Goal: Task Accomplishment & Management: Use online tool/utility

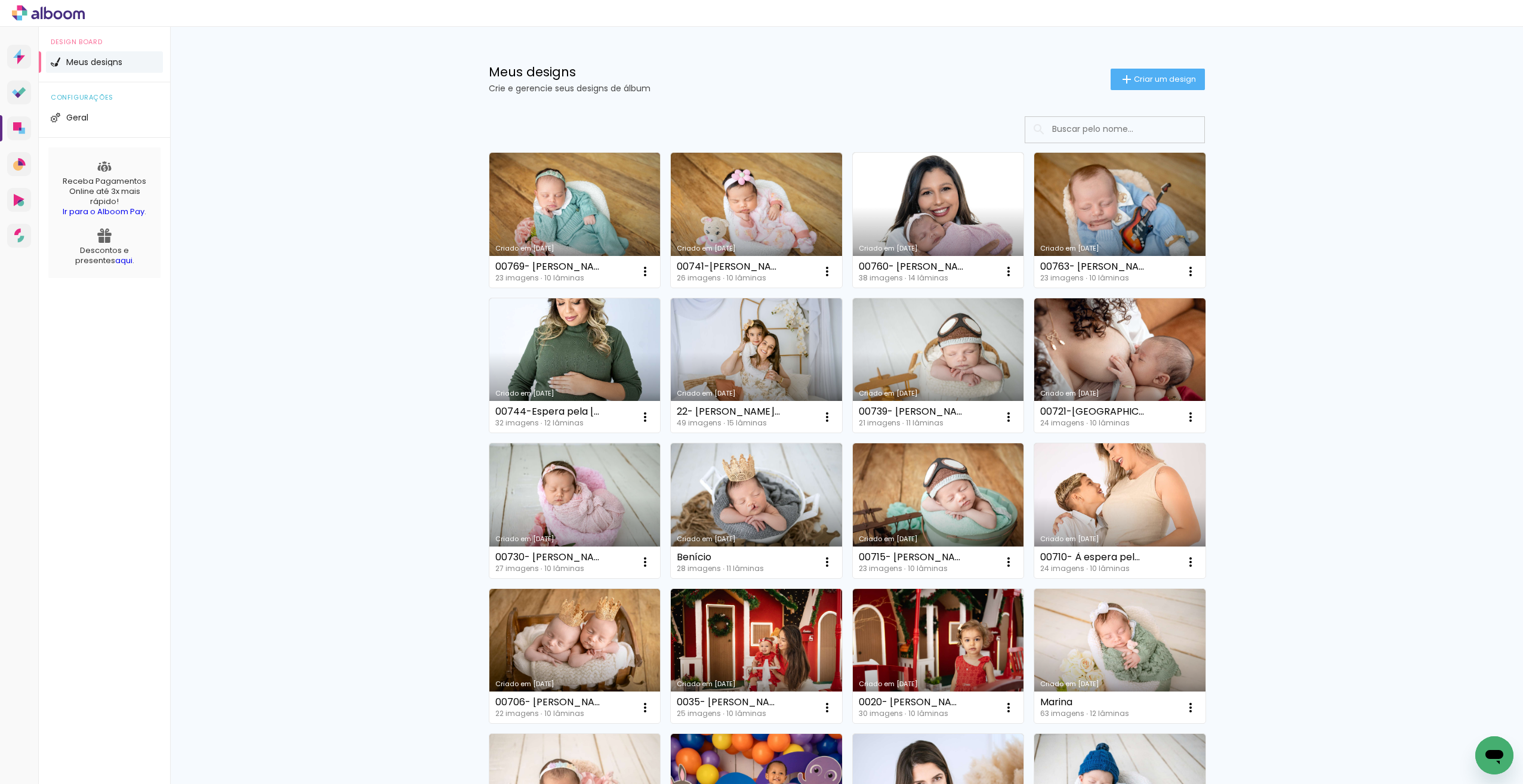
click at [619, 216] on link "Criado em [DATE]" at bounding box center [574, 220] width 171 height 135
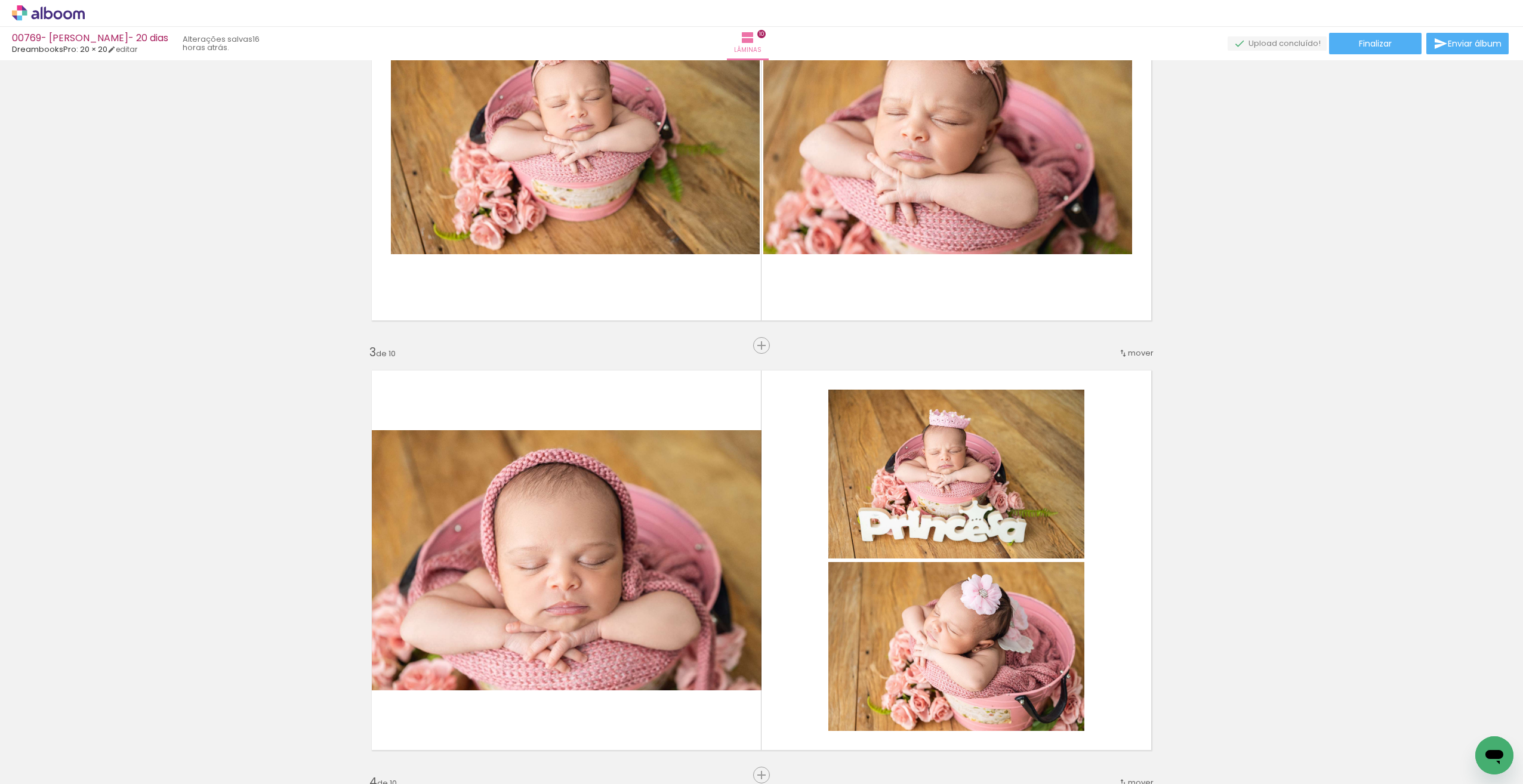
scroll to position [581, 0]
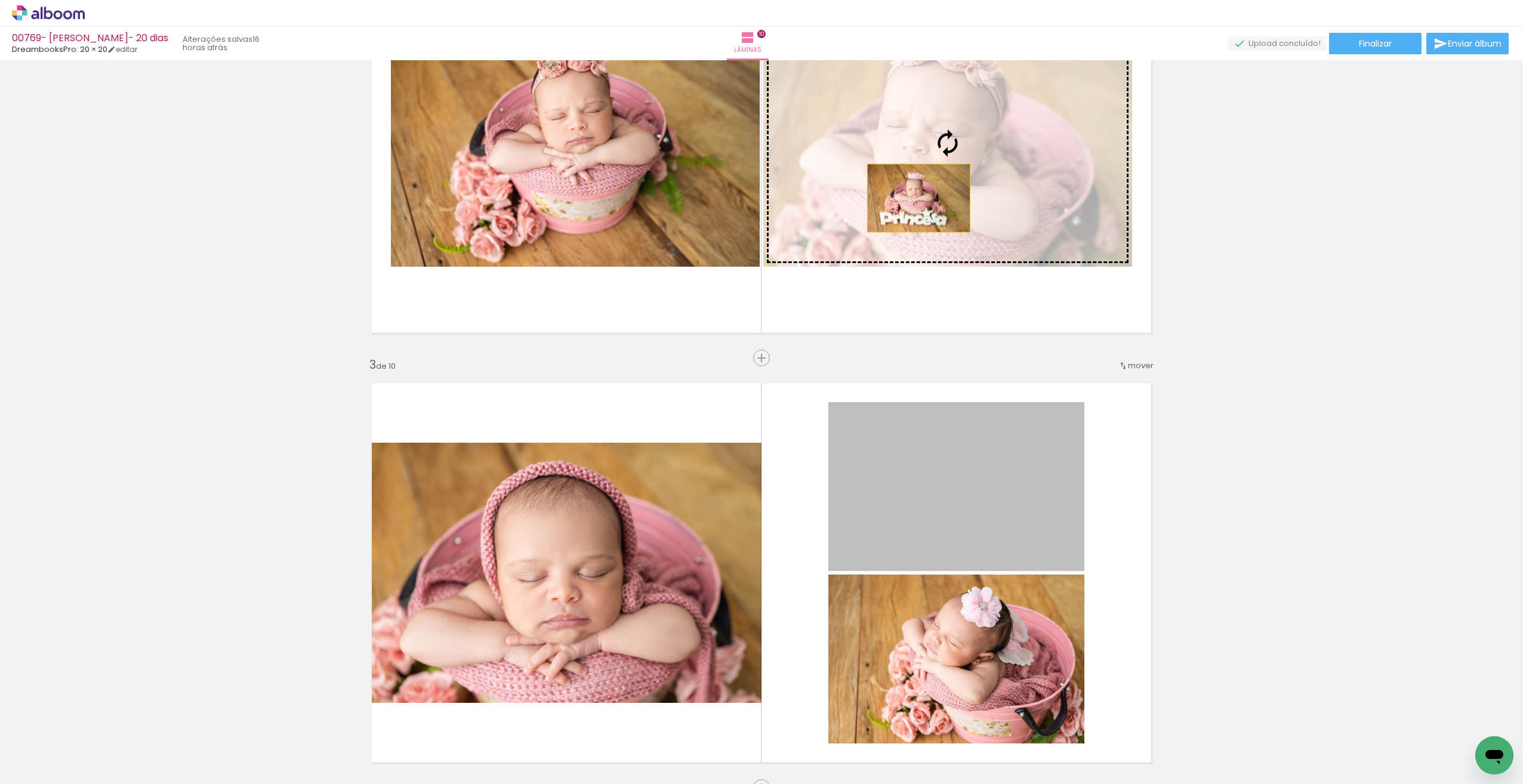
drag, startPoint x: 936, startPoint y: 502, endPoint x: 914, endPoint y: 198, distance: 304.8
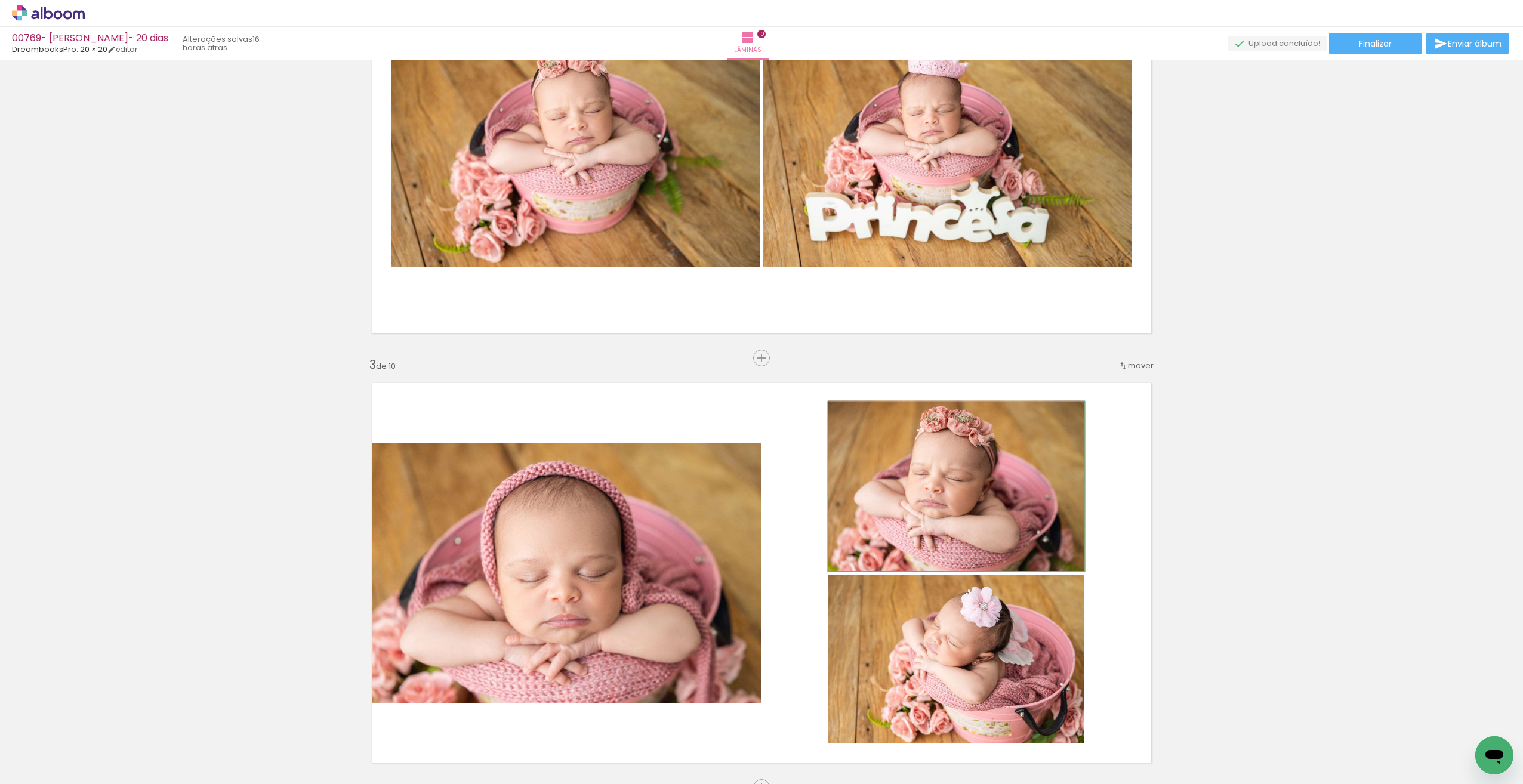
drag, startPoint x: 970, startPoint y: 482, endPoint x: 1001, endPoint y: 442, distance: 50.6
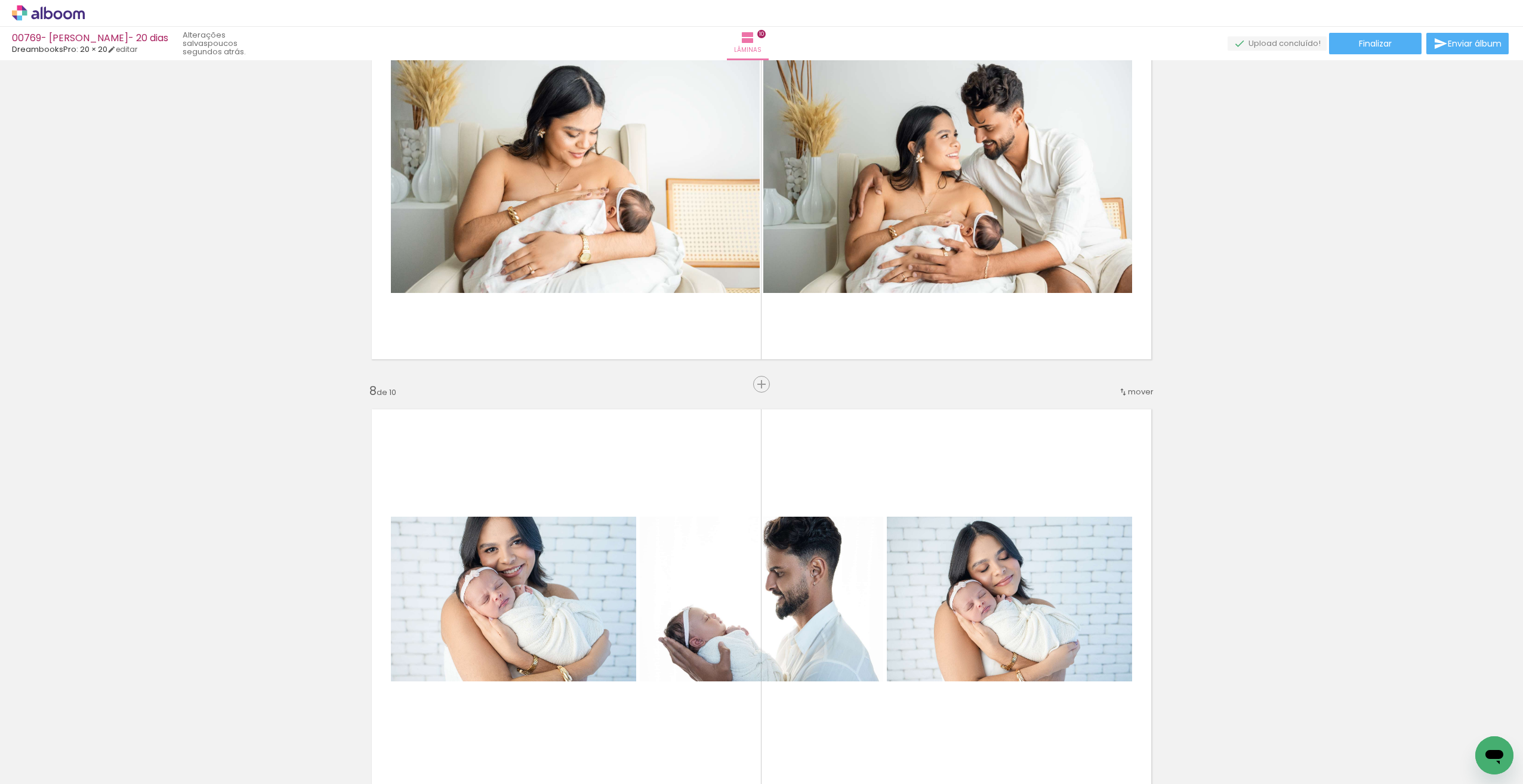
scroll to position [2686, 0]
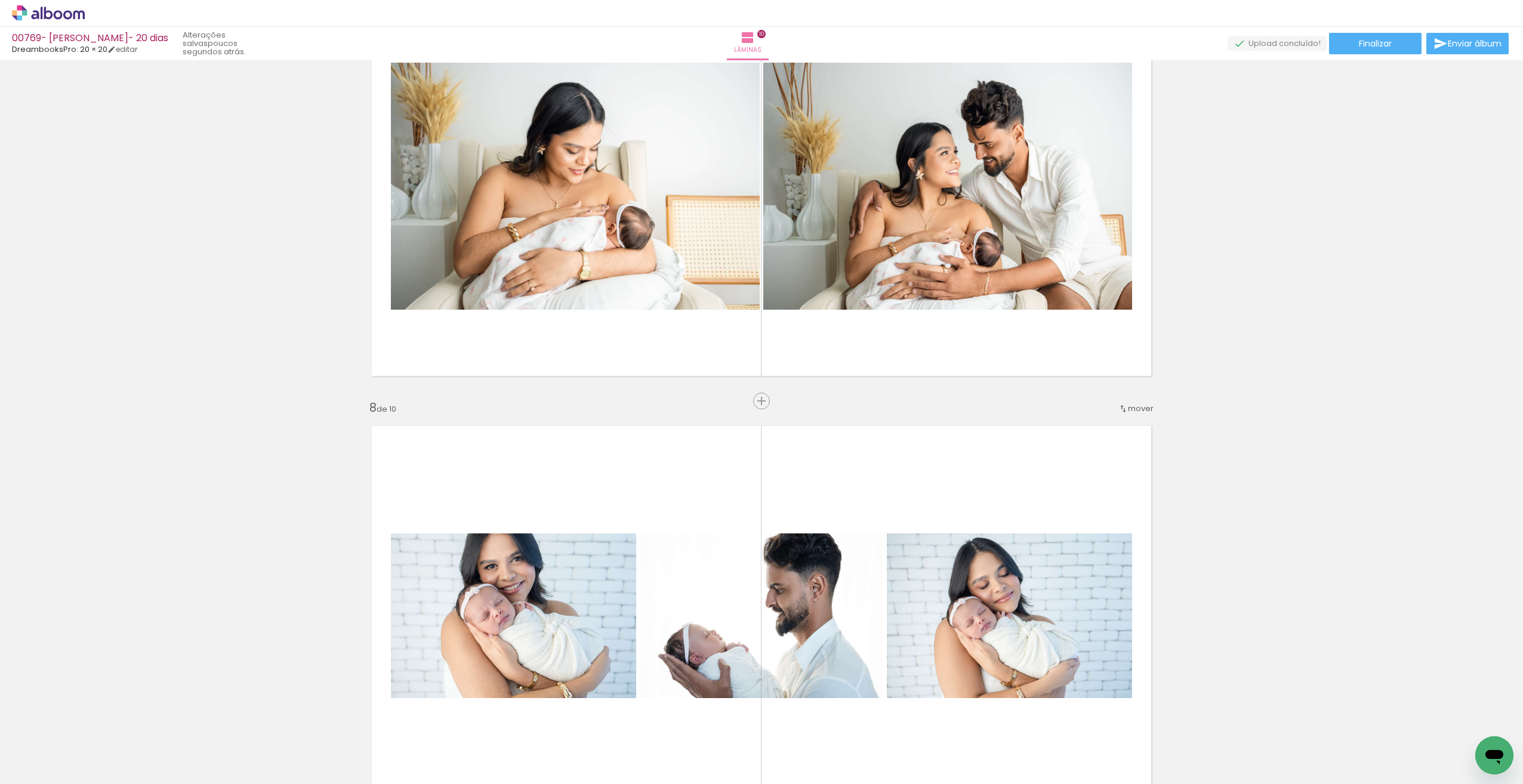
drag, startPoint x: 1517, startPoint y: 543, endPoint x: 1517, endPoint y: 562, distance: 19.0
click at [1517, 562] on div "Inserir lâmina 1 de 10 Inserir lâmina 2 de 10 Inserir lâmina 3 de 10 Inserir lâ…" at bounding box center [761, 422] width 1523 height 724
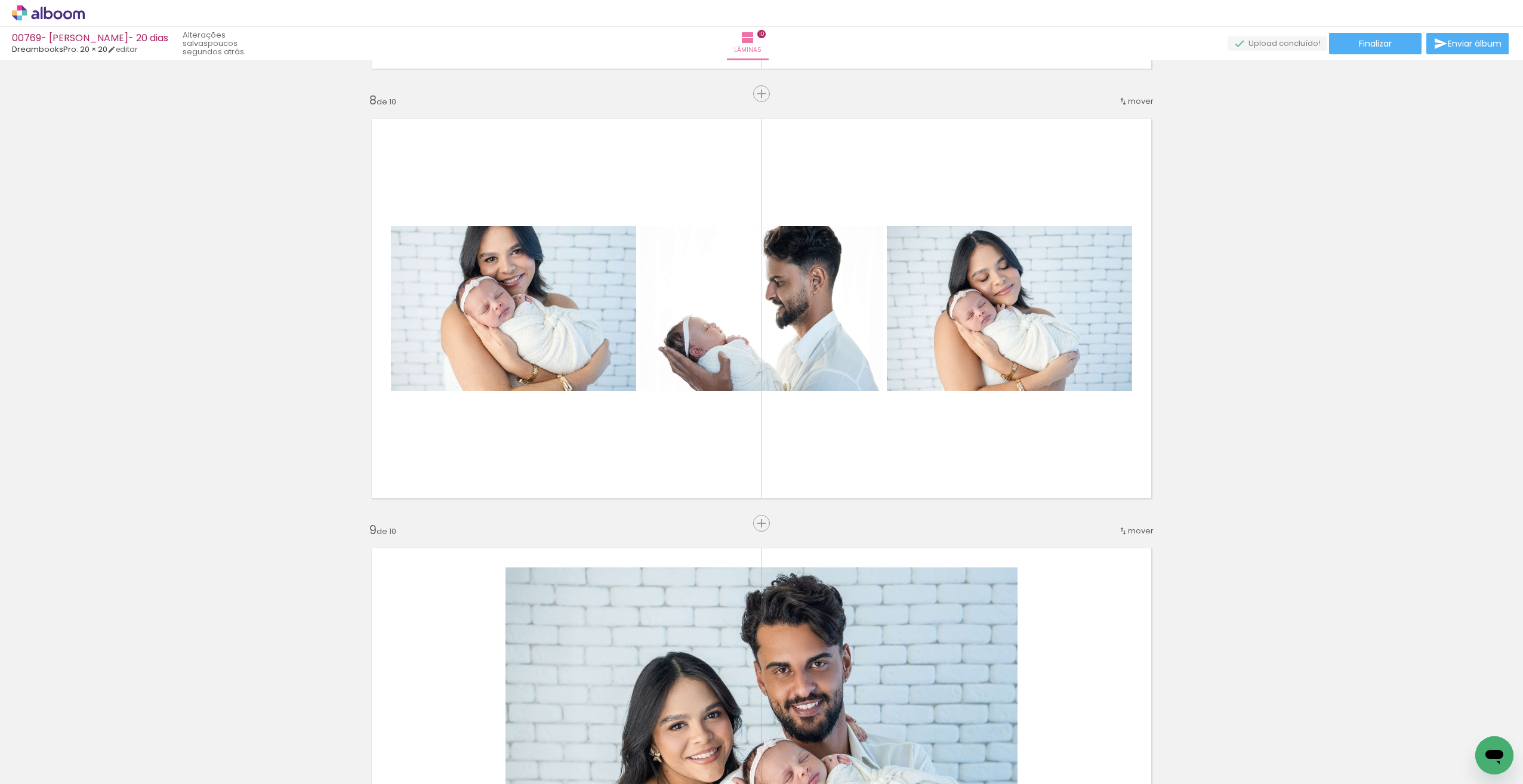
scroll to position [3014, 0]
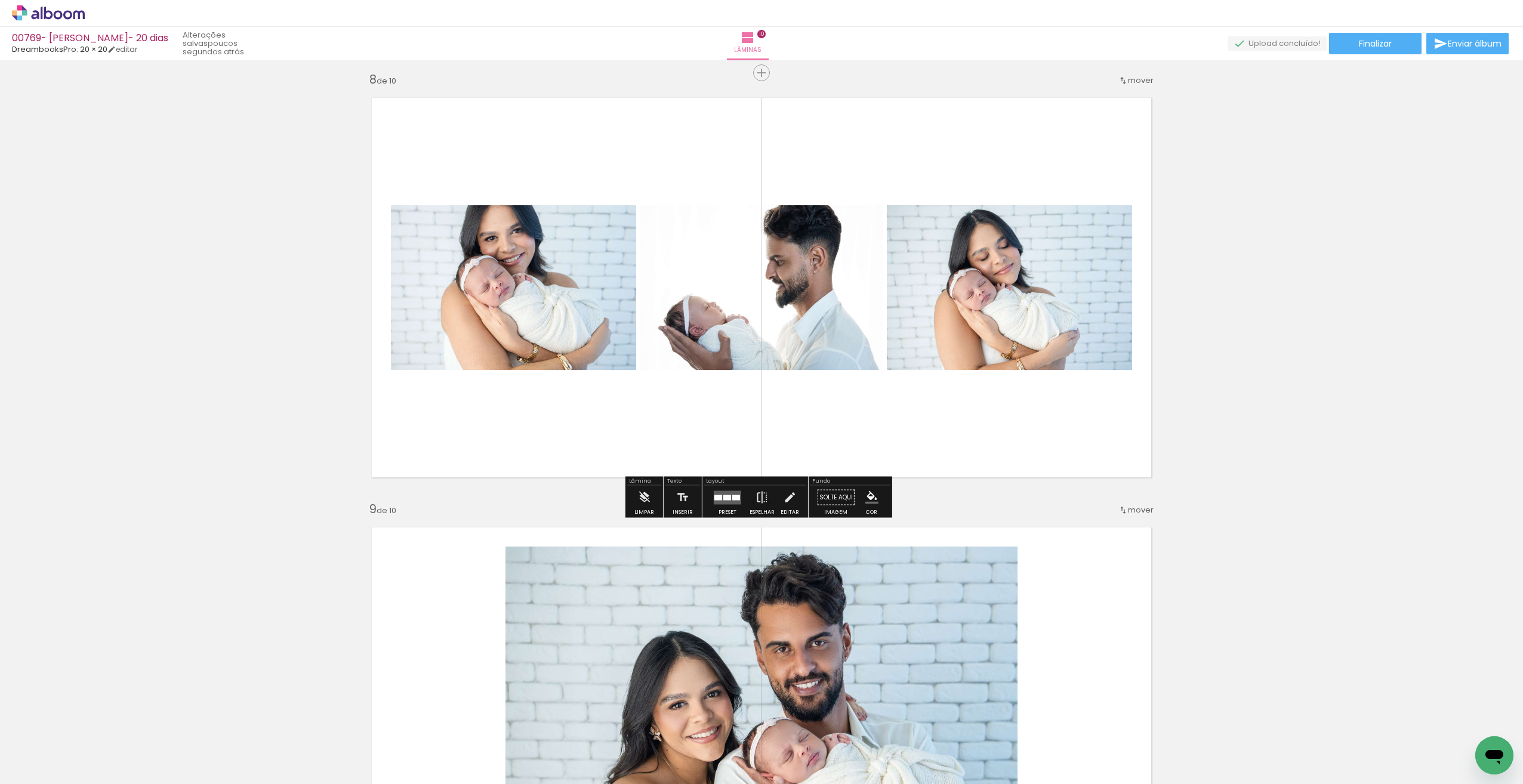
click at [725, 497] on div at bounding box center [727, 498] width 8 height 6
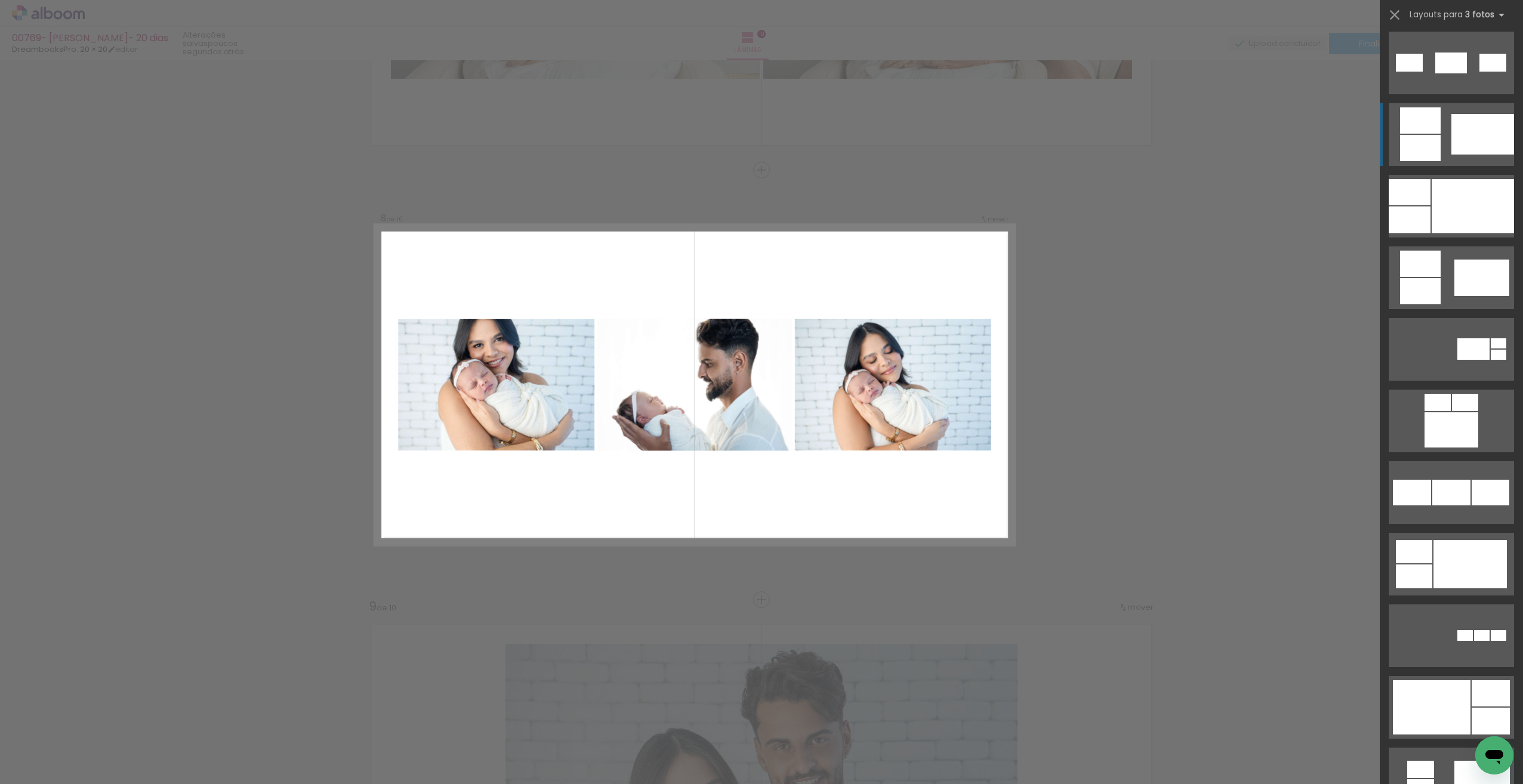
scroll to position [831, 0]
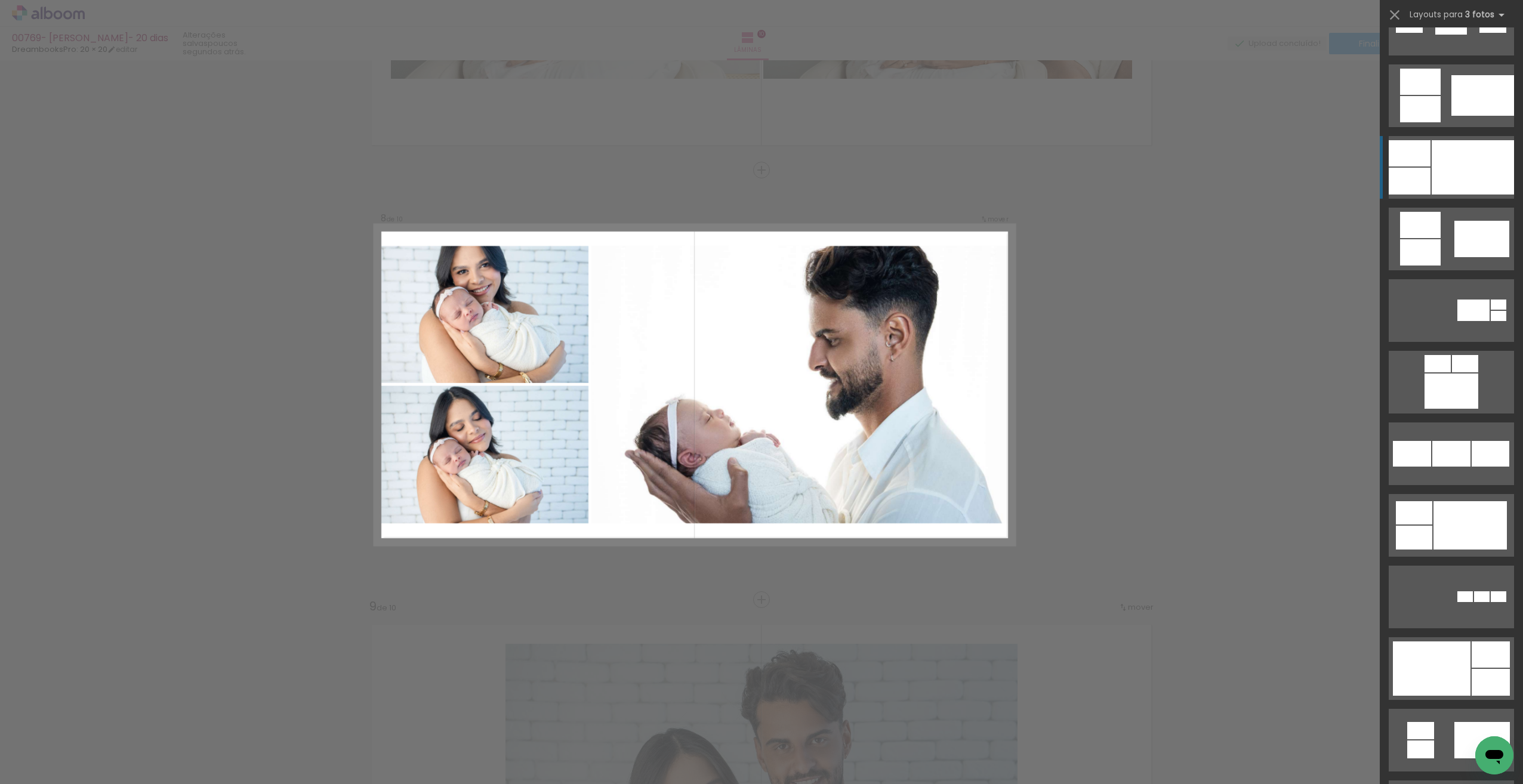
click at [1461, 156] on div at bounding box center [1472, 168] width 82 height 54
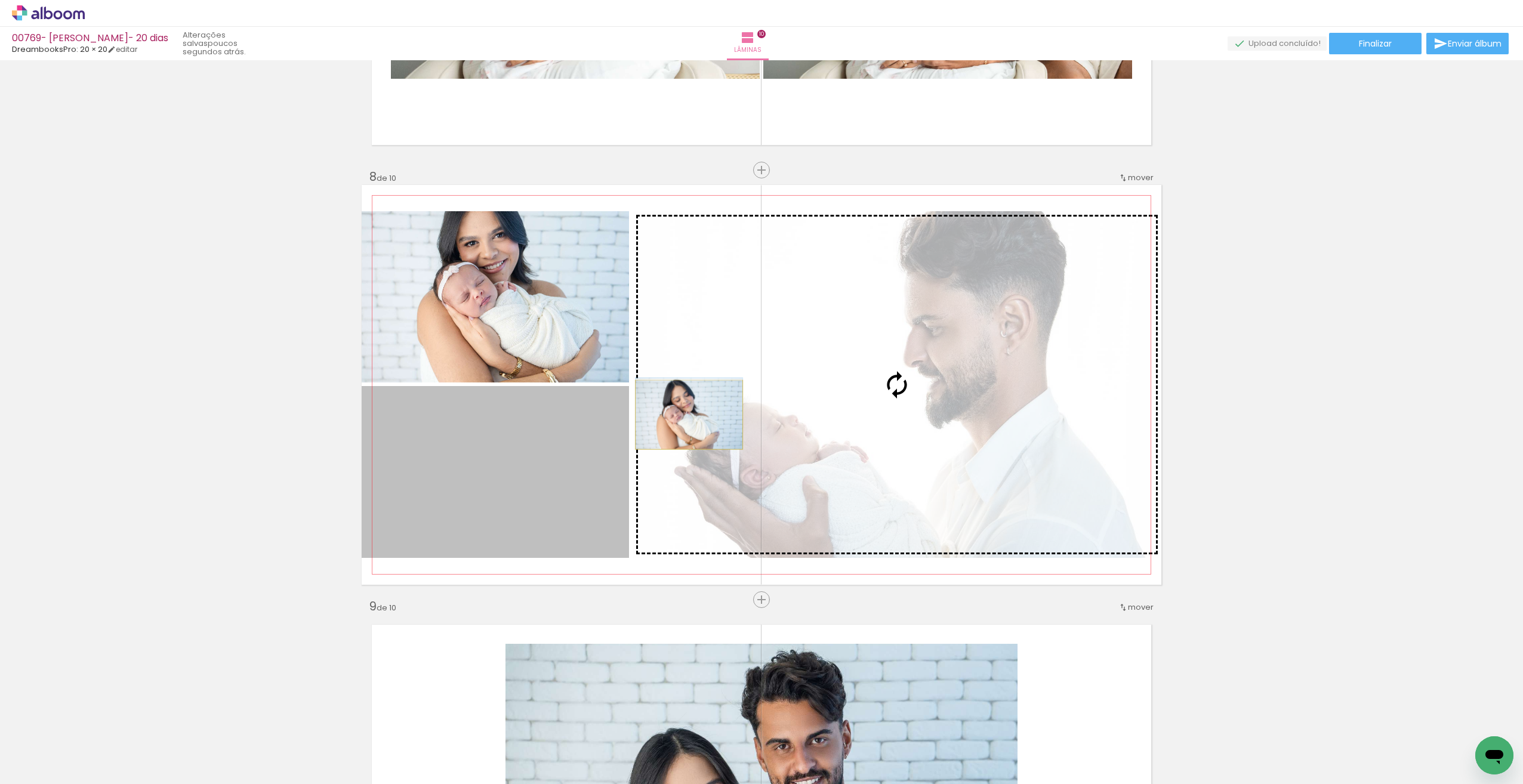
drag, startPoint x: 561, startPoint y: 460, endPoint x: 685, endPoint y: 415, distance: 131.9
click at [0, 0] on slot at bounding box center [0, 0] width 0 height 0
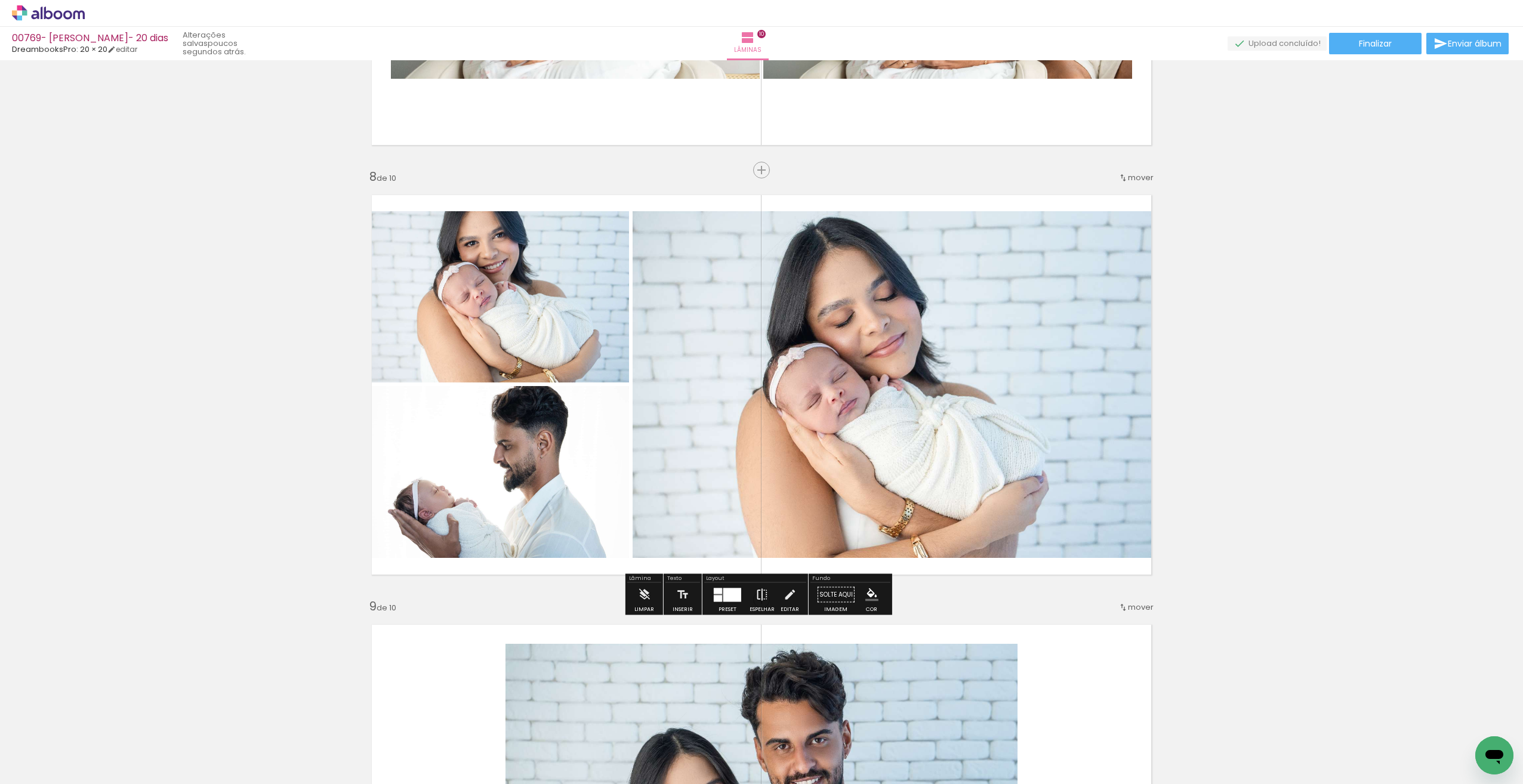
click at [755, 592] on iron-icon at bounding box center [762, 594] width 13 height 24
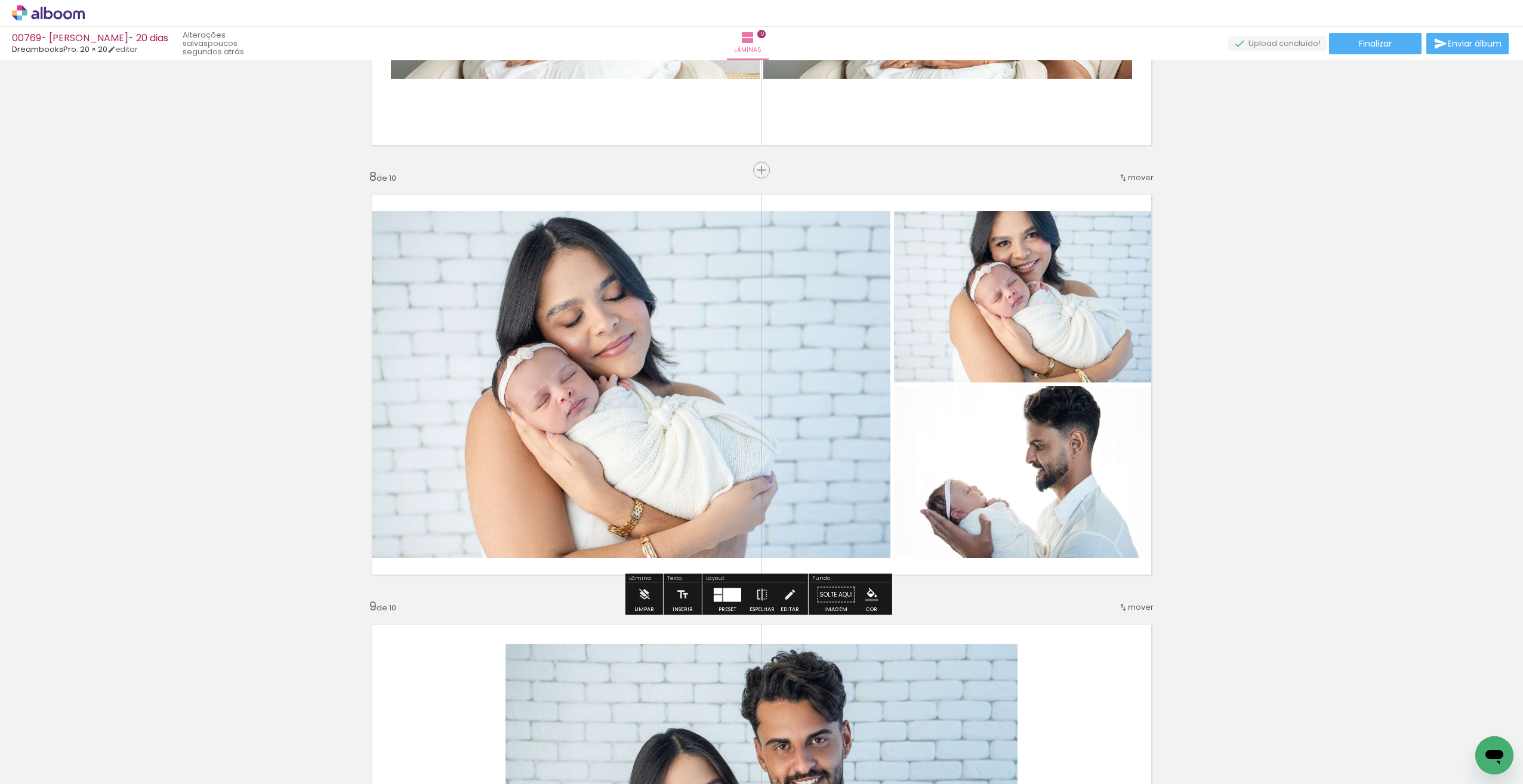
click at [804, 428] on quentale-photo at bounding box center [626, 384] width 528 height 347
click at [806, 428] on quentale-photo at bounding box center [626, 384] width 528 height 347
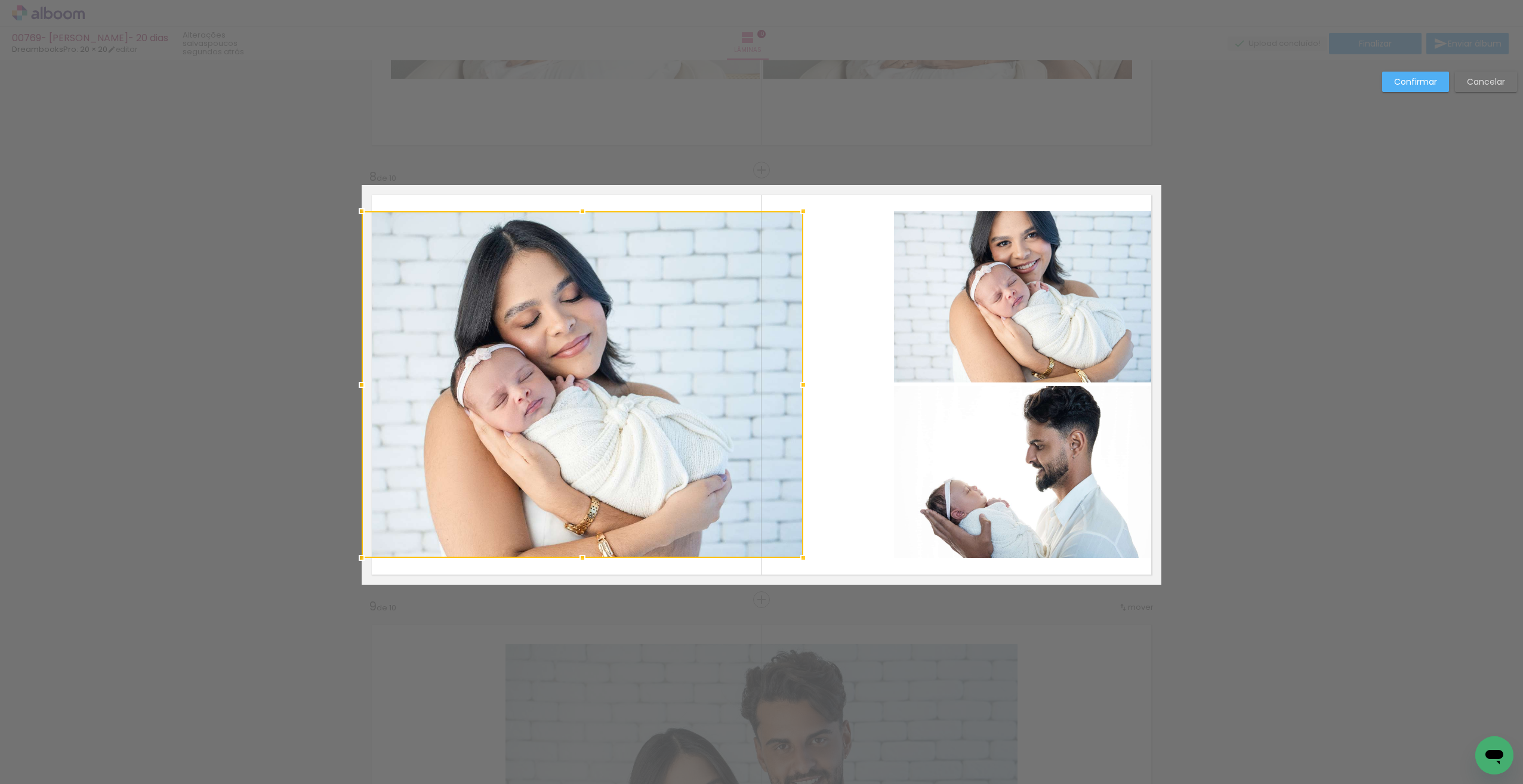
drag, startPoint x: 881, startPoint y: 385, endPoint x: 788, endPoint y: 394, distance: 93.4
click at [791, 394] on div at bounding box center [803, 384] width 24 height 24
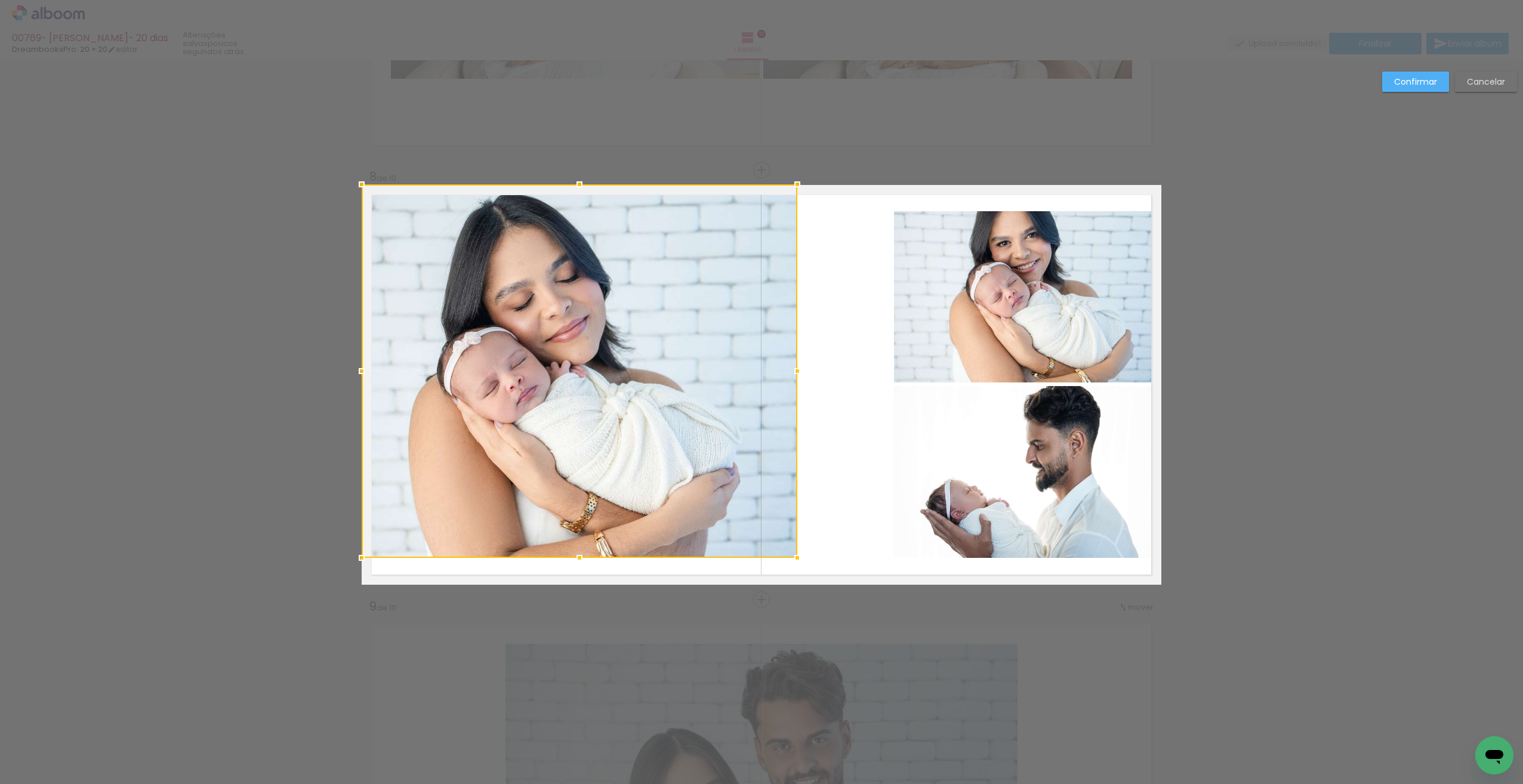
drag, startPoint x: 573, startPoint y: 211, endPoint x: 575, endPoint y: 190, distance: 21.1
click at [575, 190] on div at bounding box center [579, 184] width 24 height 24
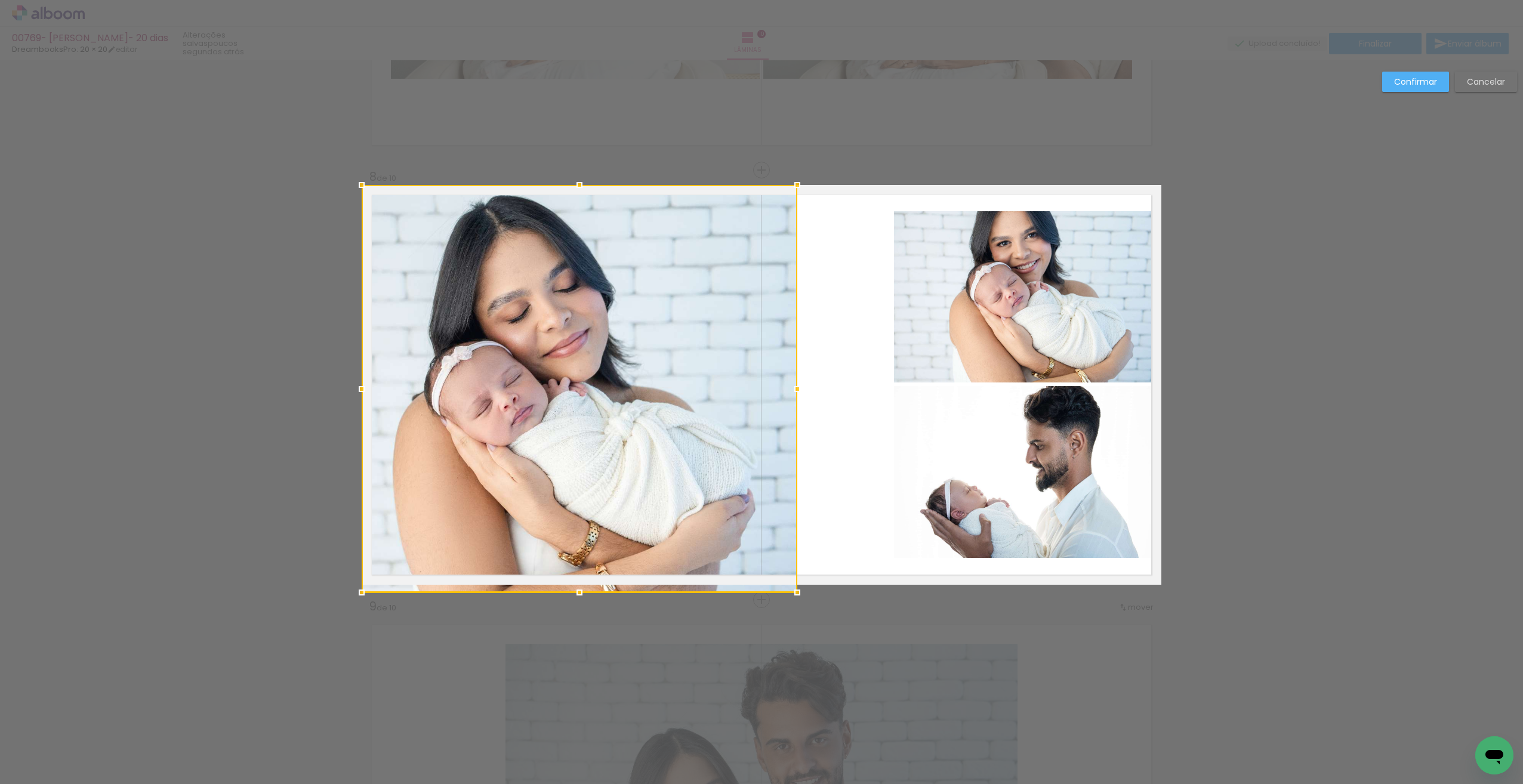
drag, startPoint x: 574, startPoint y: 563, endPoint x: 575, endPoint y: 579, distance: 16.0
click at [575, 579] on div at bounding box center [579, 388] width 435 height 407
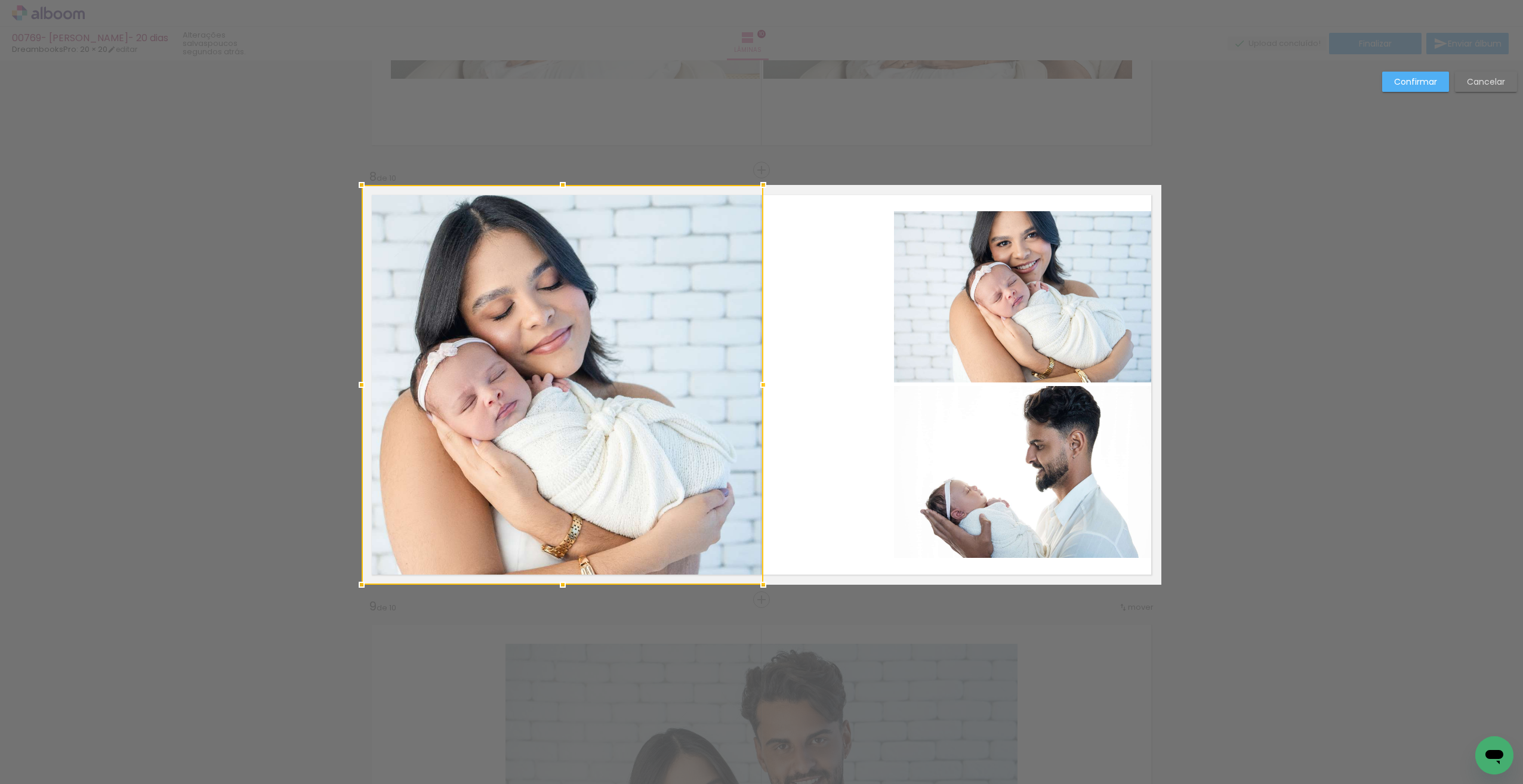
drag, startPoint x: 792, startPoint y: 386, endPoint x: 758, endPoint y: 385, distance: 34.0
click at [758, 385] on div at bounding box center [763, 384] width 24 height 24
drag, startPoint x: 846, startPoint y: 381, endPoint x: 833, endPoint y: 389, distance: 15.3
click at [844, 381] on quentale-layouter at bounding box center [761, 384] width 800 height 400
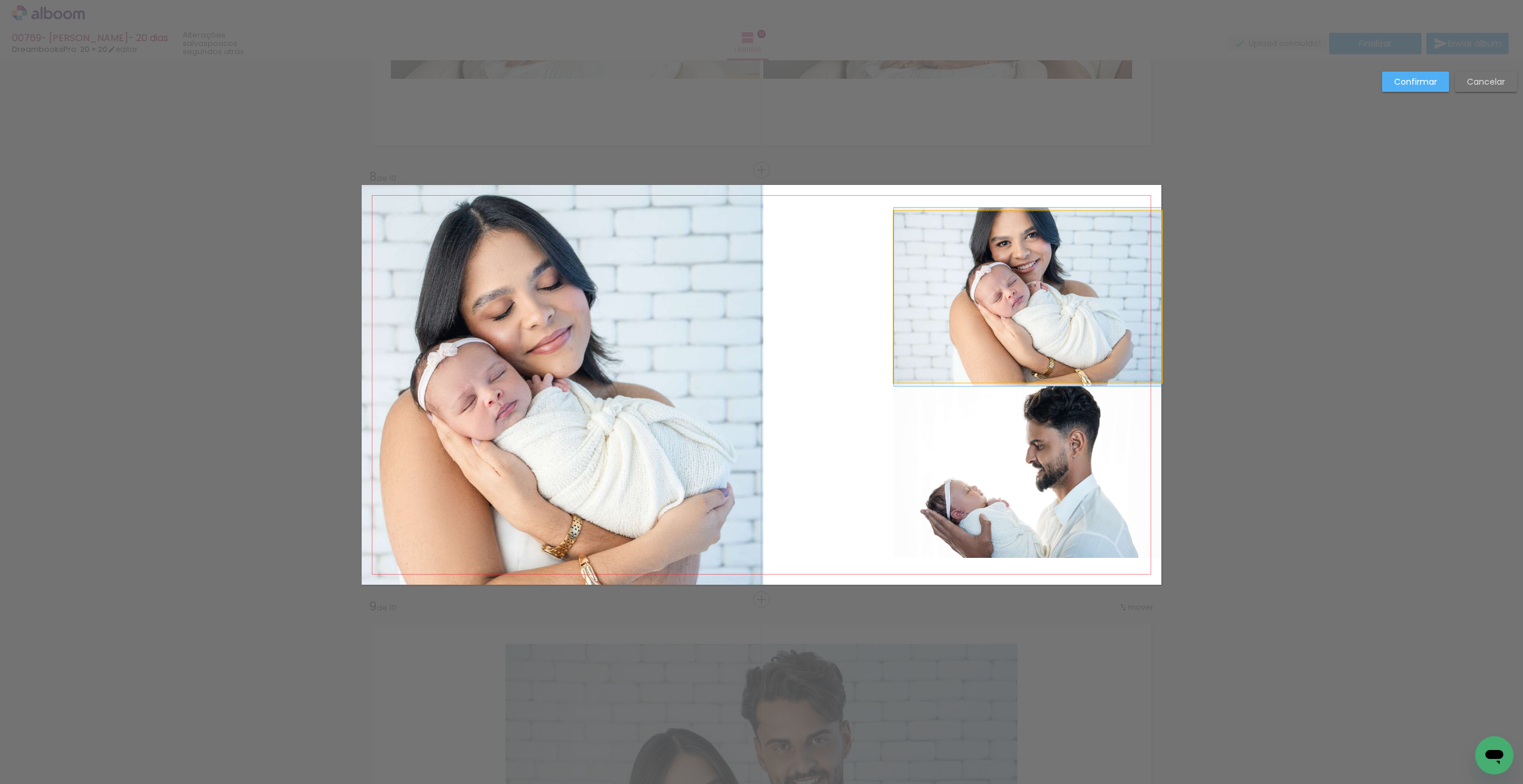
click at [962, 328] on quentale-photo at bounding box center [1027, 296] width 267 height 171
click at [963, 405] on quentale-photo at bounding box center [1027, 472] width 267 height 172
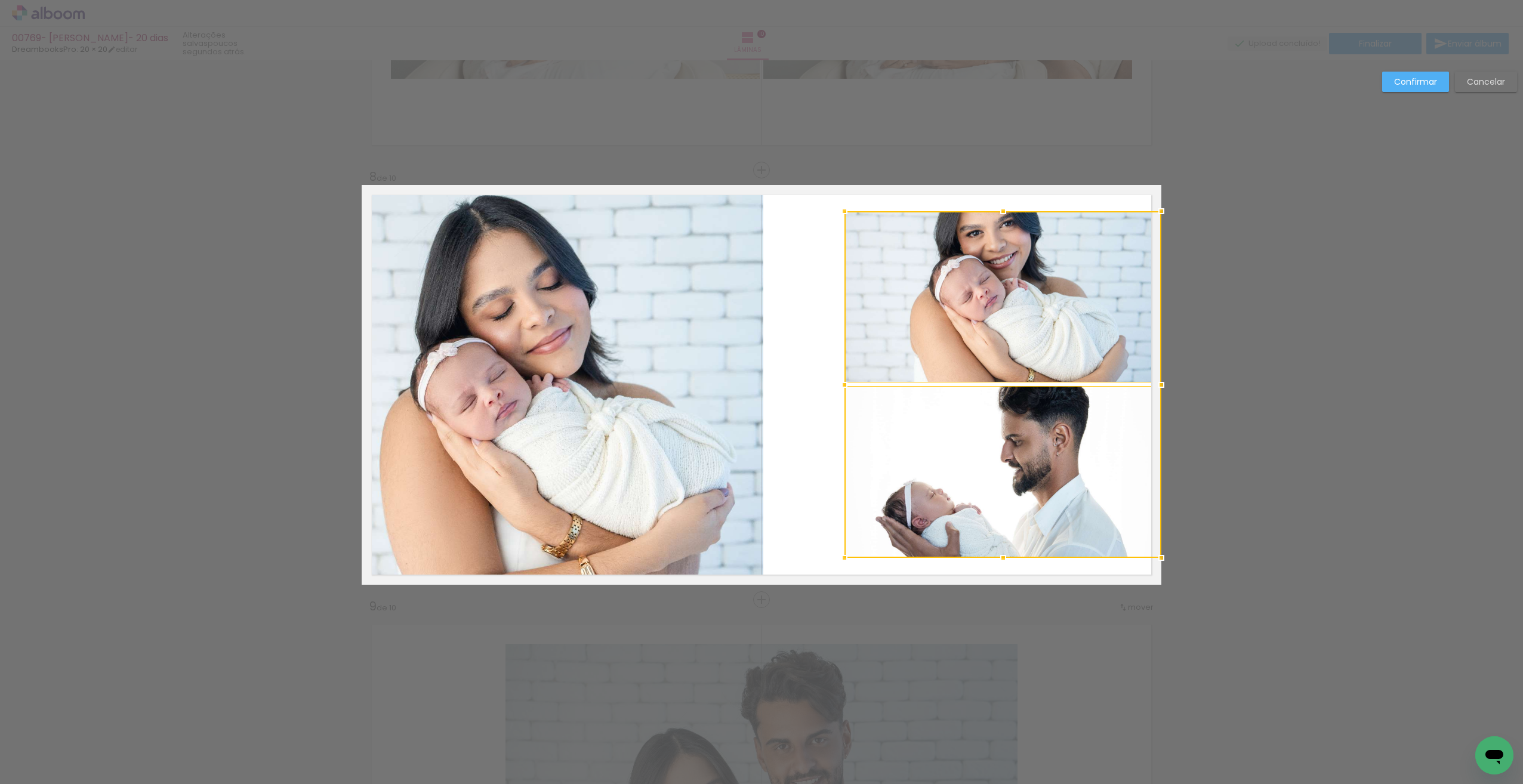
drag, startPoint x: 886, startPoint y: 384, endPoint x: 840, endPoint y: 385, distance: 46.0
click at [840, 385] on div at bounding box center [844, 384] width 24 height 24
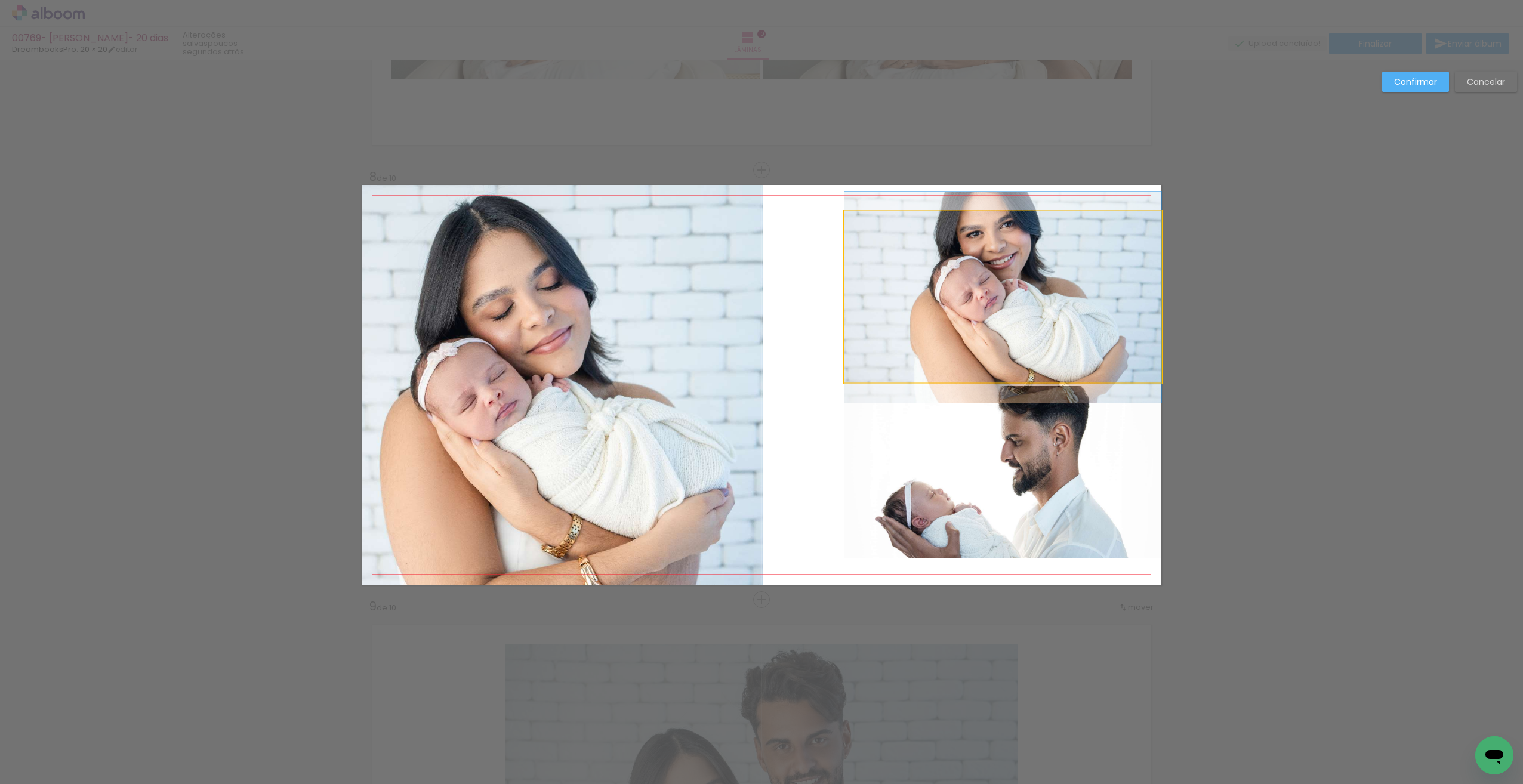
drag, startPoint x: 912, startPoint y: 353, endPoint x: 876, endPoint y: 354, distance: 36.0
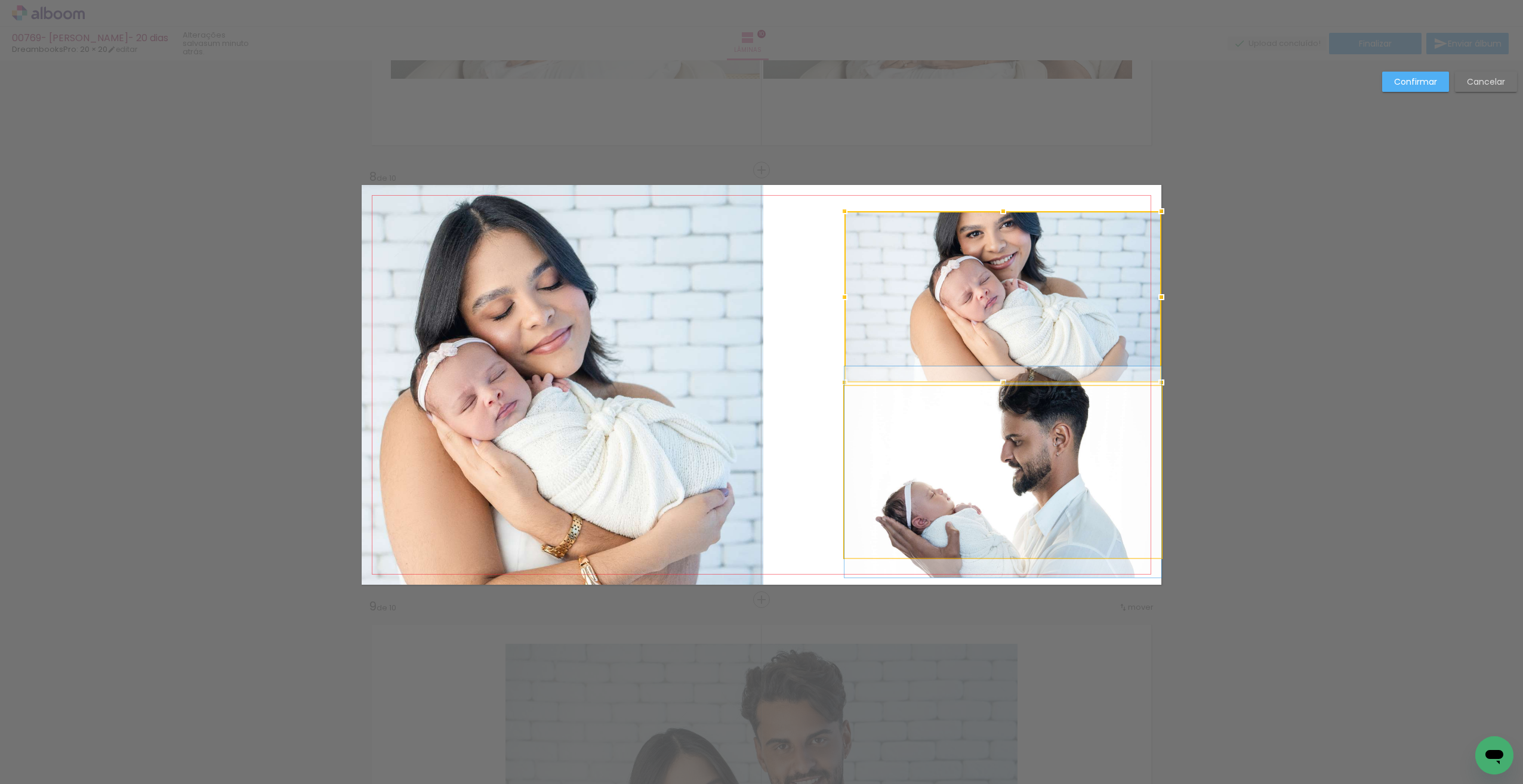
click at [920, 418] on quentale-photo at bounding box center [1002, 472] width 317 height 172
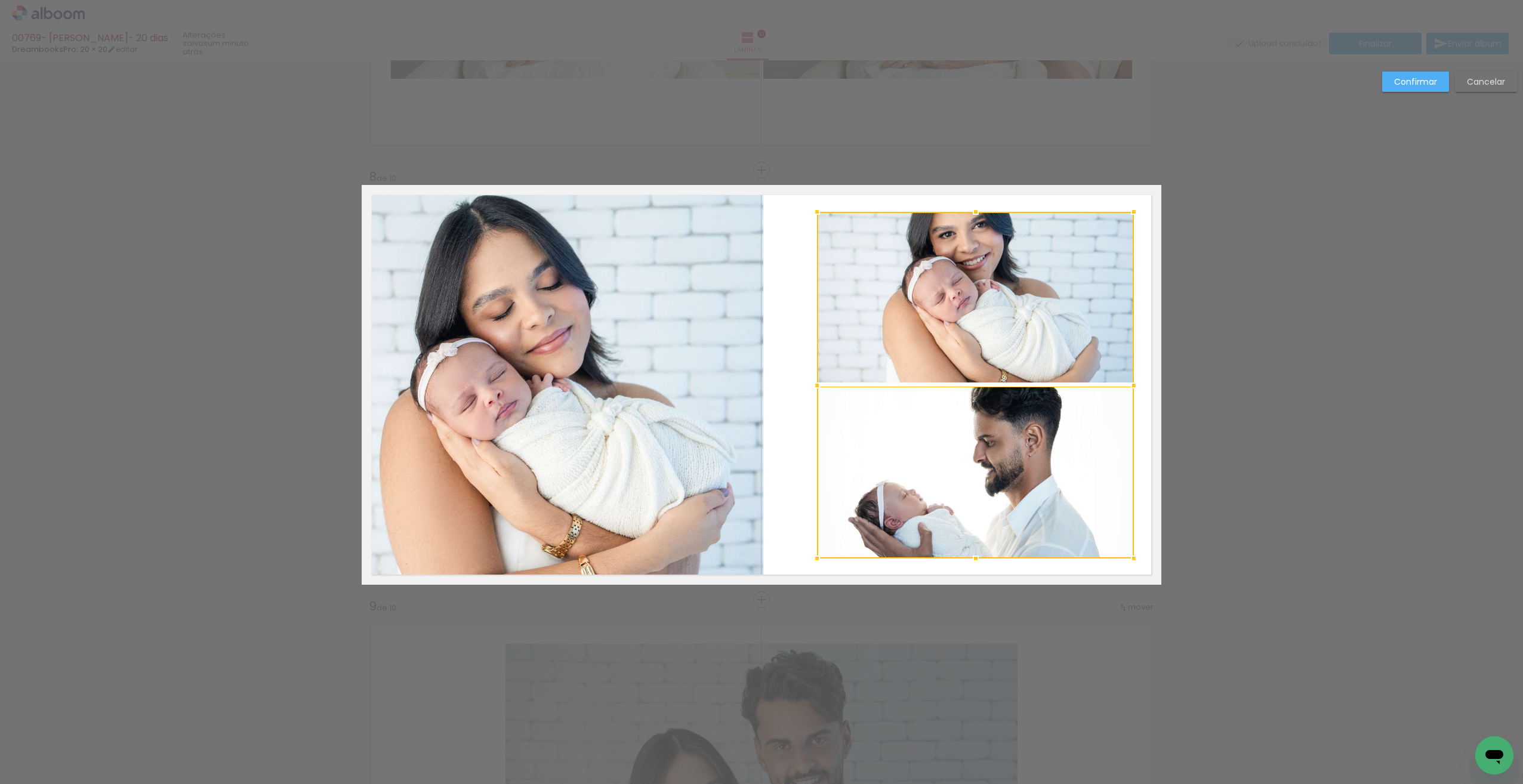
drag, startPoint x: 941, startPoint y: 411, endPoint x: 914, endPoint y: 414, distance: 27.2
click at [914, 414] on div at bounding box center [975, 385] width 317 height 347
click at [985, 256] on quentale-photo at bounding box center [975, 297] width 317 height 171
click at [972, 455] on quentale-photo at bounding box center [975, 473] width 317 height 172
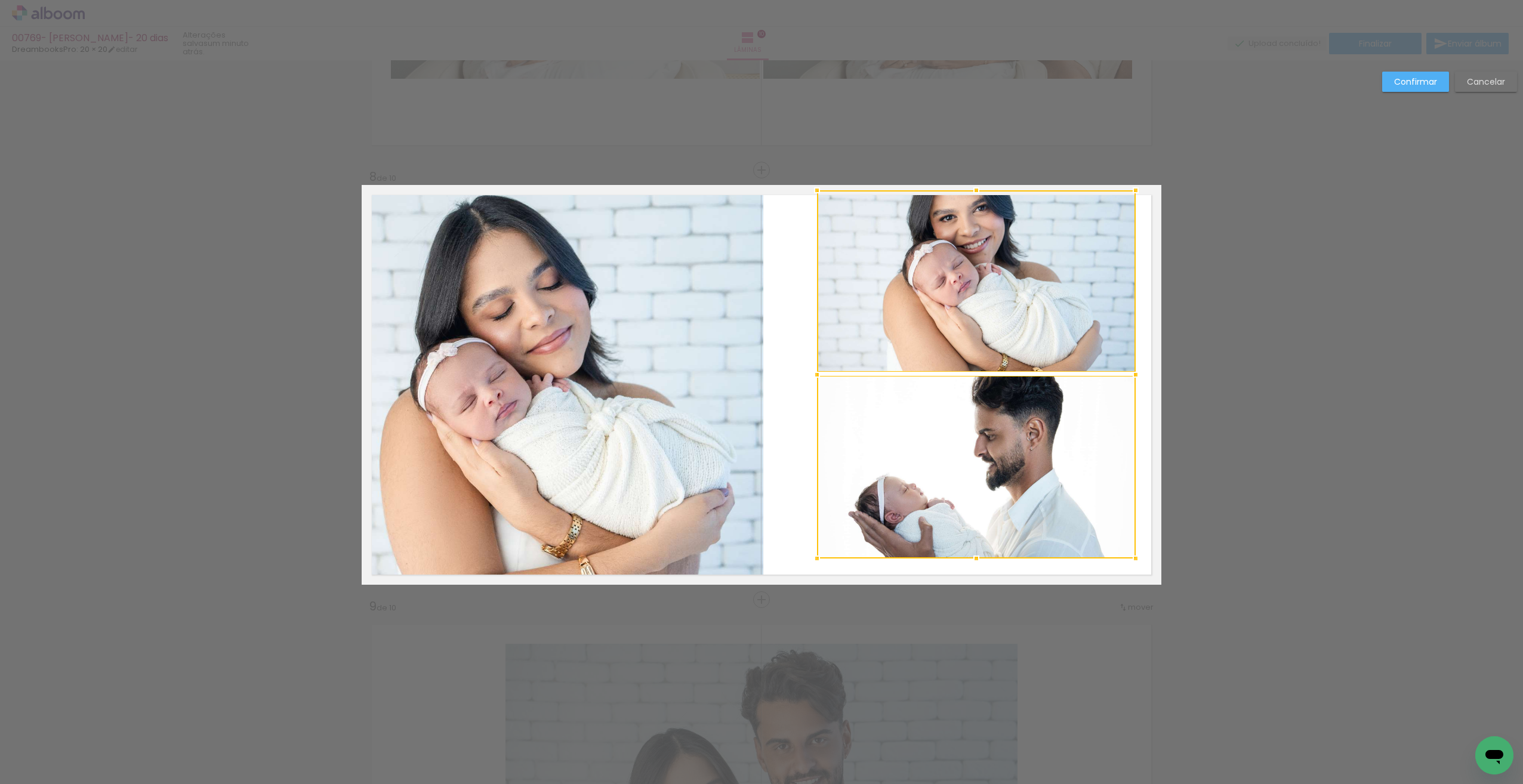
drag, startPoint x: 1130, startPoint y: 209, endPoint x: 1131, endPoint y: 193, distance: 16.0
click at [1131, 193] on div at bounding box center [1135, 190] width 24 height 24
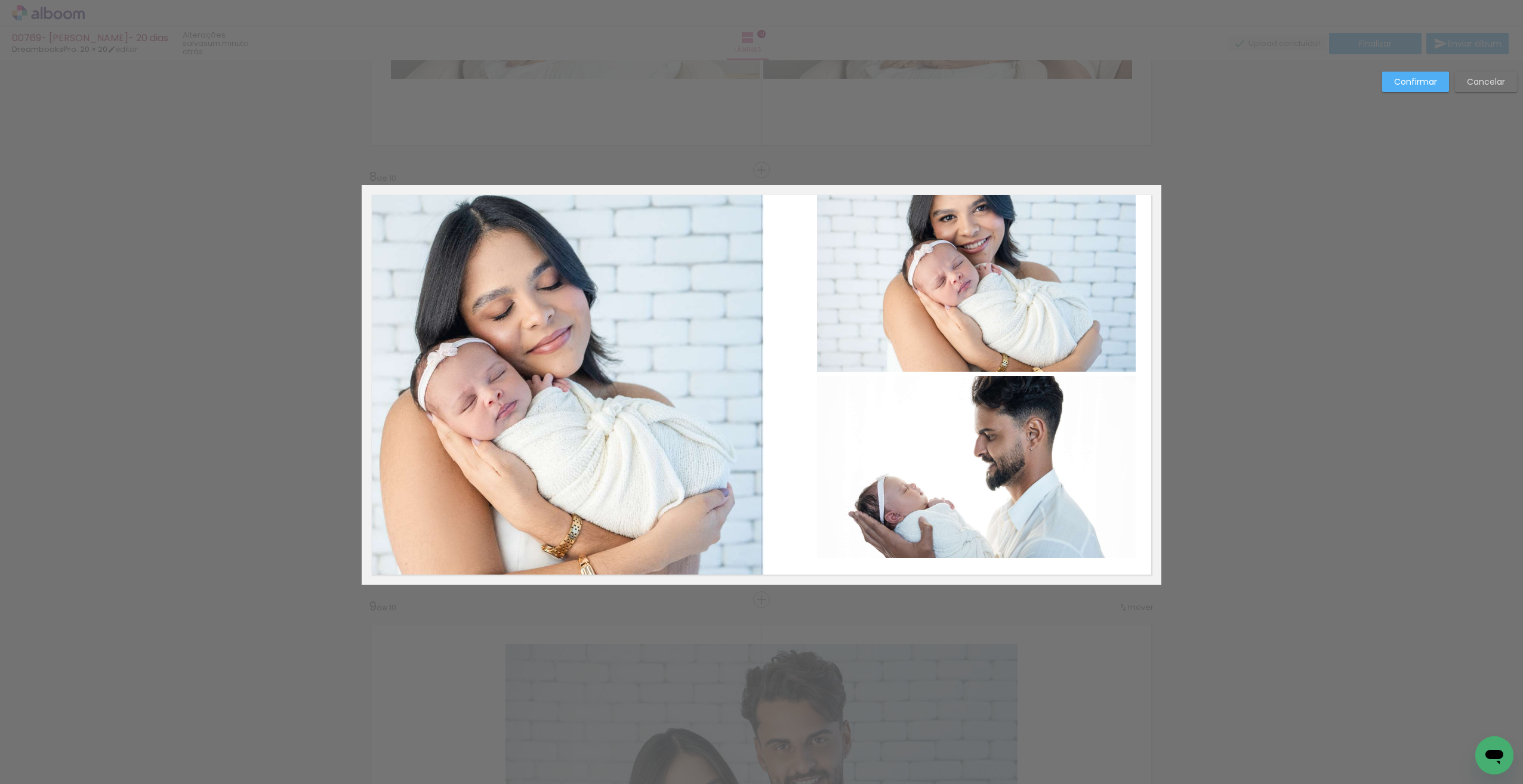
click at [908, 543] on quentale-photo at bounding box center [976, 467] width 319 height 182
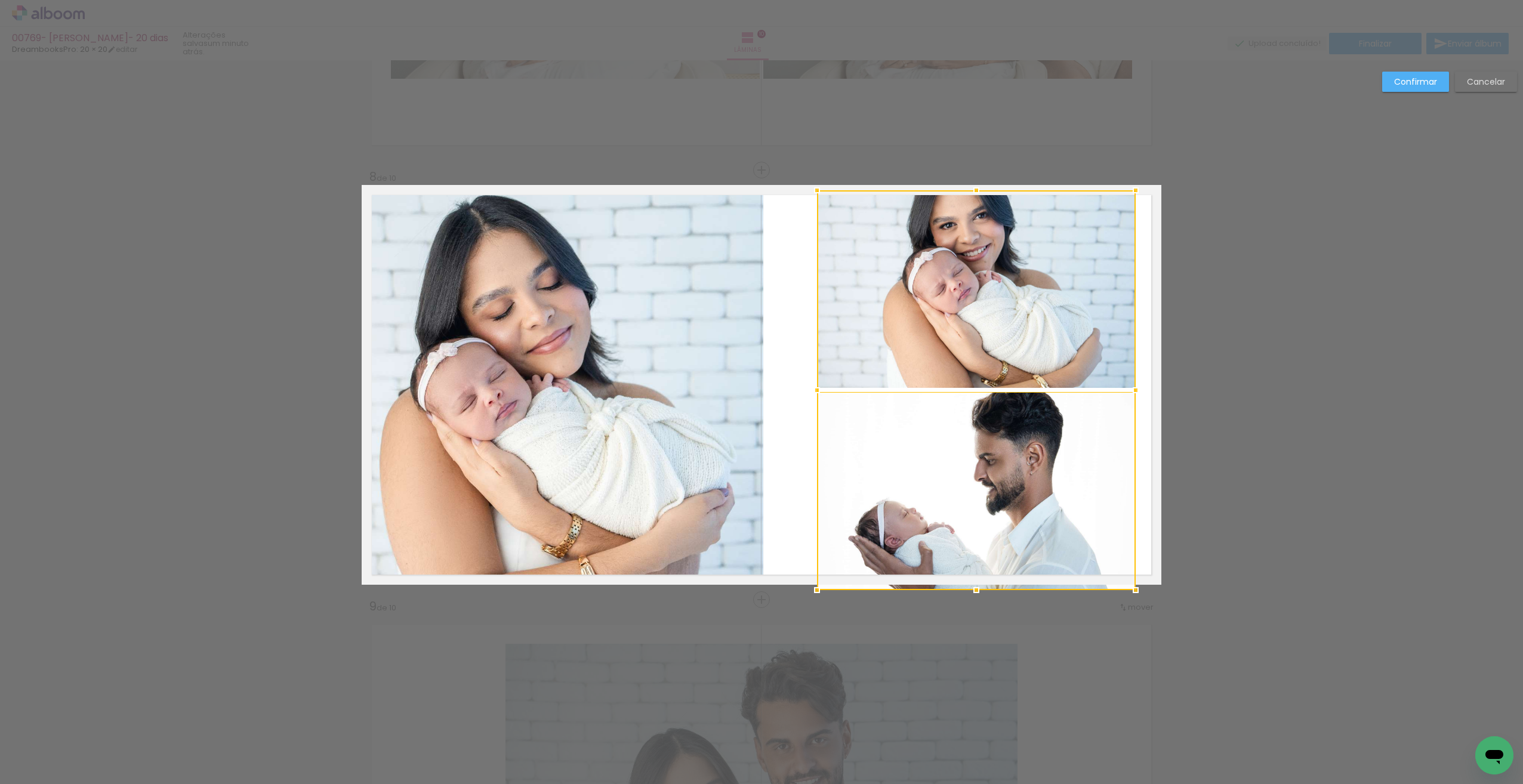
drag, startPoint x: 972, startPoint y: 561, endPoint x: 972, endPoint y: 573, distance: 12.0
click at [972, 575] on div at bounding box center [976, 390] width 319 height 400
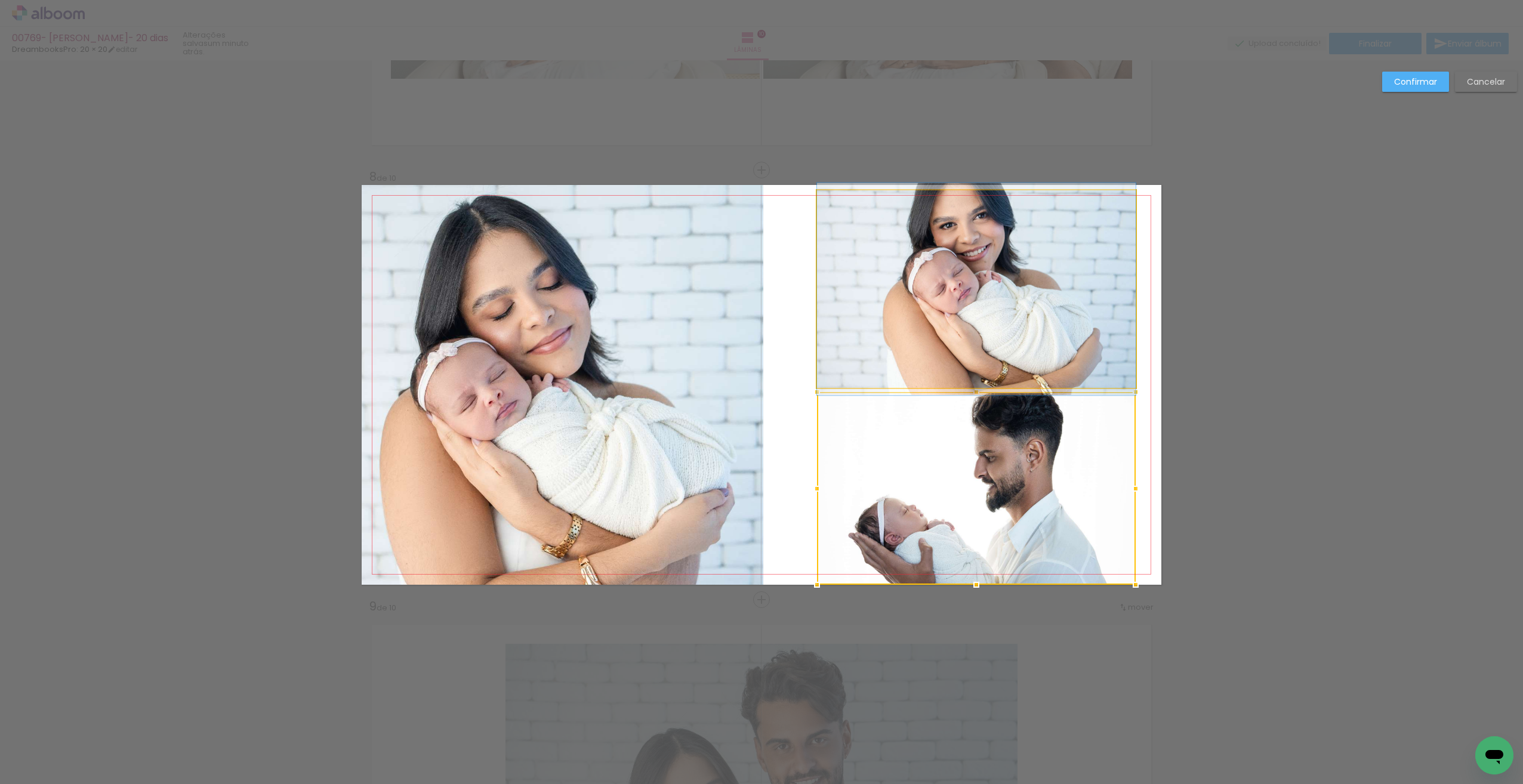
click at [980, 320] on quentale-photo at bounding box center [976, 289] width 319 height 198
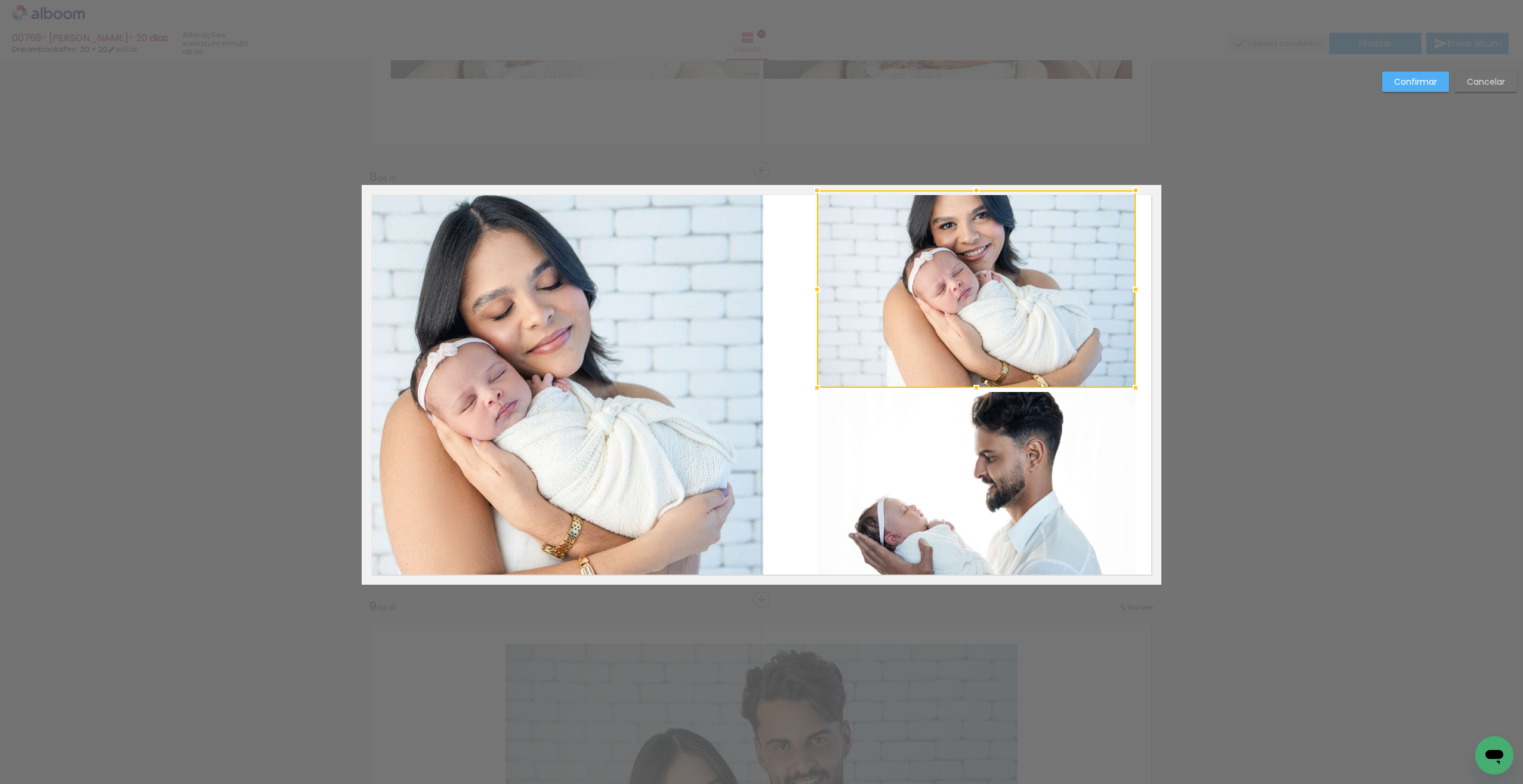
click at [1147, 434] on quentale-layouter at bounding box center [761, 384] width 800 height 400
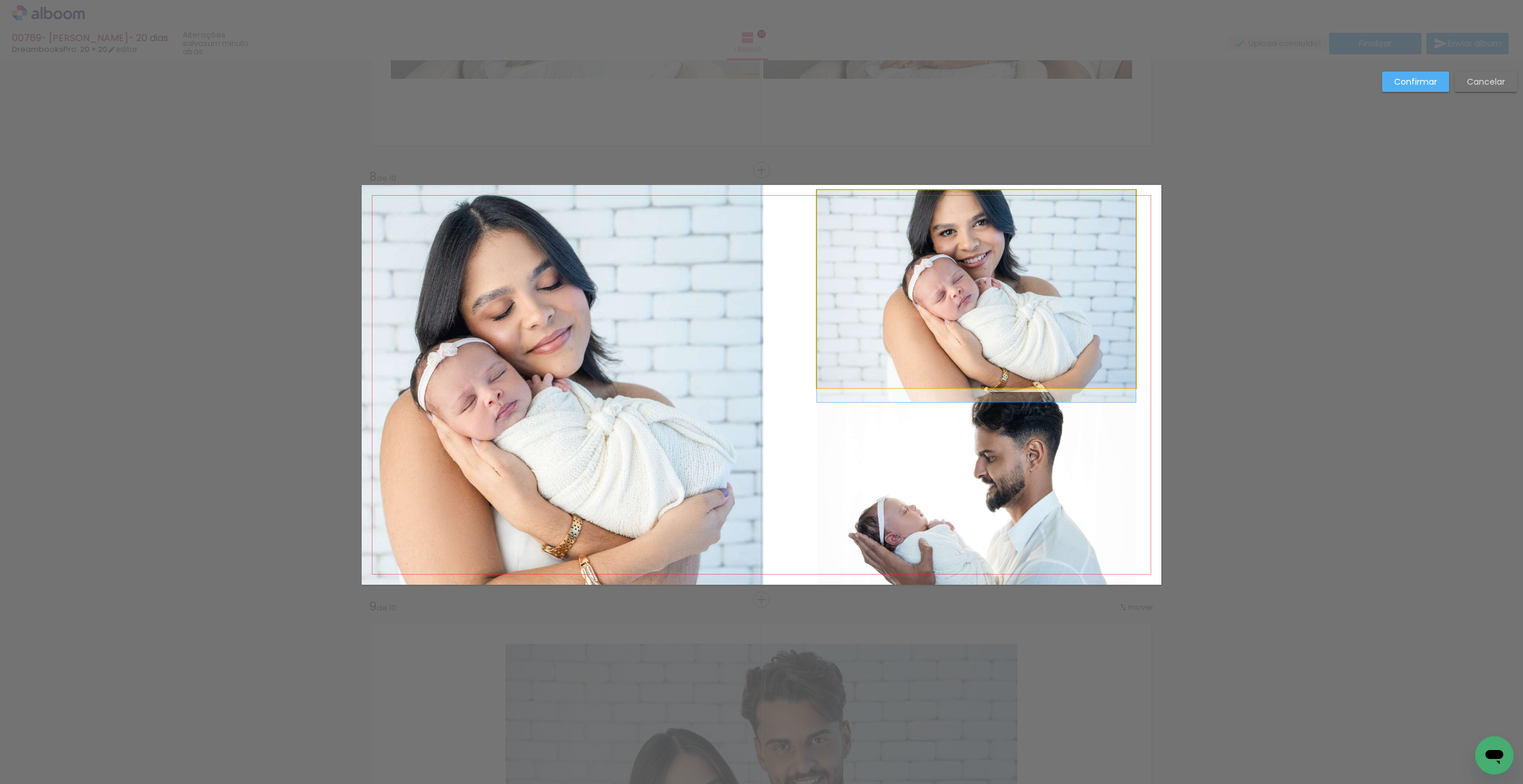
drag, startPoint x: 1056, startPoint y: 326, endPoint x: 1007, endPoint y: 352, distance: 55.5
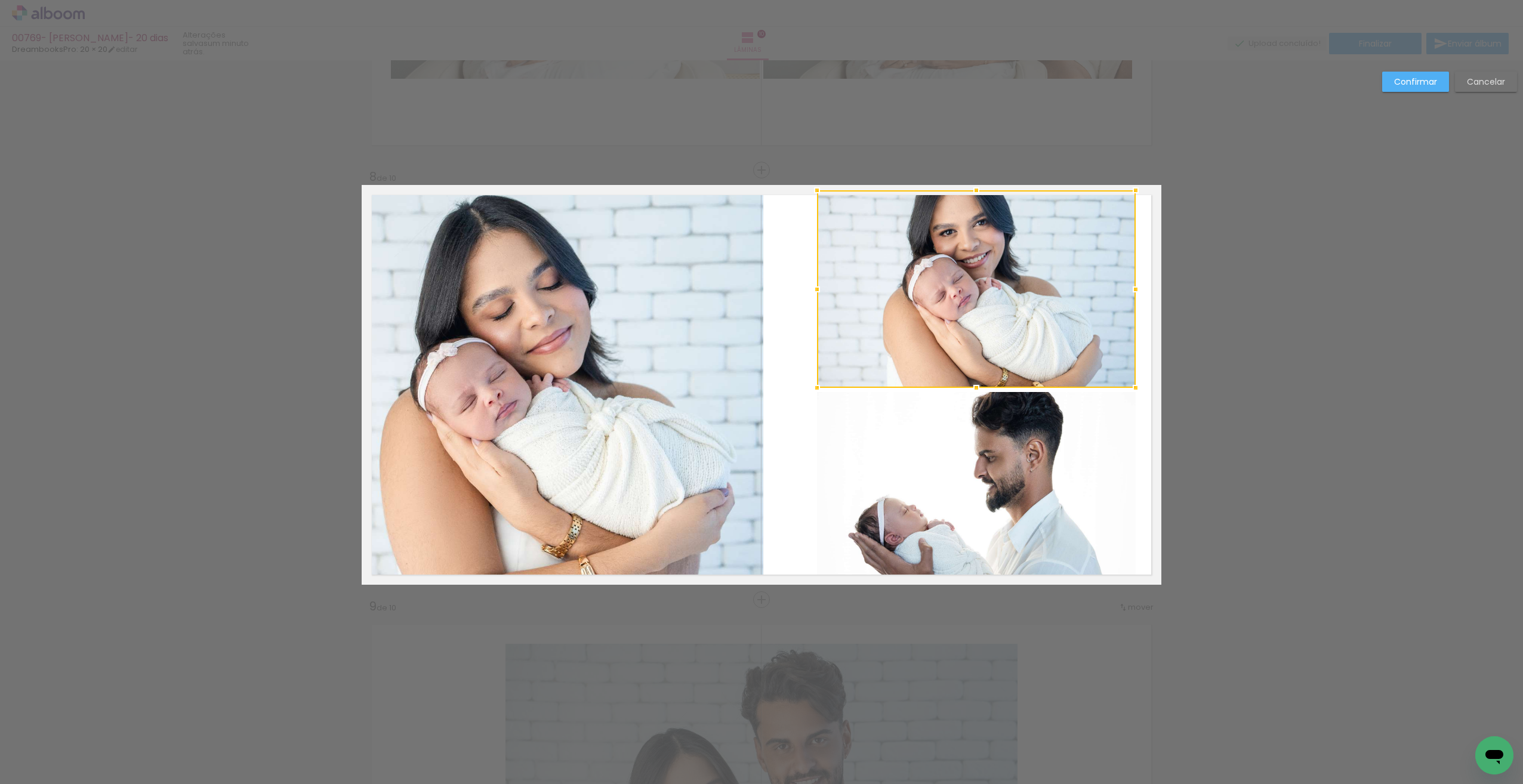
click at [1152, 465] on quentale-layouter at bounding box center [761, 384] width 800 height 400
click at [1013, 463] on quentale-photo at bounding box center [976, 488] width 319 height 193
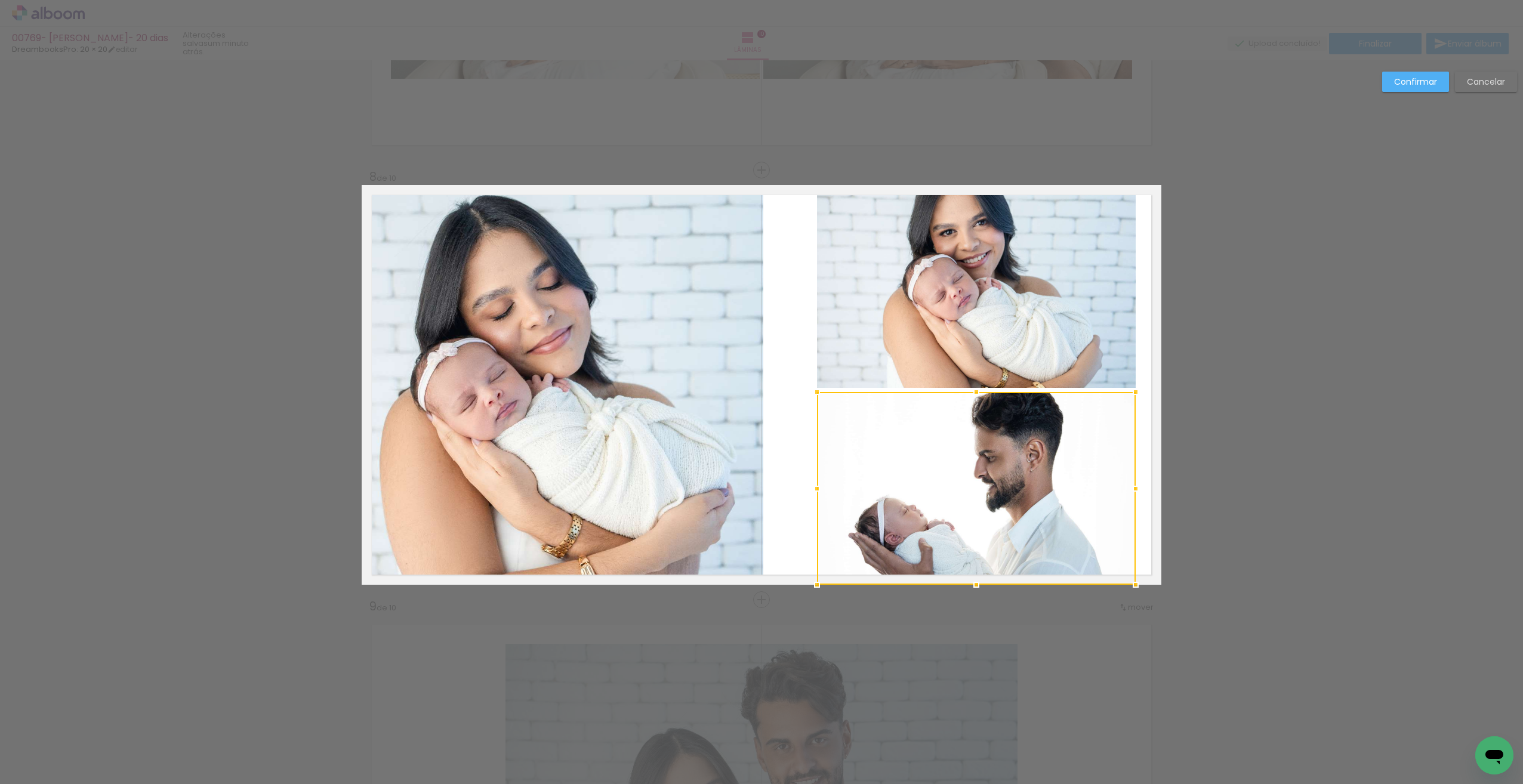
click at [1137, 354] on quentale-layouter at bounding box center [761, 384] width 800 height 400
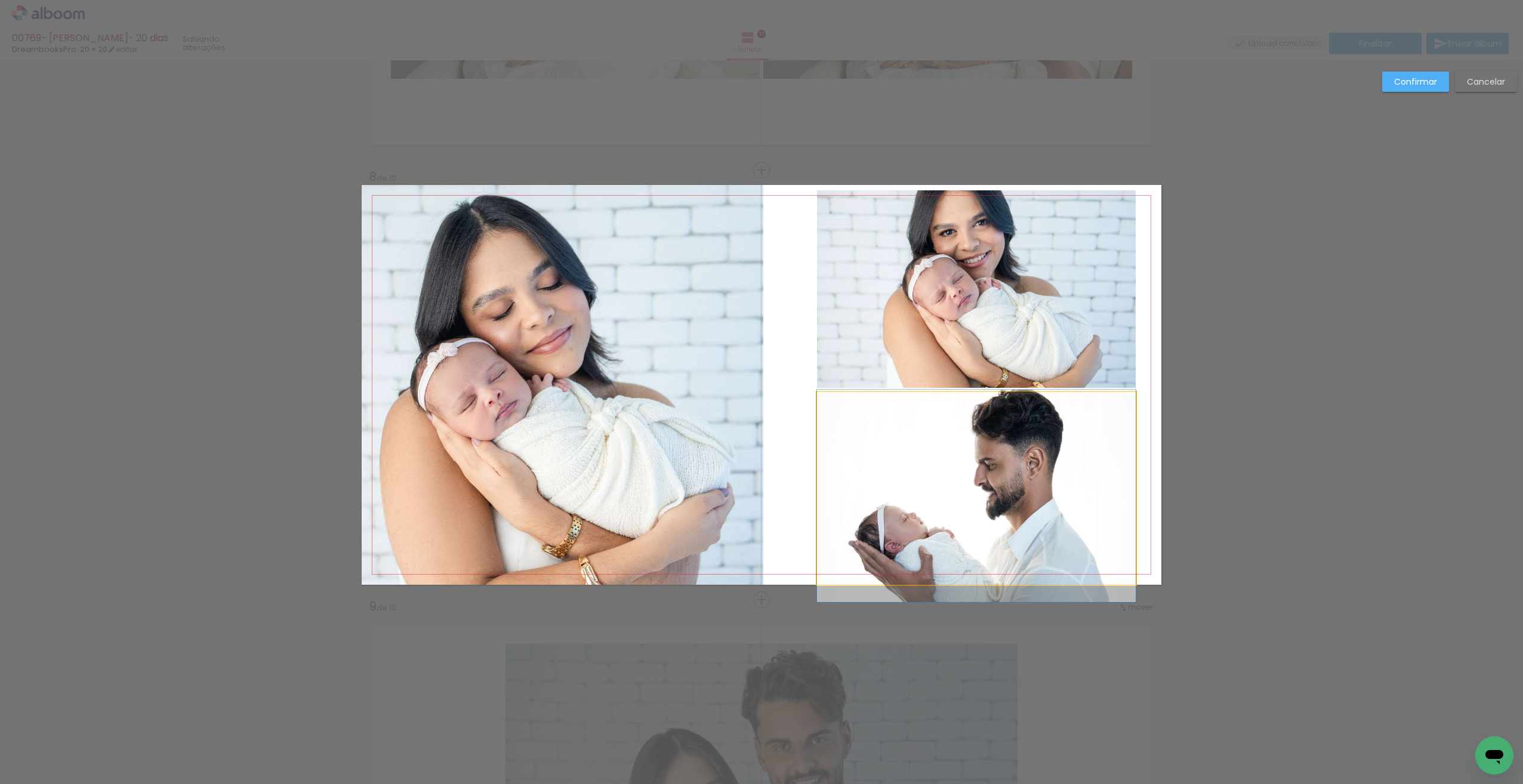
drag, startPoint x: 1090, startPoint y: 435, endPoint x: 1078, endPoint y: 442, distance: 13.9
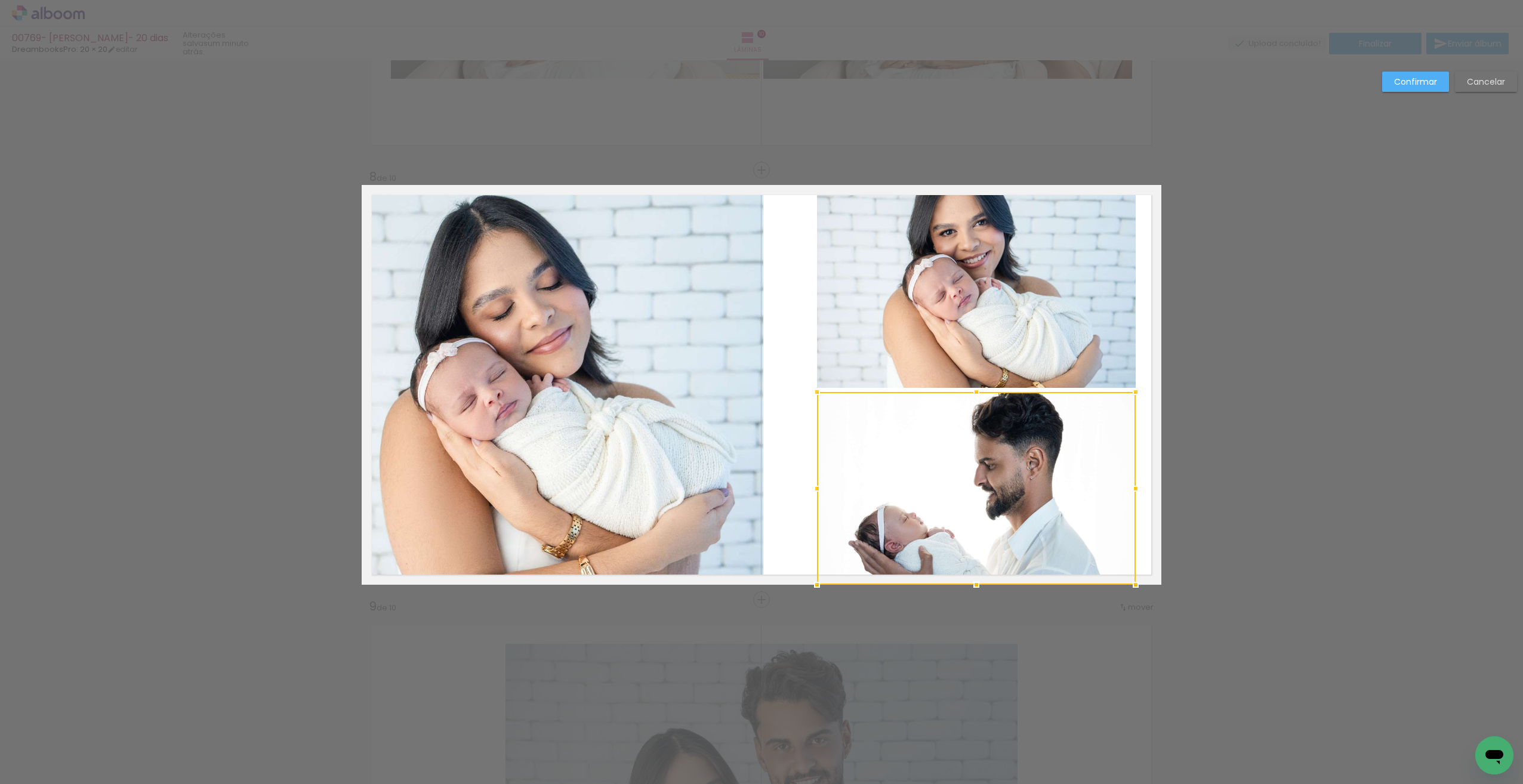
click at [1144, 409] on quentale-layouter at bounding box center [761, 384] width 800 height 400
click at [1122, 324] on quentale-photo at bounding box center [976, 289] width 319 height 198
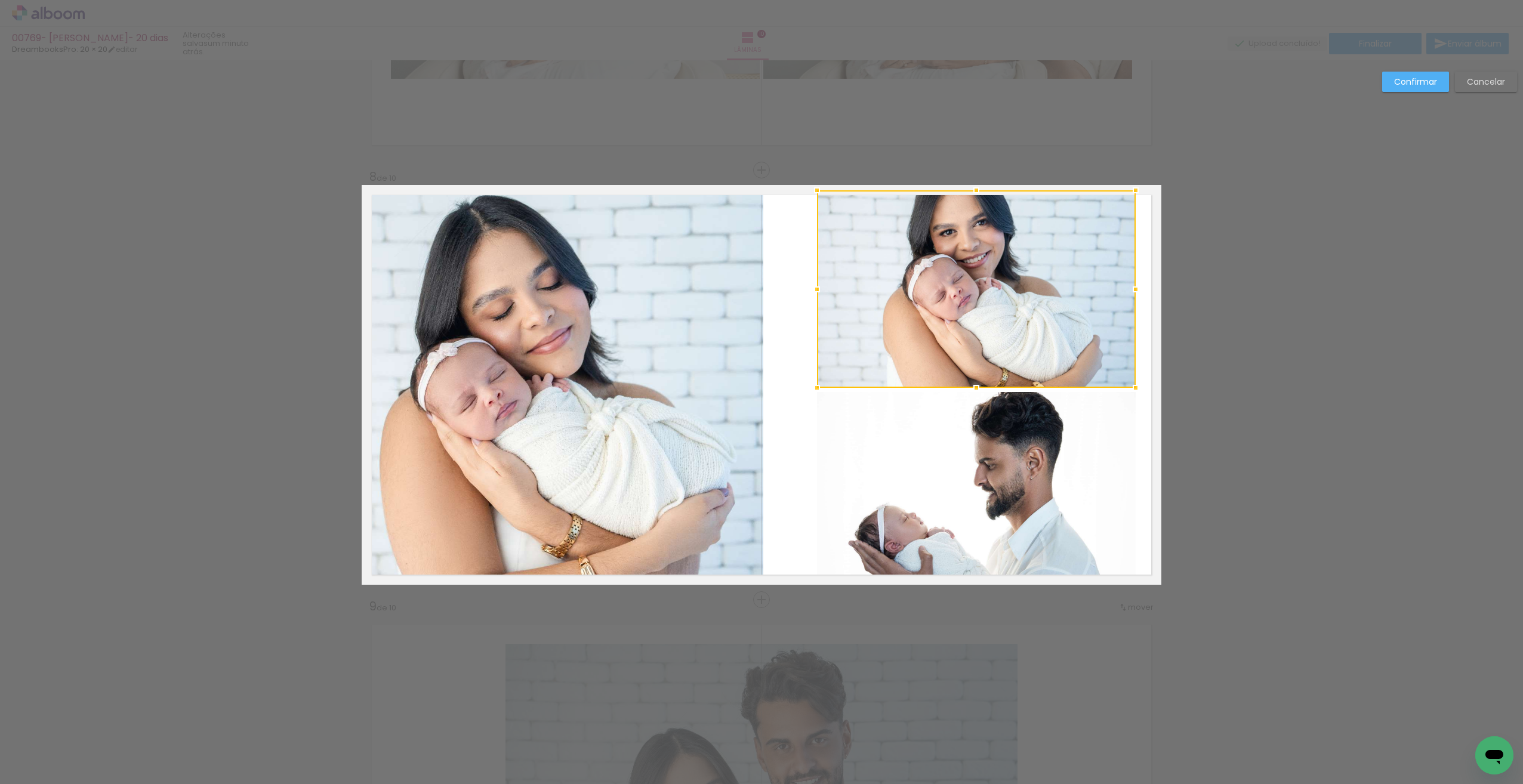
click at [1093, 442] on quentale-photo at bounding box center [976, 488] width 319 height 193
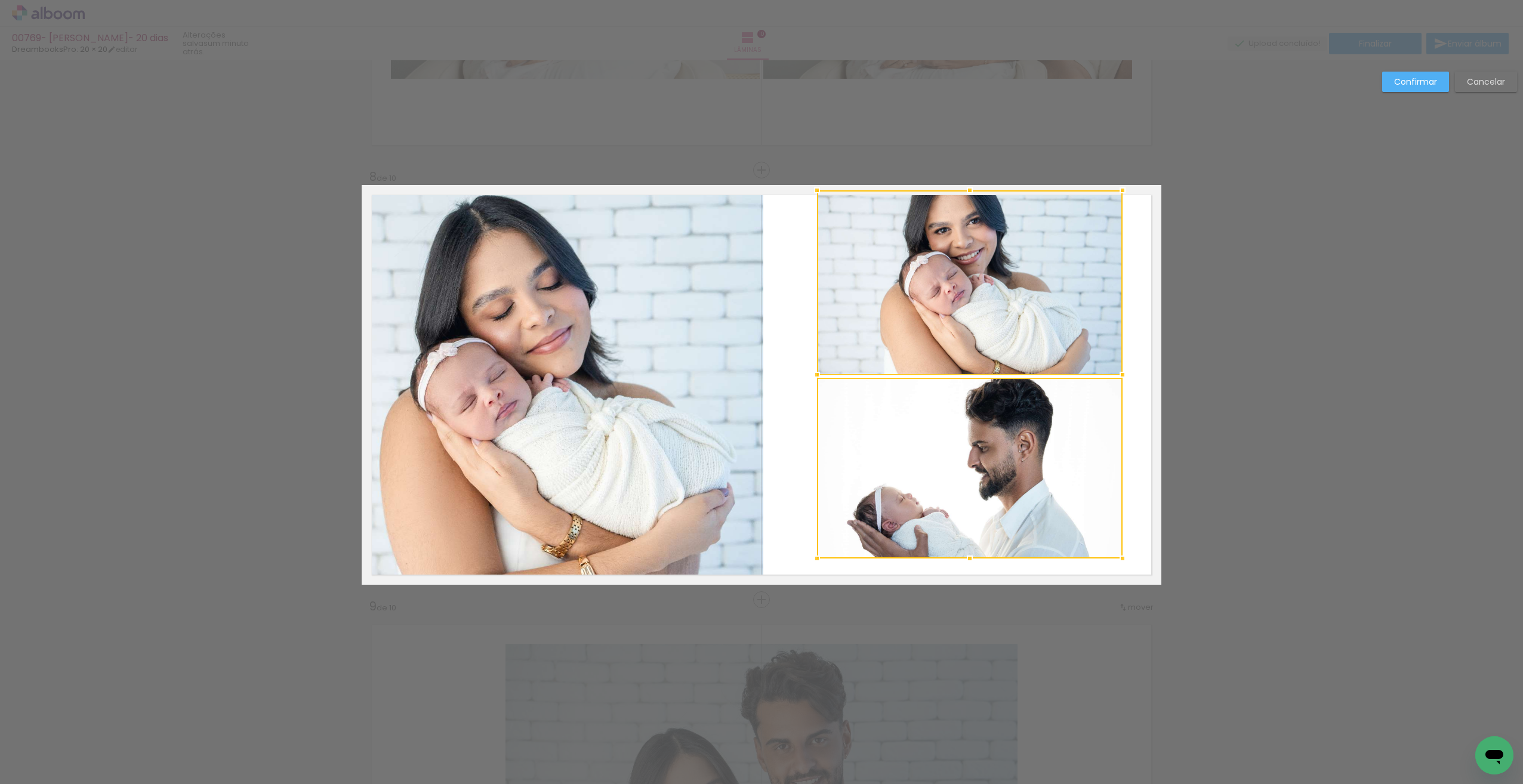
drag, startPoint x: 1134, startPoint y: 584, endPoint x: 1119, endPoint y: 568, distance: 21.9
click at [1119, 568] on div at bounding box center [1122, 558] width 24 height 24
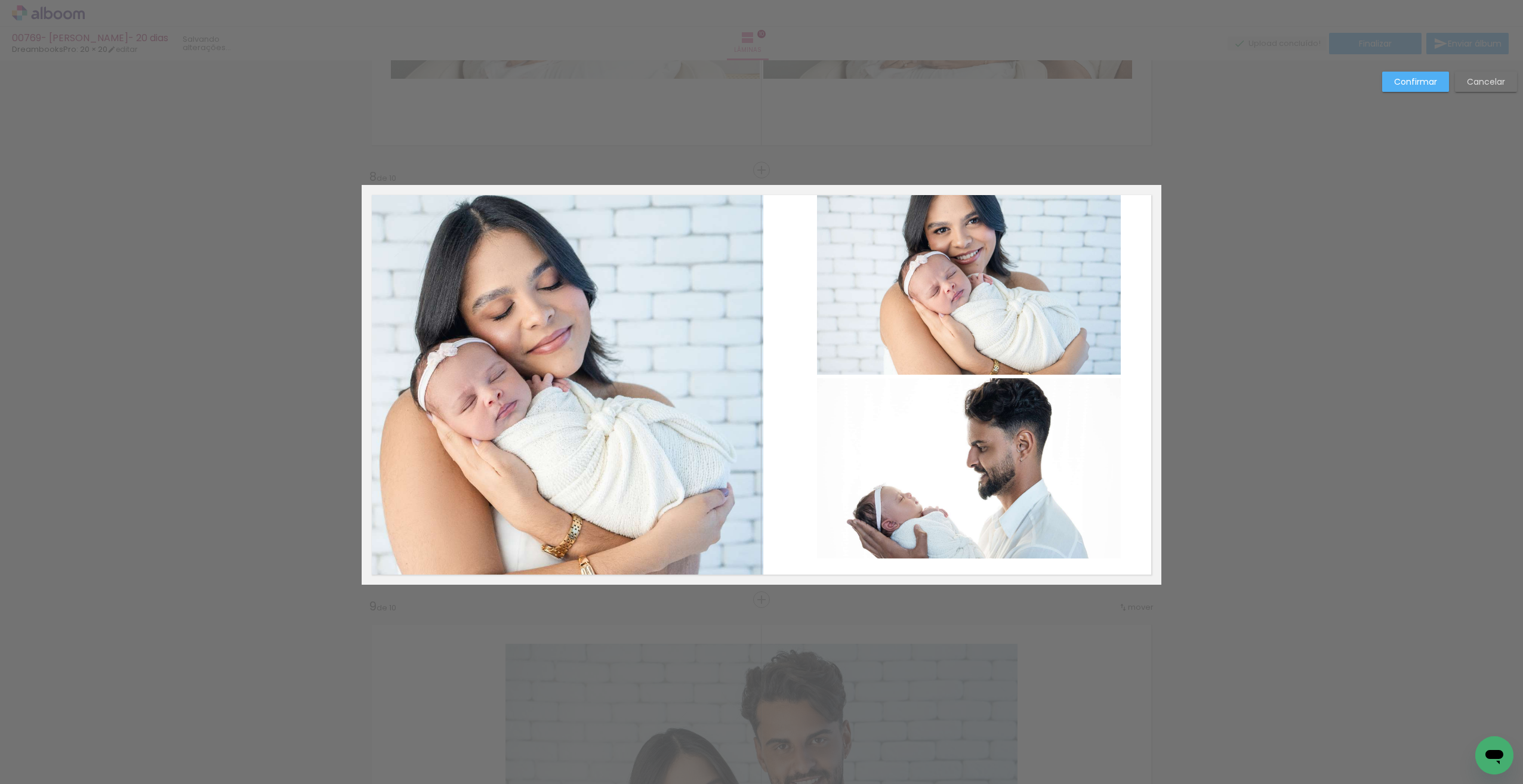
click at [1096, 296] on quentale-photo at bounding box center [969, 283] width 304 height 185
click at [1084, 407] on quentale-photo at bounding box center [969, 468] width 304 height 180
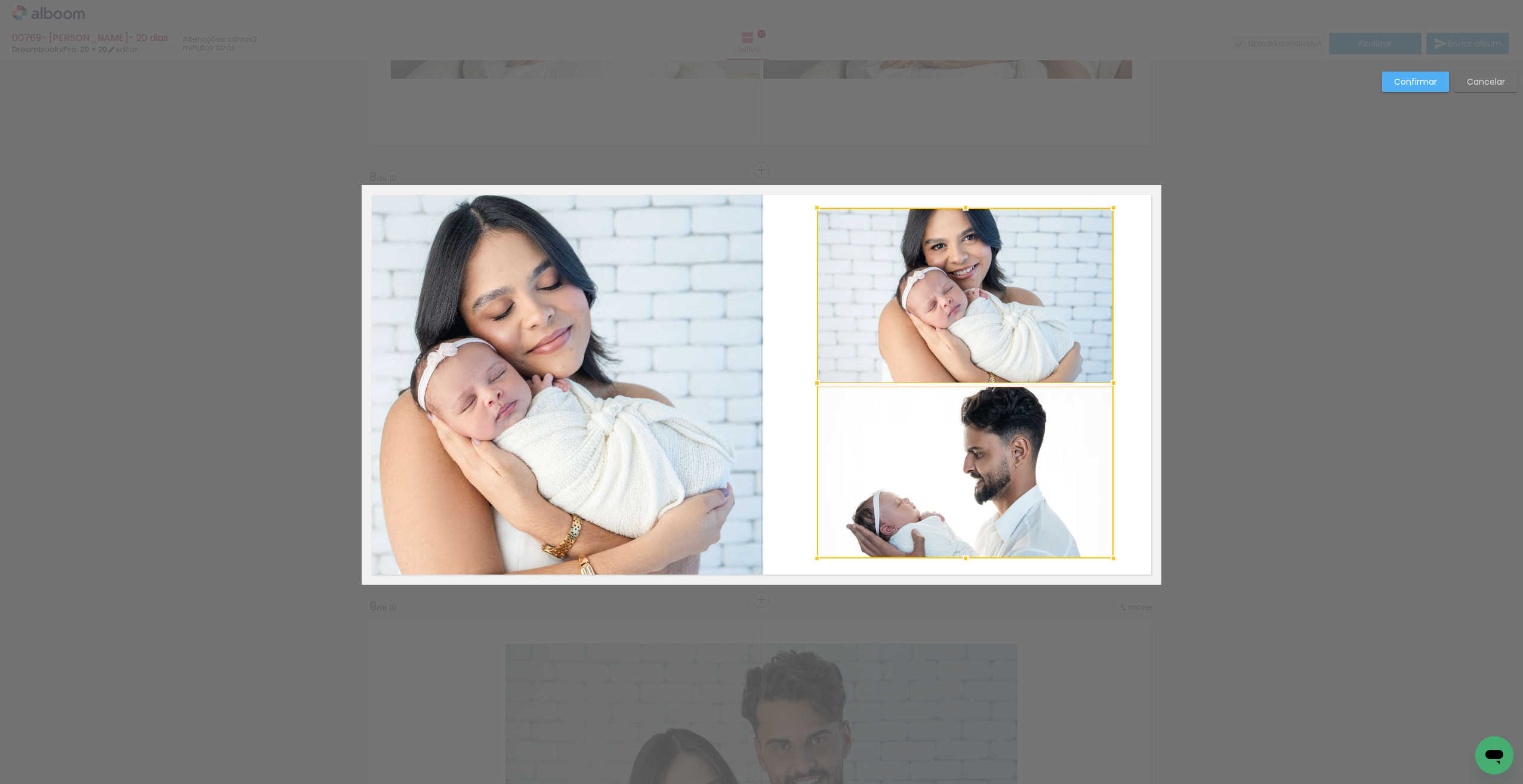
drag, startPoint x: 1117, startPoint y: 187, endPoint x: 1110, endPoint y: 204, distance: 18.4
click at [1110, 204] on div at bounding box center [1113, 207] width 24 height 24
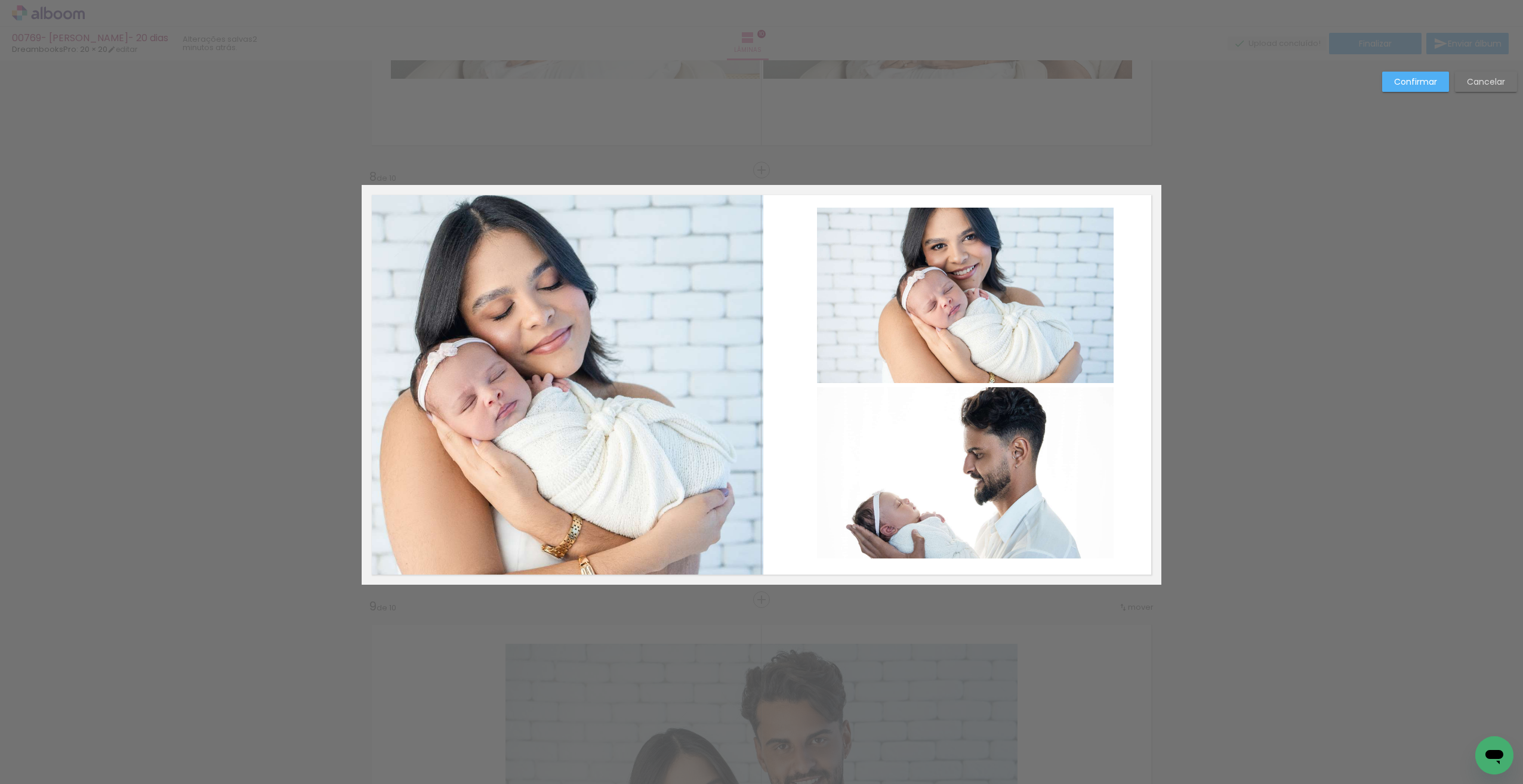
click at [1023, 326] on quentale-photo at bounding box center [965, 295] width 296 height 175
click at [1027, 417] on quentale-photo at bounding box center [965, 473] width 296 height 171
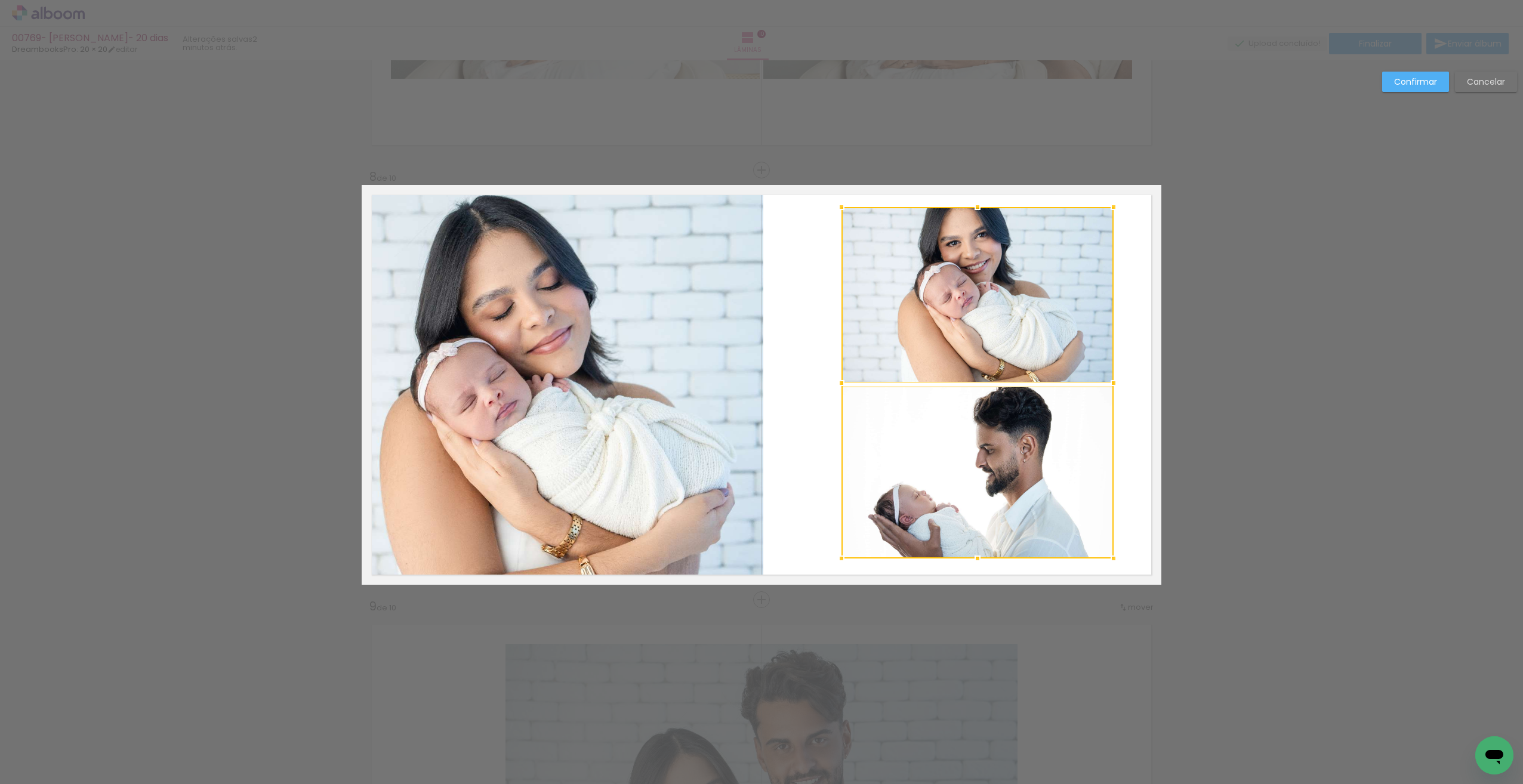
drag, startPoint x: 817, startPoint y: 207, endPoint x: 840, endPoint y: 206, distance: 23.0
click at [840, 206] on div at bounding box center [841, 207] width 24 height 24
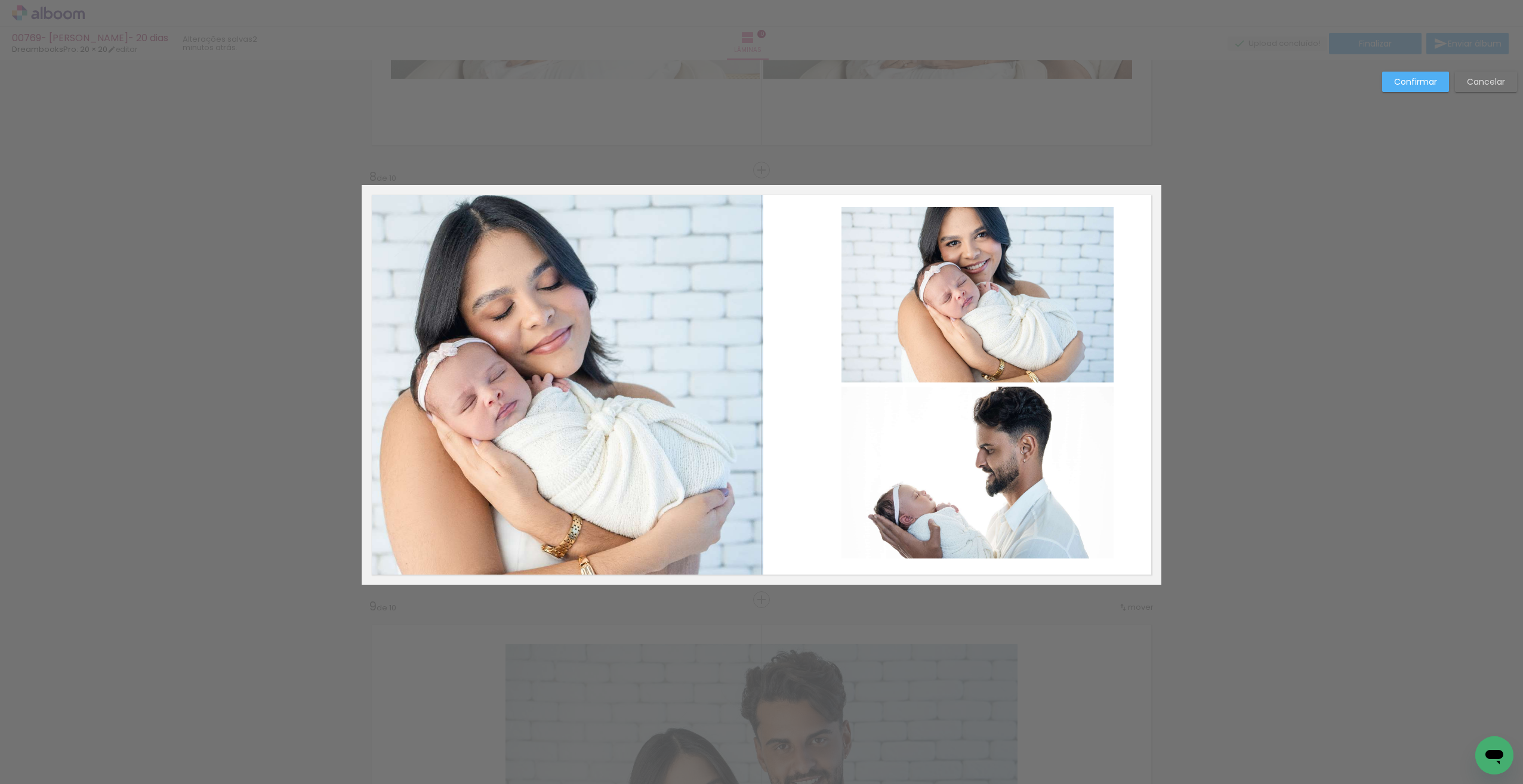
click at [949, 301] on quentale-photo at bounding box center [977, 294] width 272 height 175
click at [1136, 389] on quentale-layouter at bounding box center [761, 384] width 800 height 400
drag, startPoint x: 1042, startPoint y: 326, endPoint x: 1040, endPoint y: 344, distance: 18.1
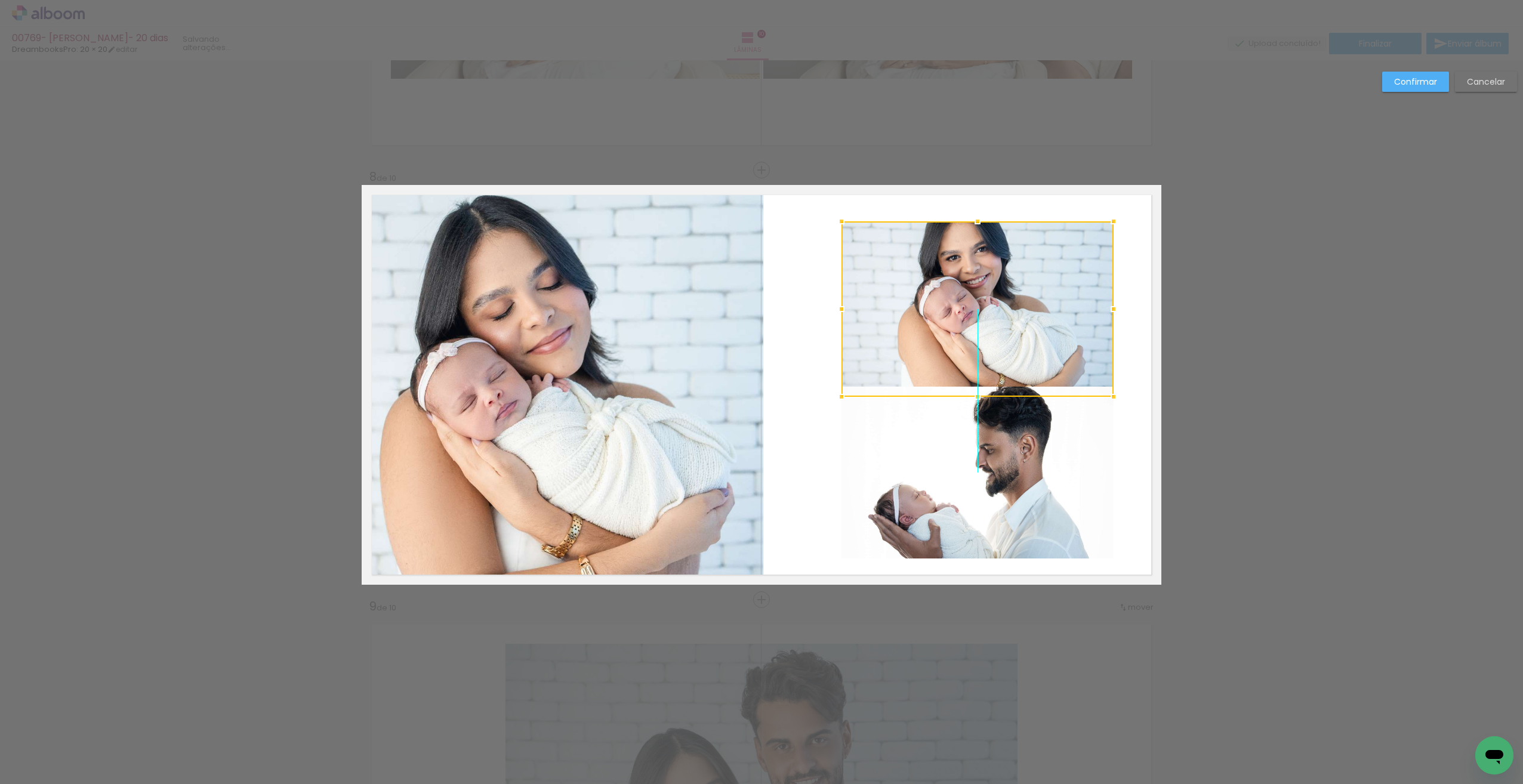
drag, startPoint x: 1041, startPoint y: 319, endPoint x: 1041, endPoint y: 334, distance: 15.0
click at [1041, 334] on div at bounding box center [977, 309] width 272 height 175
click at [1138, 340] on quentale-layouter at bounding box center [761, 384] width 800 height 400
click at [1073, 318] on quentale-photo at bounding box center [977, 309] width 272 height 175
click at [1037, 428] on quentale-photo at bounding box center [977, 473] width 272 height 172
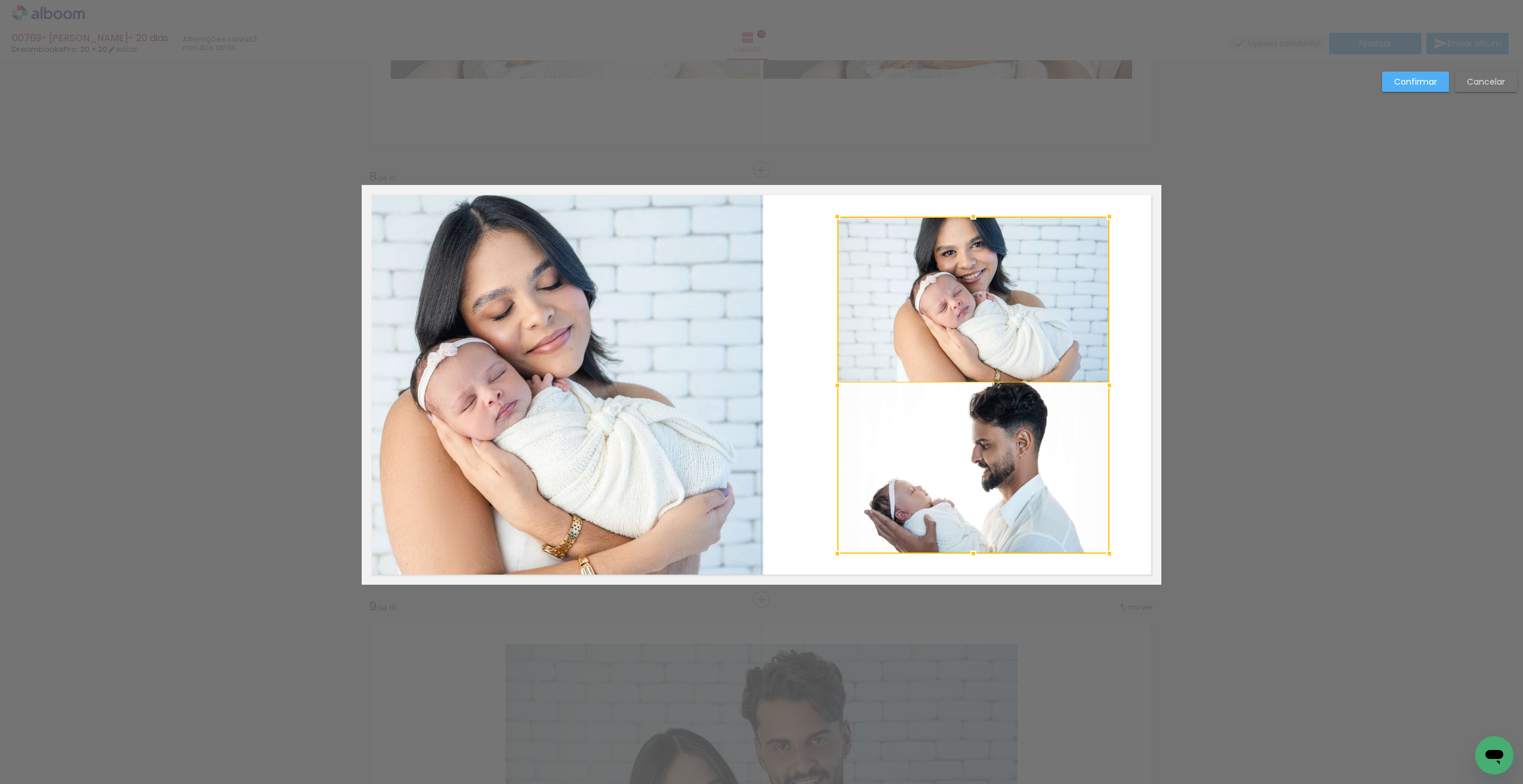
click at [1020, 326] on div at bounding box center [973, 385] width 272 height 337
click at [1120, 328] on quentale-layouter at bounding box center [761, 384] width 800 height 400
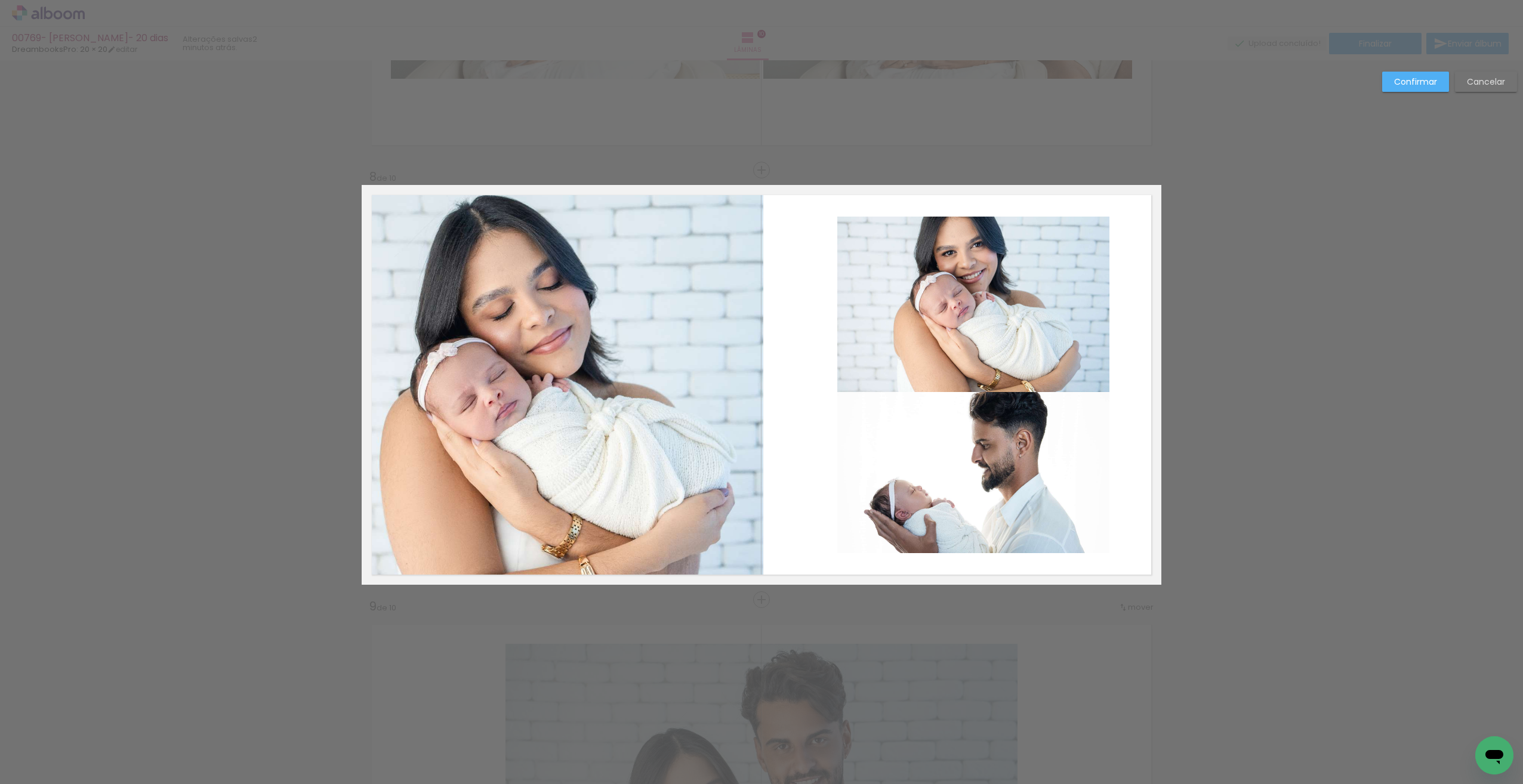
click at [1067, 292] on quentale-photo at bounding box center [973, 304] width 272 height 175
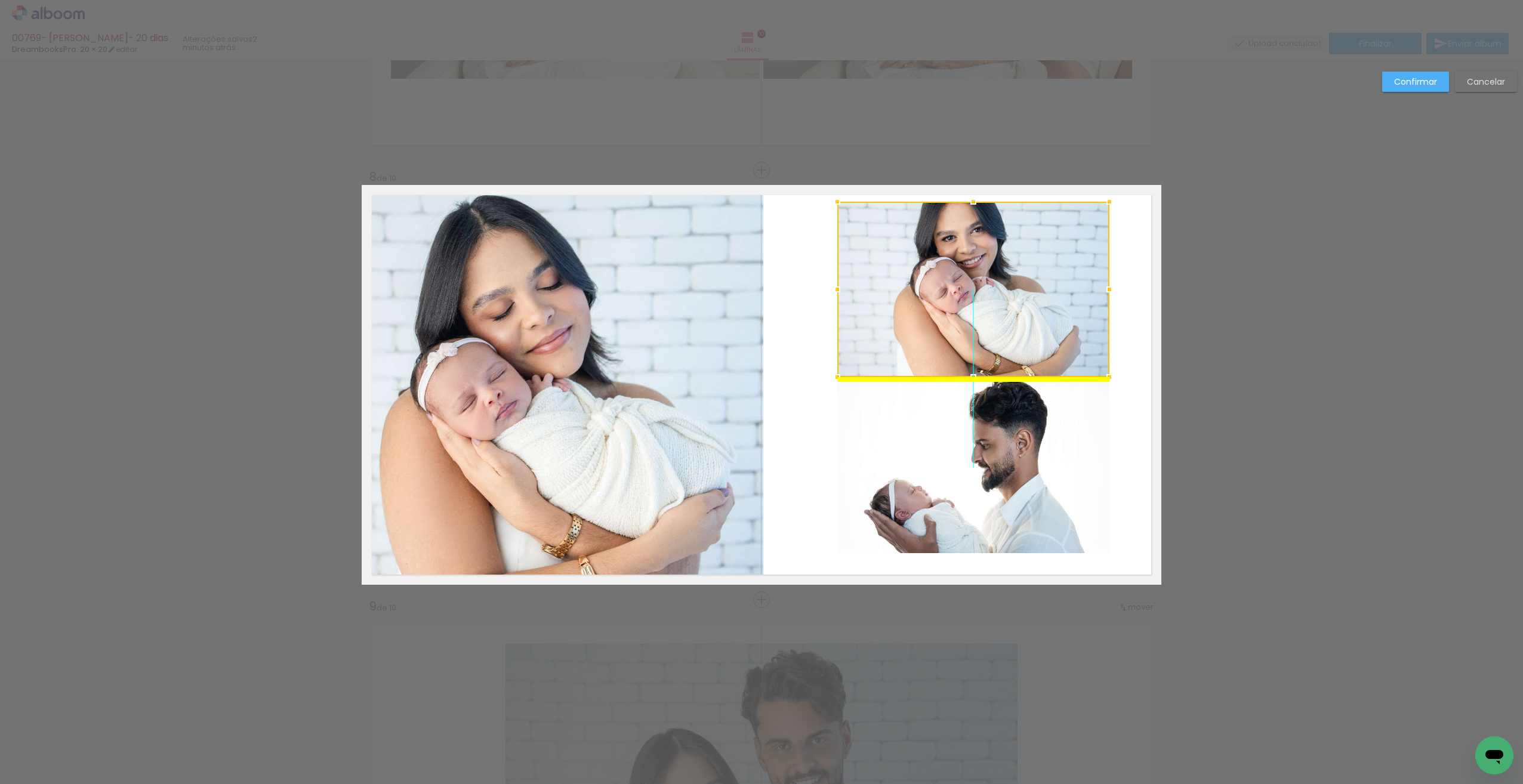
drag, startPoint x: 1065, startPoint y: 280, endPoint x: 1066, endPoint y: 265, distance: 15.0
click at [1066, 265] on div at bounding box center [973, 289] width 272 height 175
click at [1126, 292] on quentale-layouter at bounding box center [761, 384] width 800 height 400
drag, startPoint x: 1055, startPoint y: 299, endPoint x: 1052, endPoint y: 326, distance: 27.2
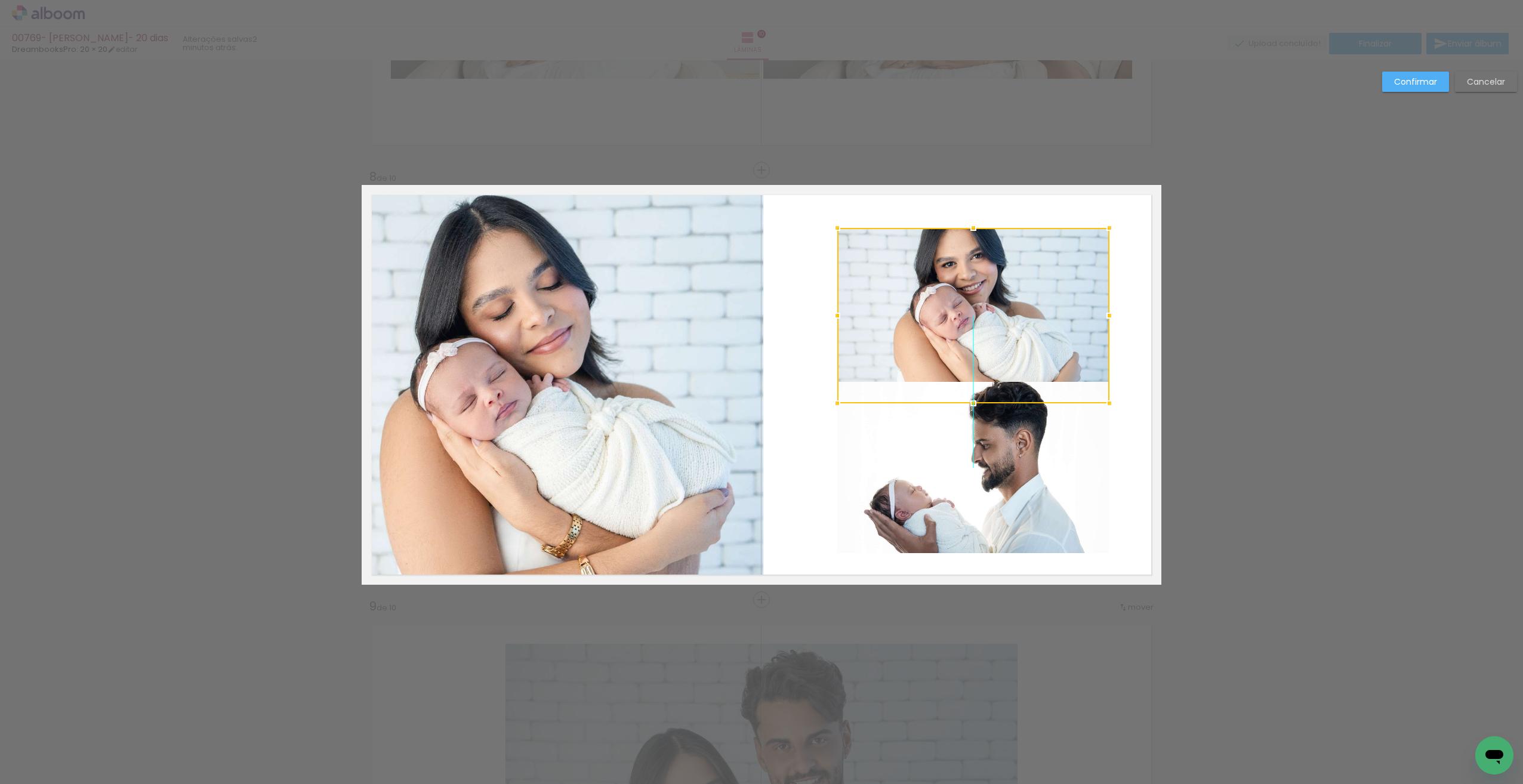
click at [1043, 316] on div at bounding box center [973, 315] width 272 height 175
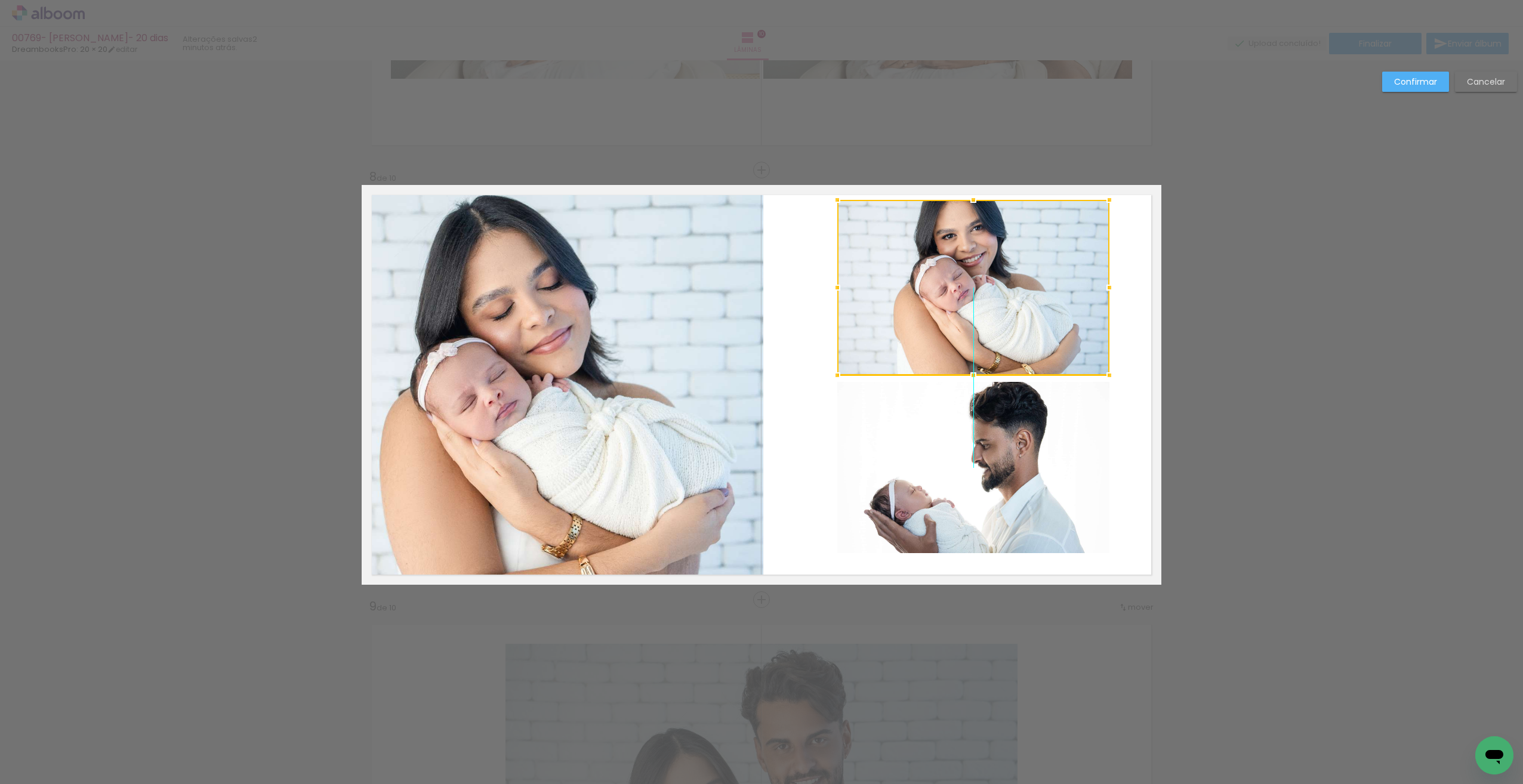
drag, startPoint x: 1048, startPoint y: 299, endPoint x: 1048, endPoint y: 270, distance: 29.0
click at [1048, 270] on div at bounding box center [973, 287] width 272 height 175
click at [1123, 295] on quentale-layouter at bounding box center [761, 384] width 800 height 400
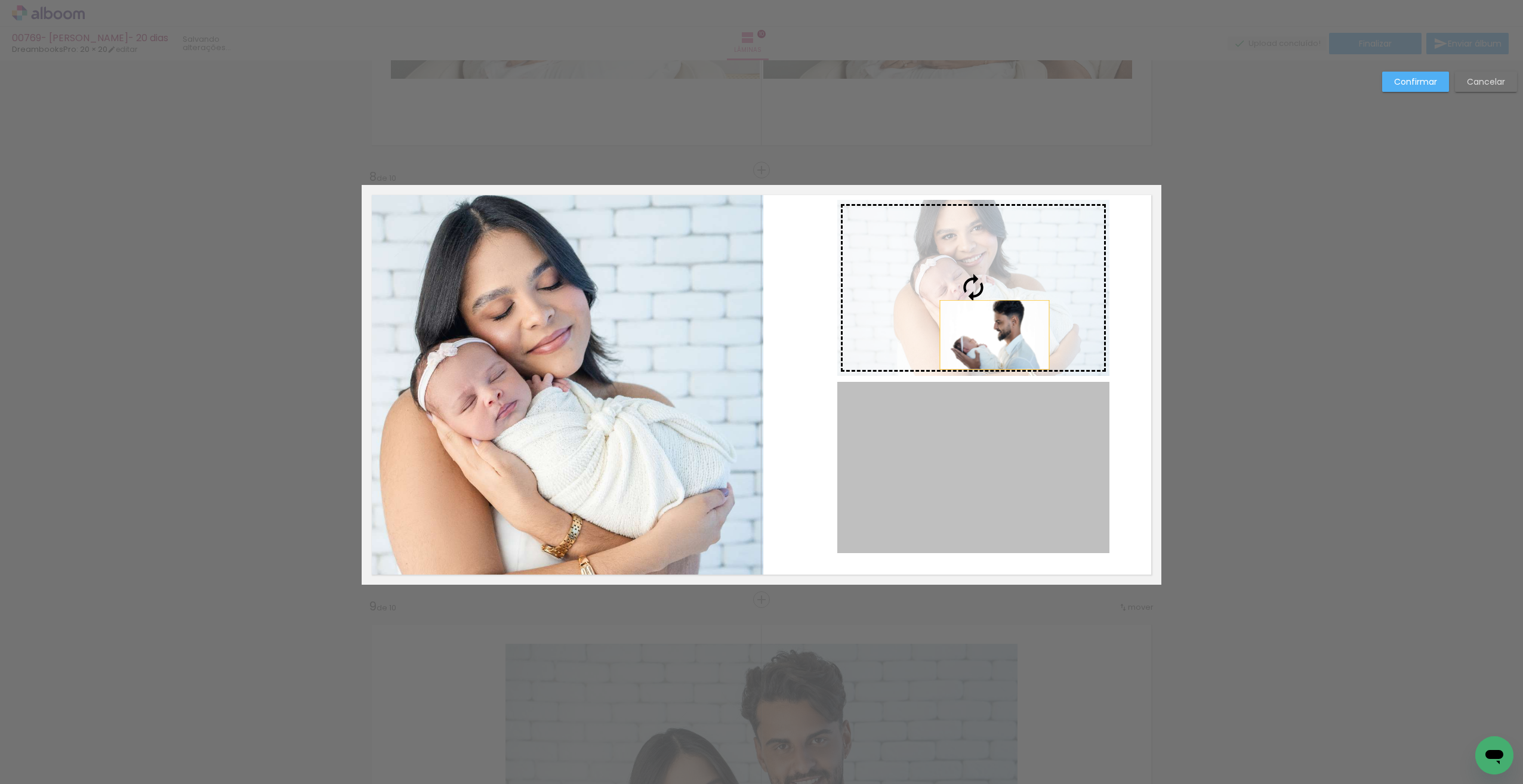
drag, startPoint x: 1005, startPoint y: 465, endPoint x: 990, endPoint y: 335, distance: 130.9
click at [0, 0] on slot at bounding box center [0, 0] width 0 height 0
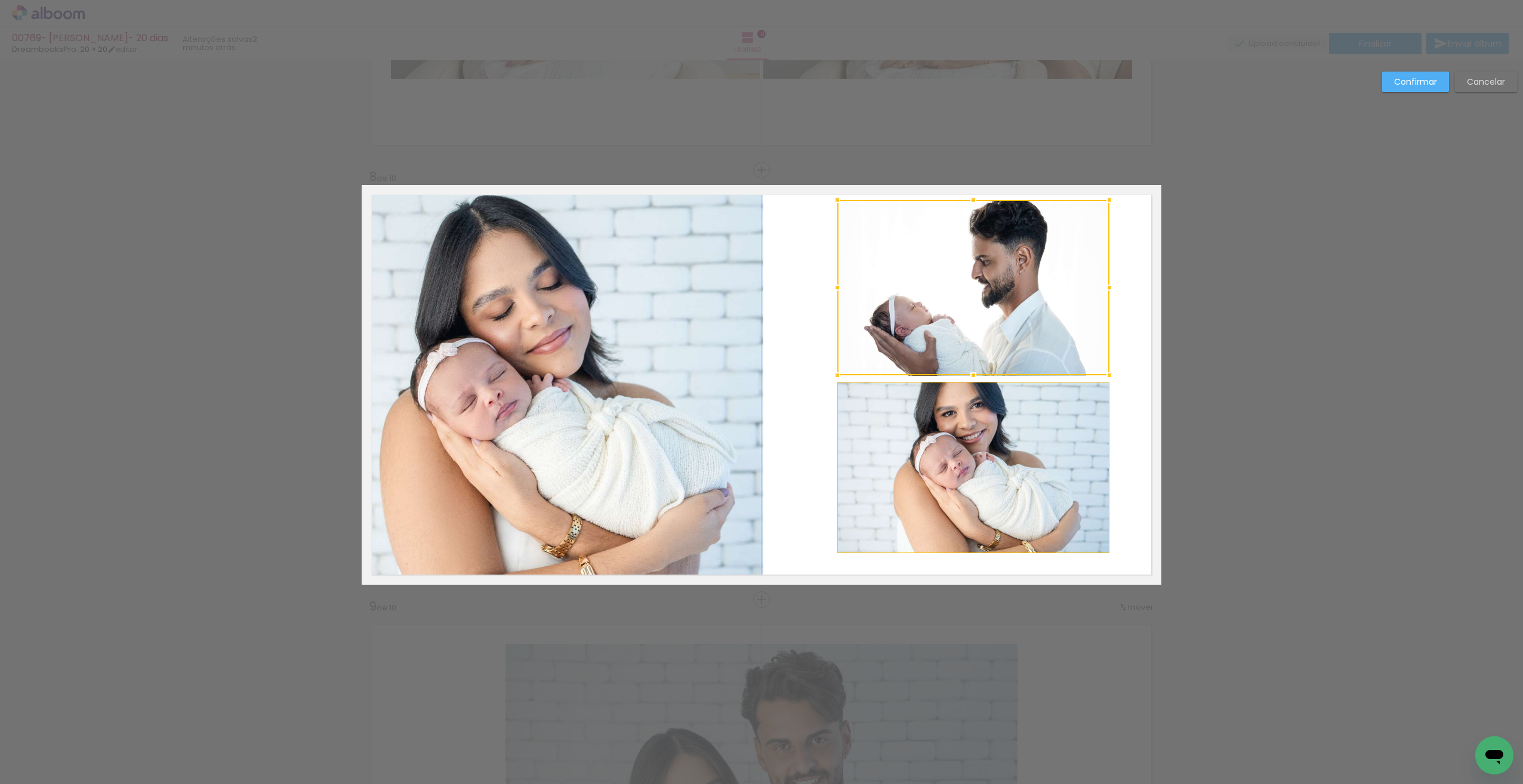
click at [589, 442] on quentale-photo at bounding box center [562, 384] width 402 height 400
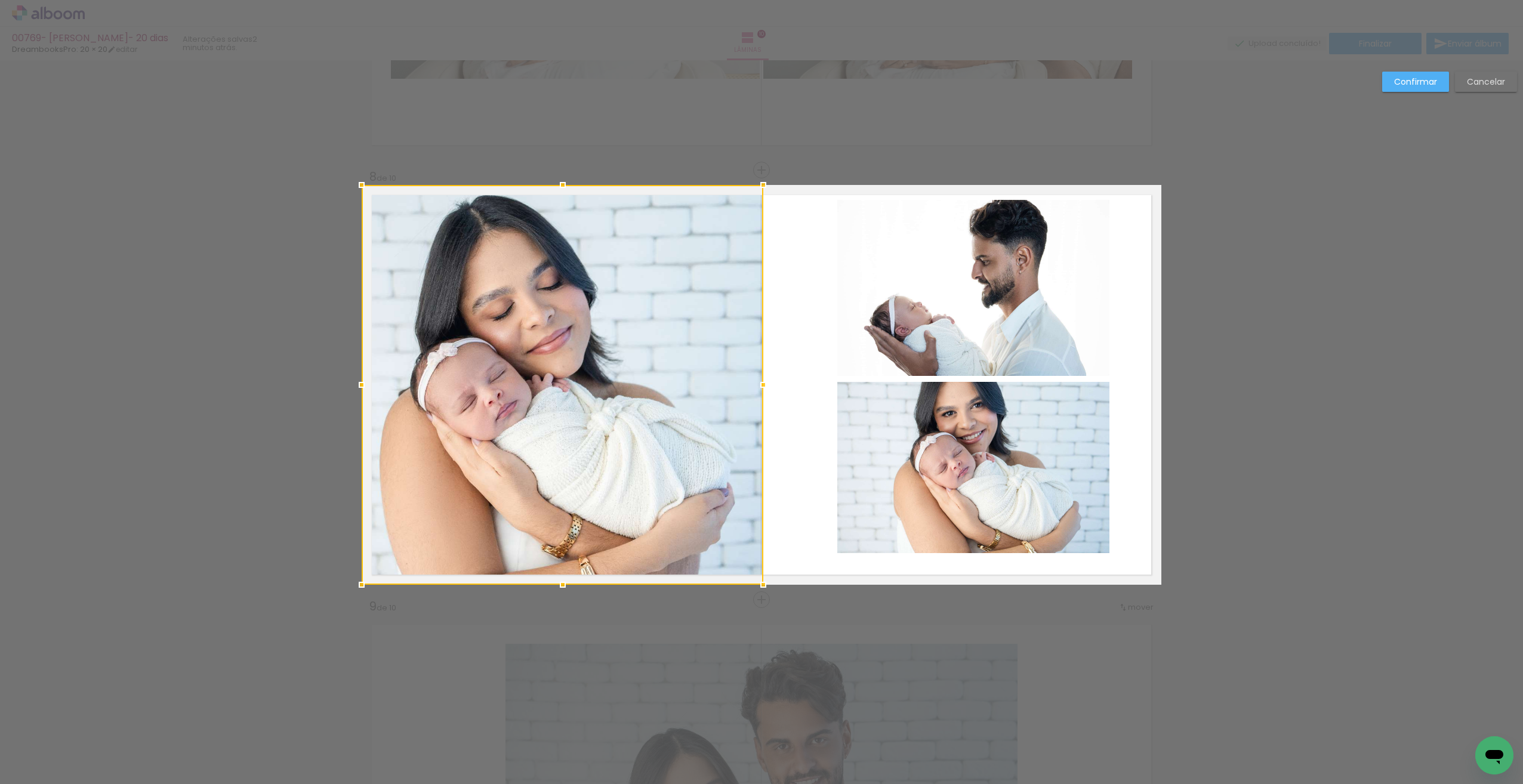
click at [589, 442] on div at bounding box center [562, 384] width 402 height 400
drag, startPoint x: 781, startPoint y: 408, endPoint x: 774, endPoint y: 410, distance: 7.3
click at [781, 410] on quentale-layouter at bounding box center [761, 384] width 800 height 400
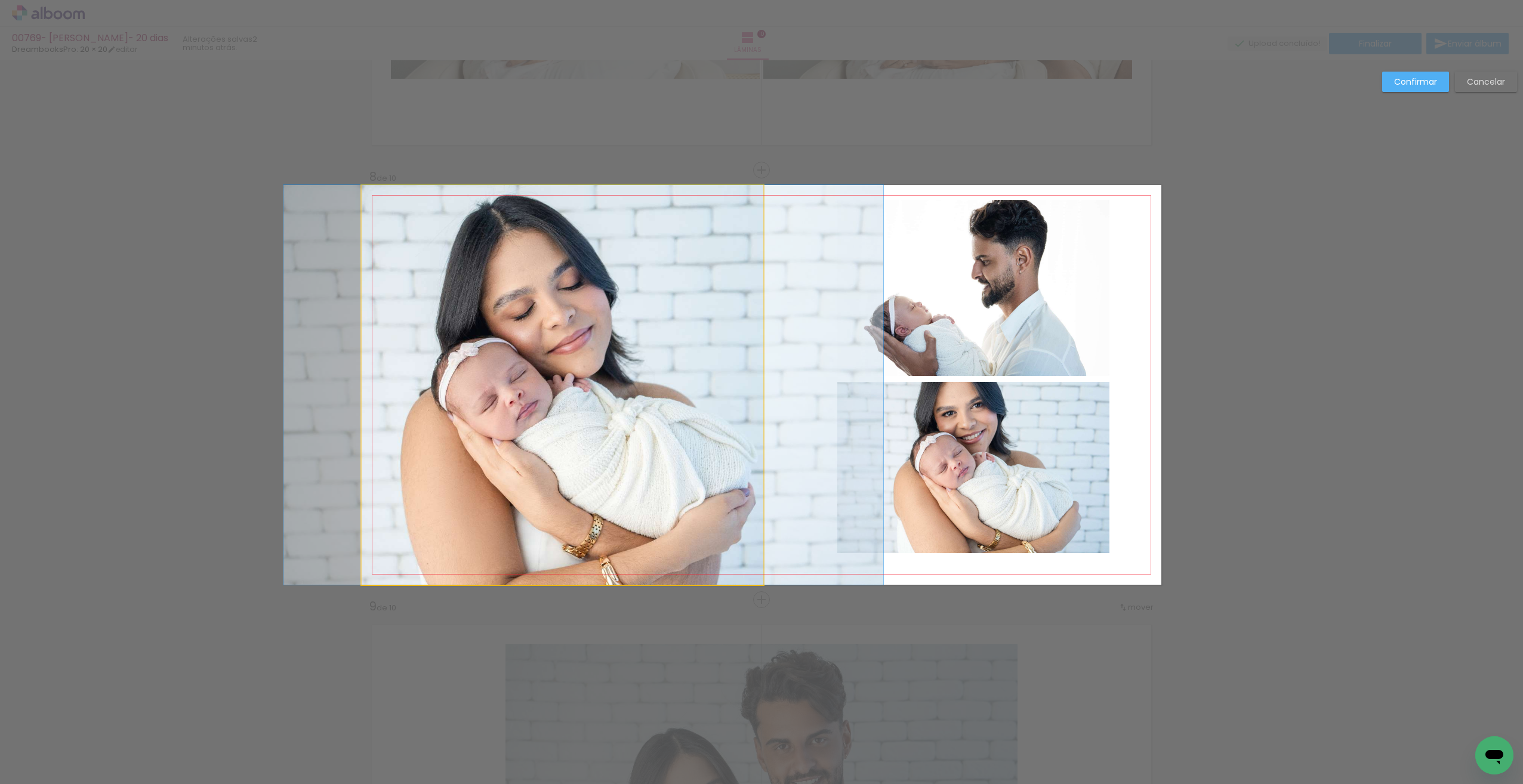
drag, startPoint x: 635, startPoint y: 421, endPoint x: 675, endPoint y: 420, distance: 40.0
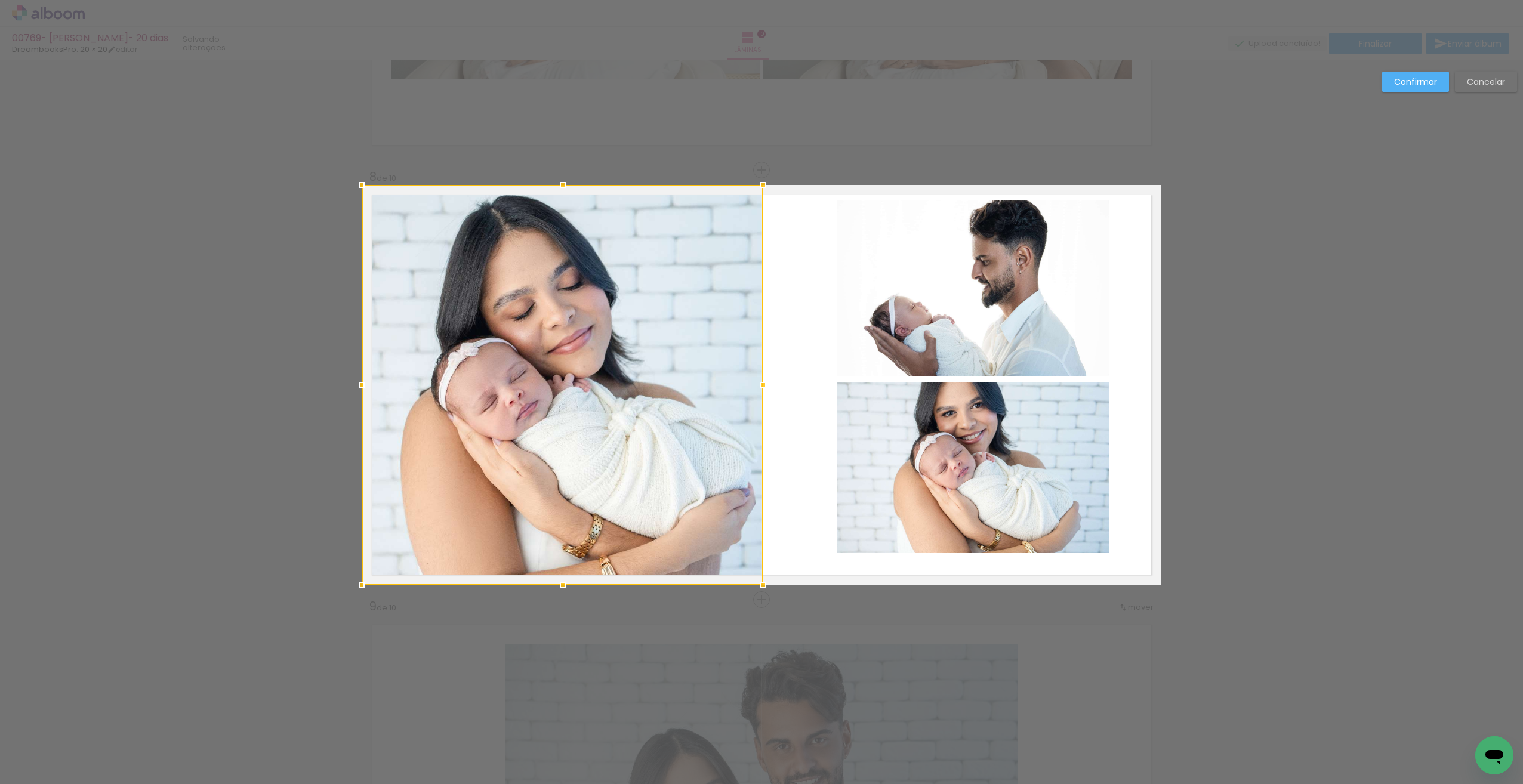
click at [830, 435] on quentale-layouter at bounding box center [761, 384] width 800 height 400
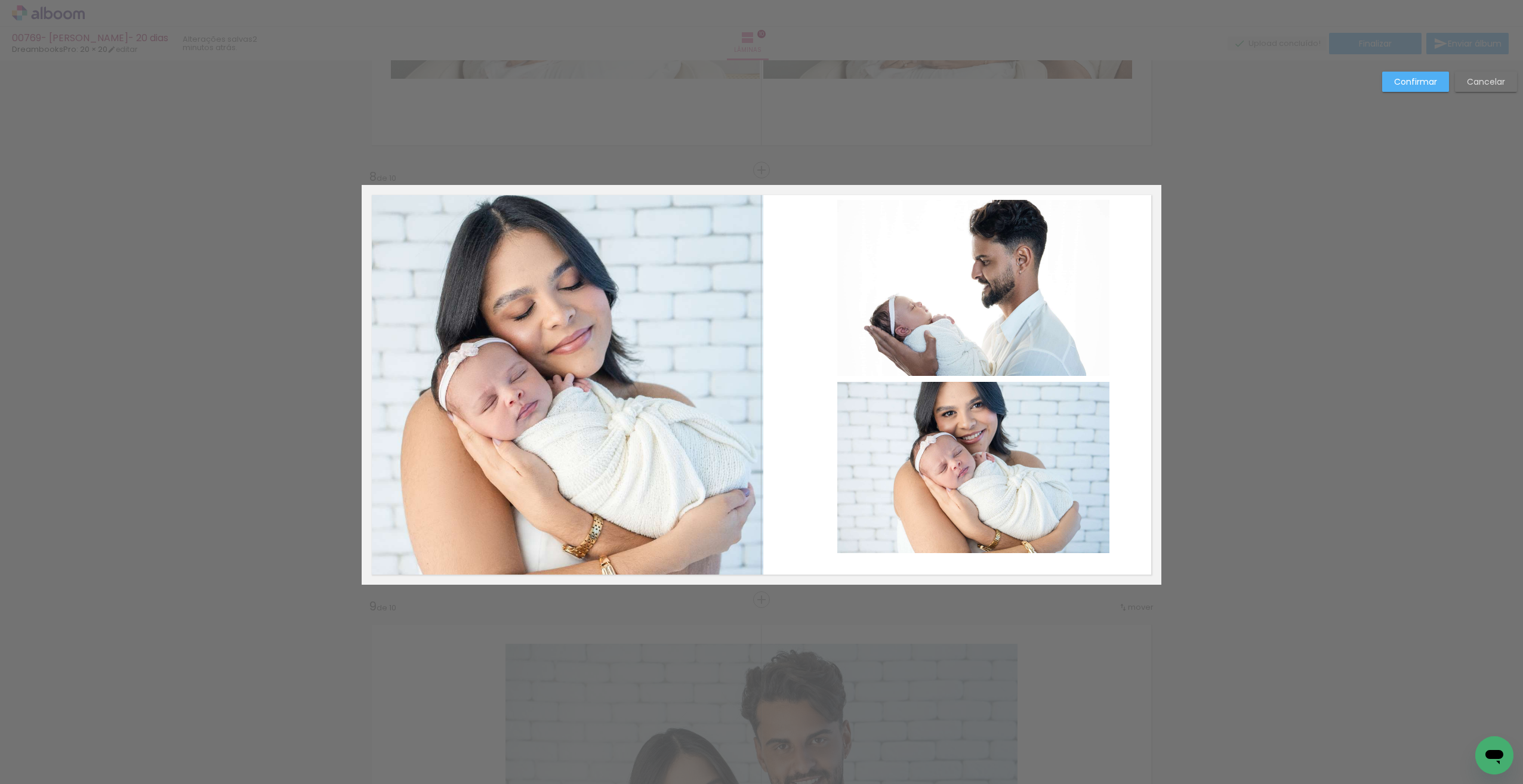
click at [788, 466] on quentale-layouter at bounding box center [761, 384] width 800 height 400
click at [1121, 331] on quentale-layouter at bounding box center [761, 384] width 800 height 400
click at [1094, 333] on quentale-photo at bounding box center [973, 287] width 272 height 175
click at [1053, 421] on quentale-photo at bounding box center [973, 468] width 272 height 172
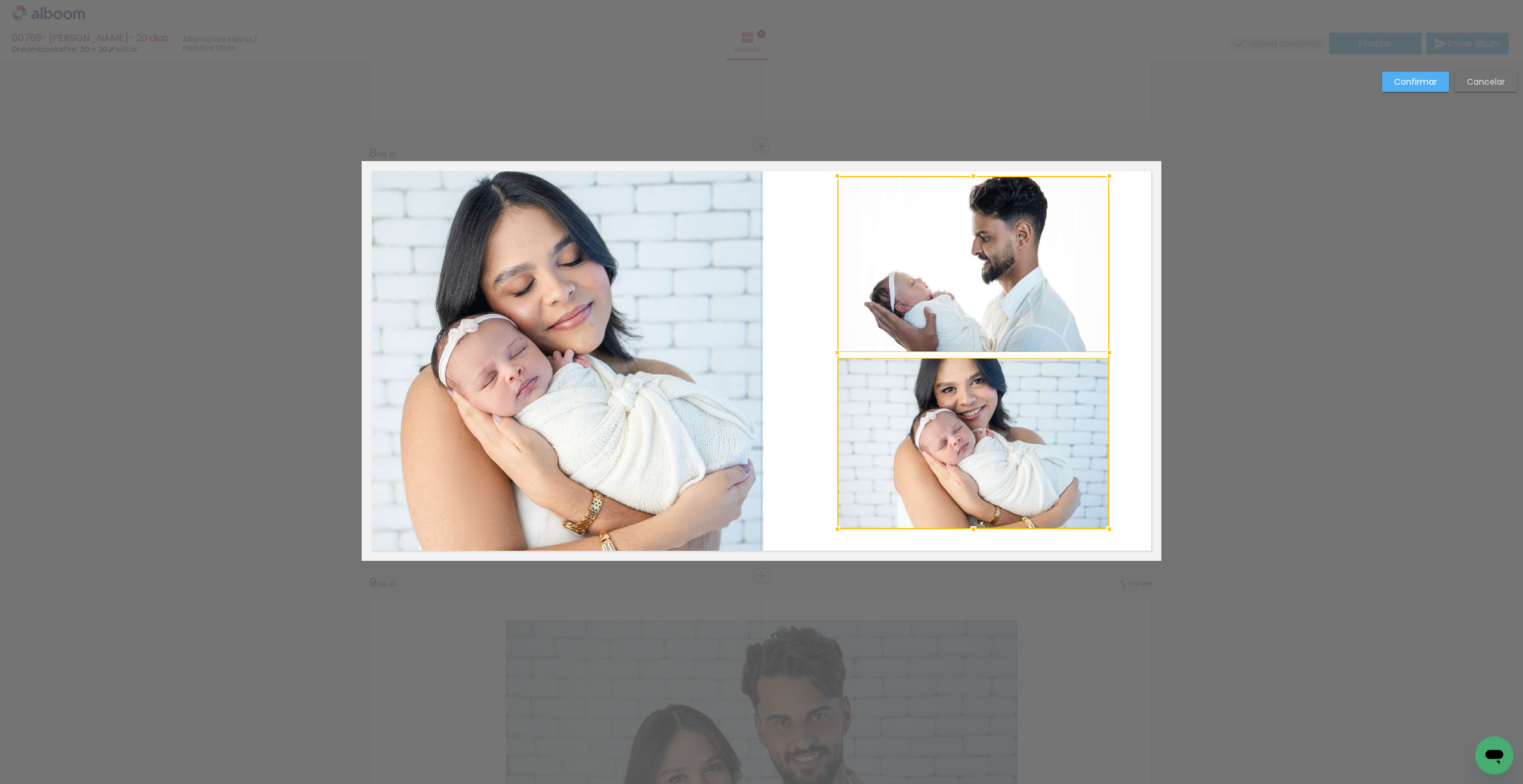
scroll to position [2965, 0]
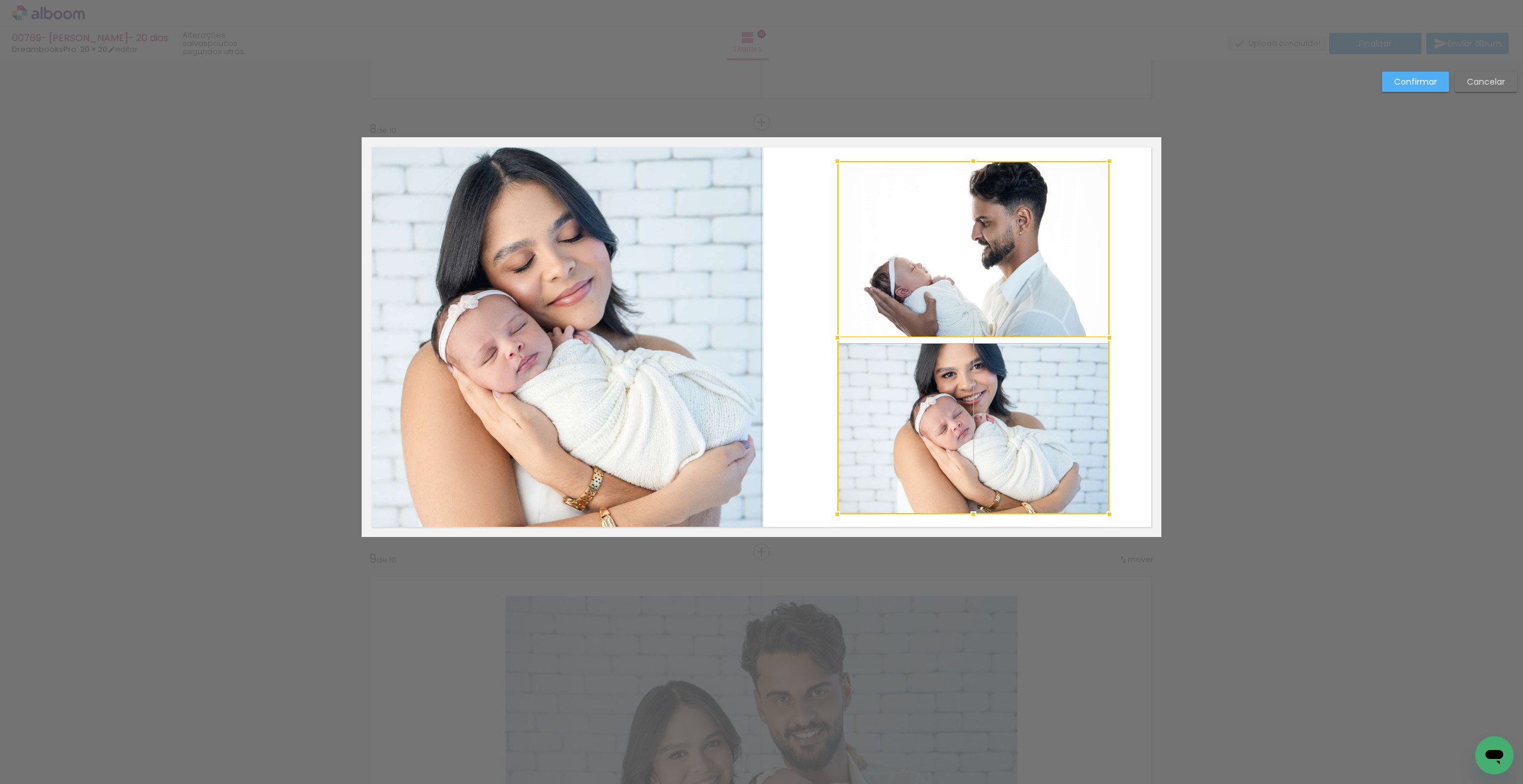
drag, startPoint x: 1008, startPoint y: 397, endPoint x: 1005, endPoint y: 406, distance: 9.5
click at [1005, 406] on div at bounding box center [973, 337] width 272 height 353
click at [1116, 361] on quentale-layouter at bounding box center [761, 337] width 800 height 400
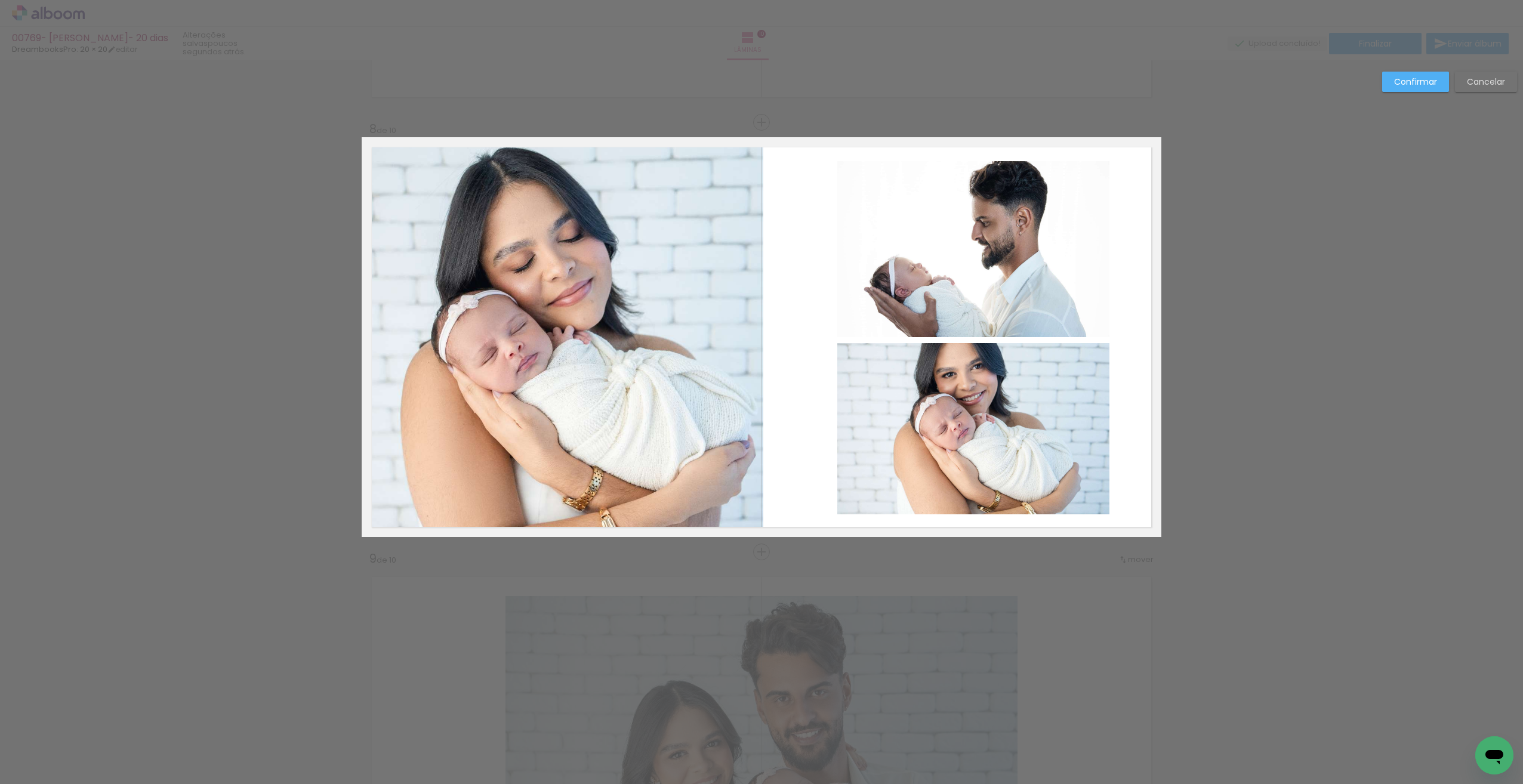
click at [0, 0] on slot "Confirmar" at bounding box center [0, 0] width 0 height 0
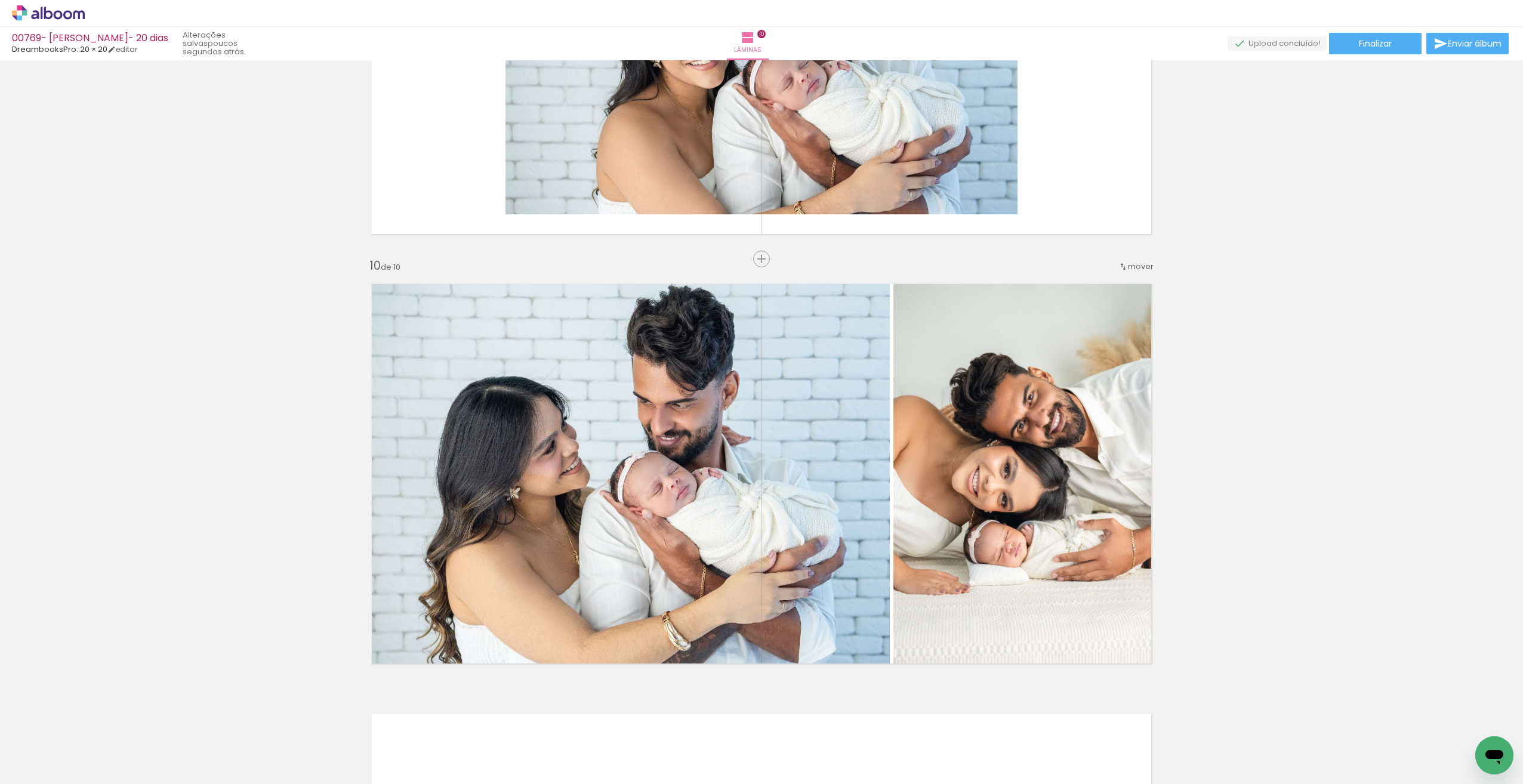
scroll to position [3700, 0]
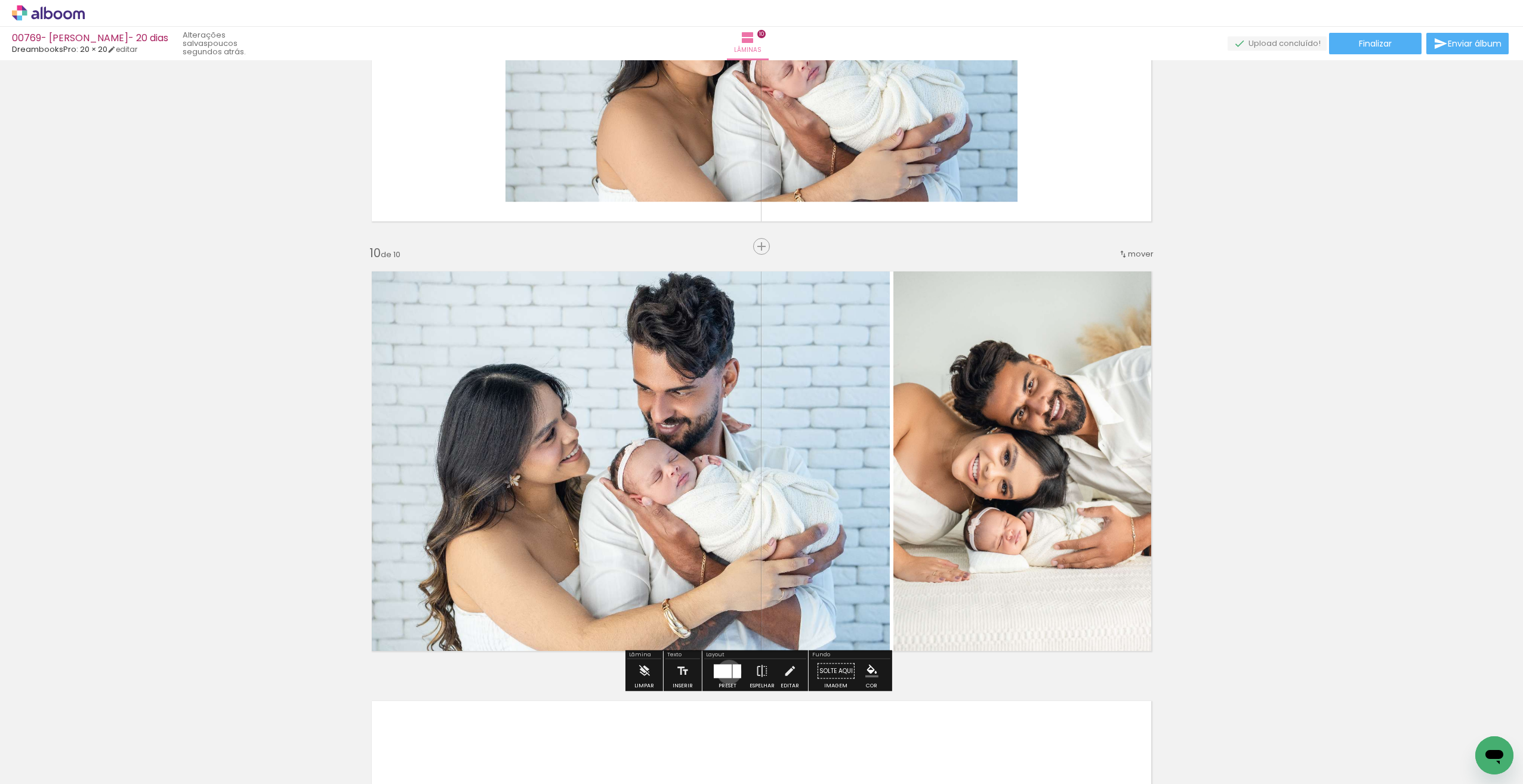
click at [726, 672] on div at bounding box center [722, 671] width 18 height 14
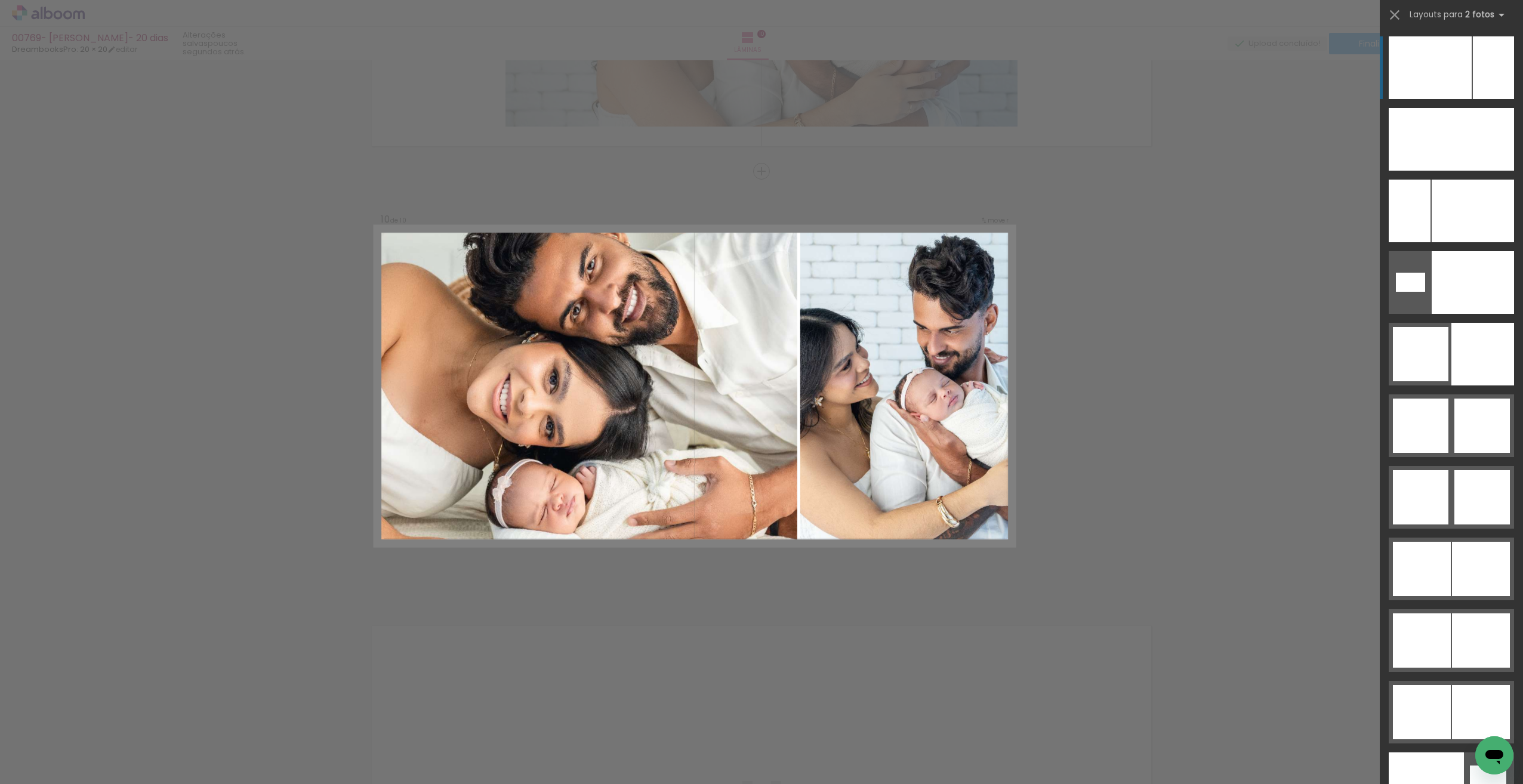
scroll to position [3777, 0]
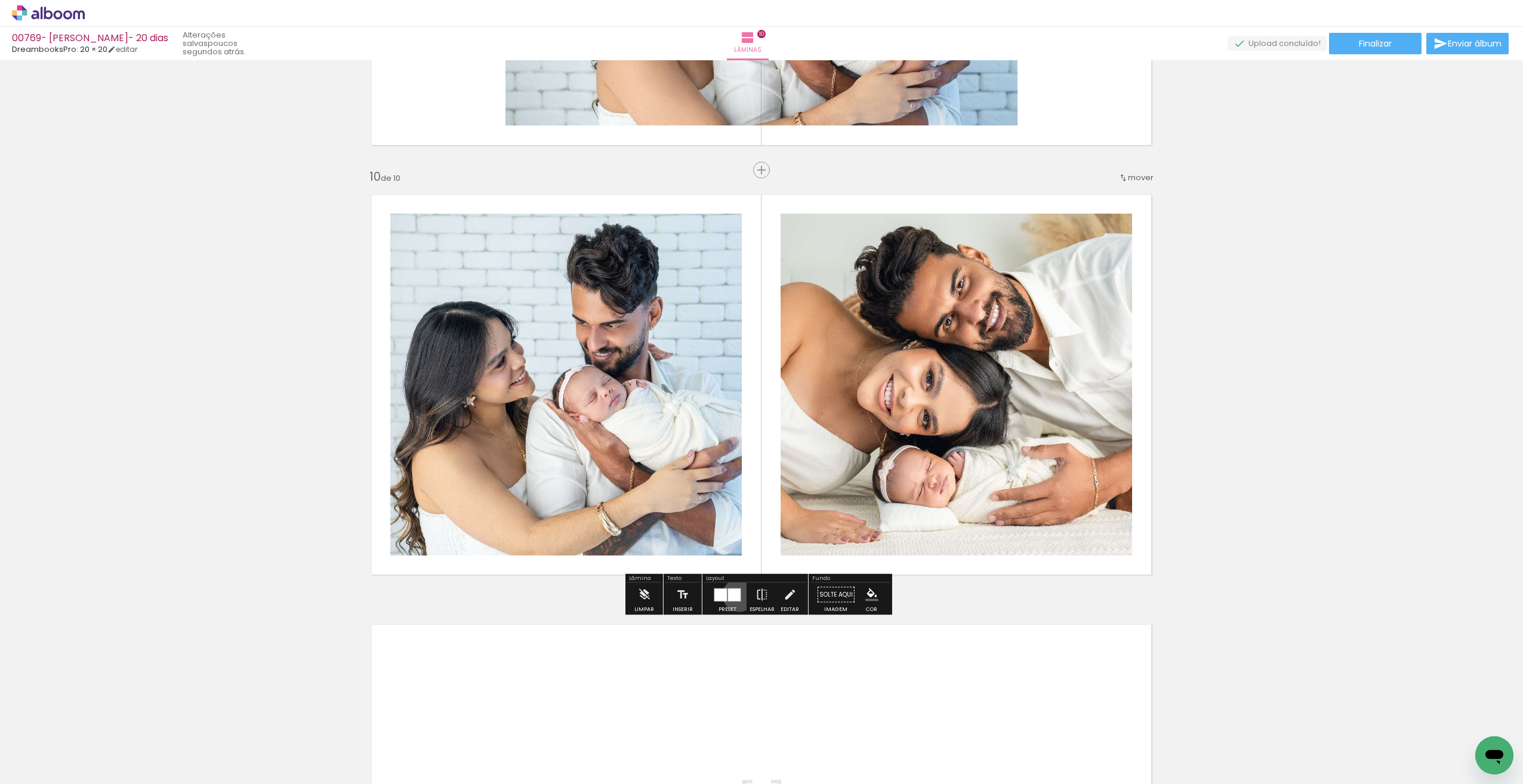
drag, startPoint x: 736, startPoint y: 595, endPoint x: 751, endPoint y: 582, distance: 19.8
click at [735, 596] on div at bounding box center [735, 595] width 13 height 13
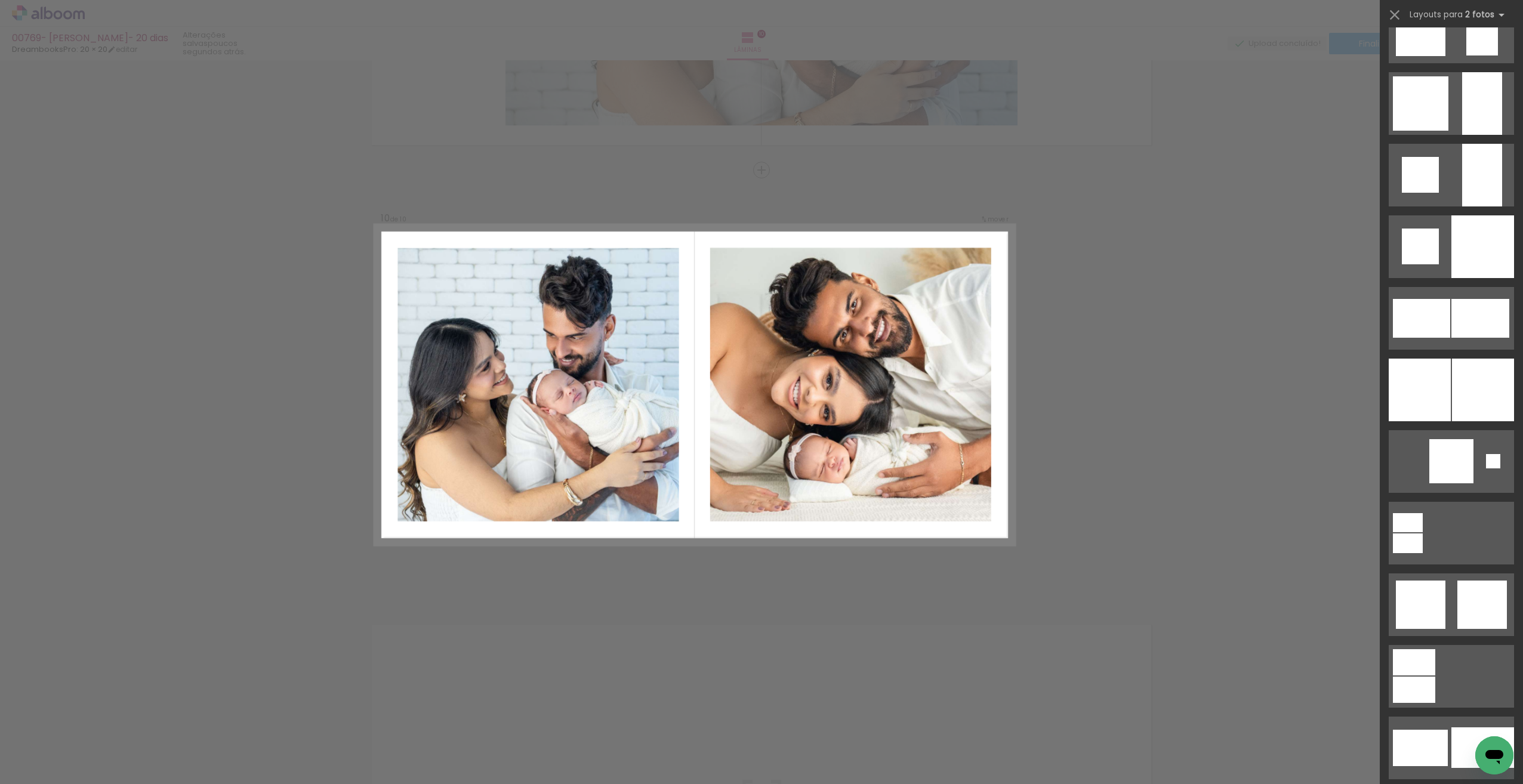
scroll to position [1342, 0]
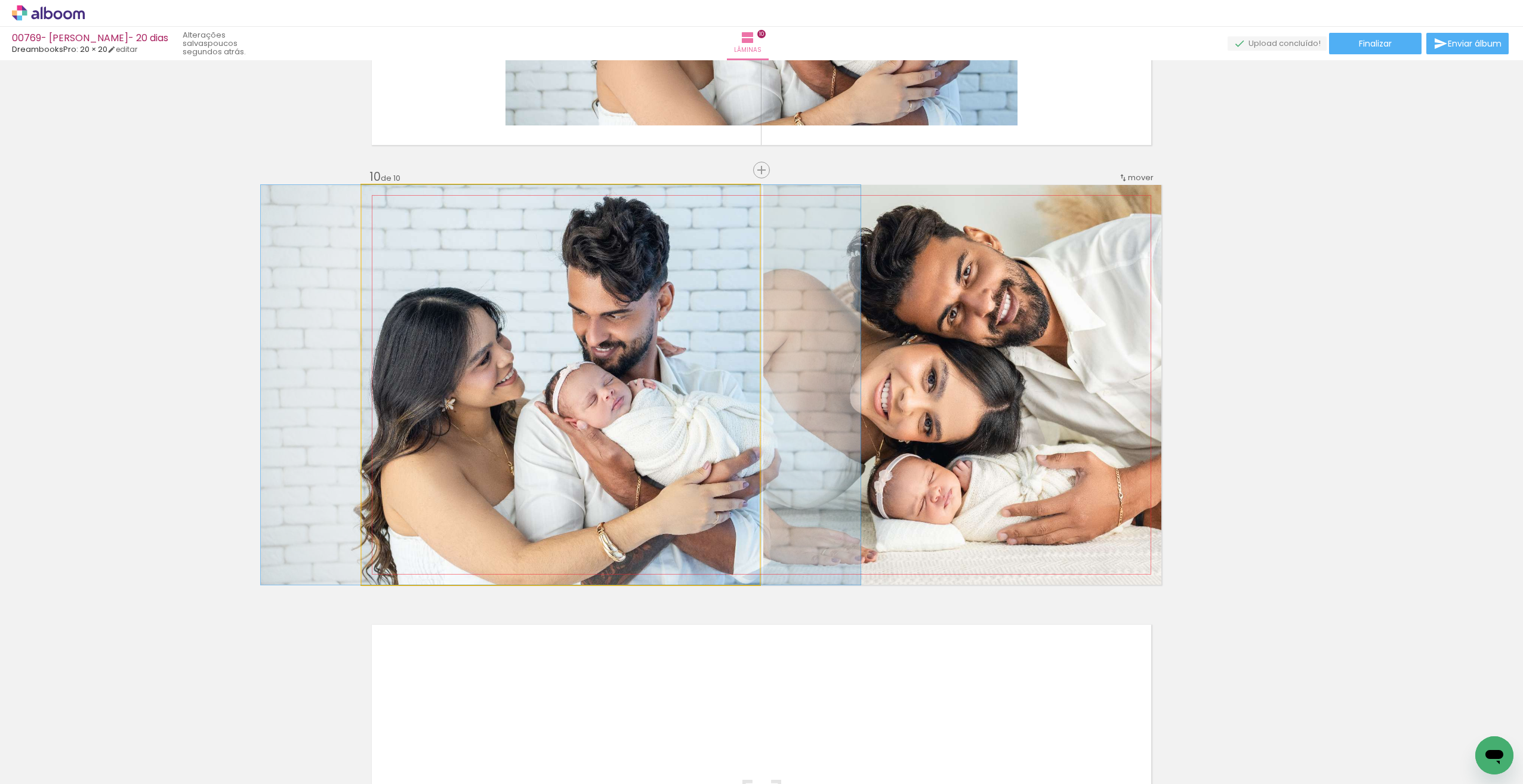
click at [603, 391] on quentale-photo at bounding box center [561, 384] width 398 height 400
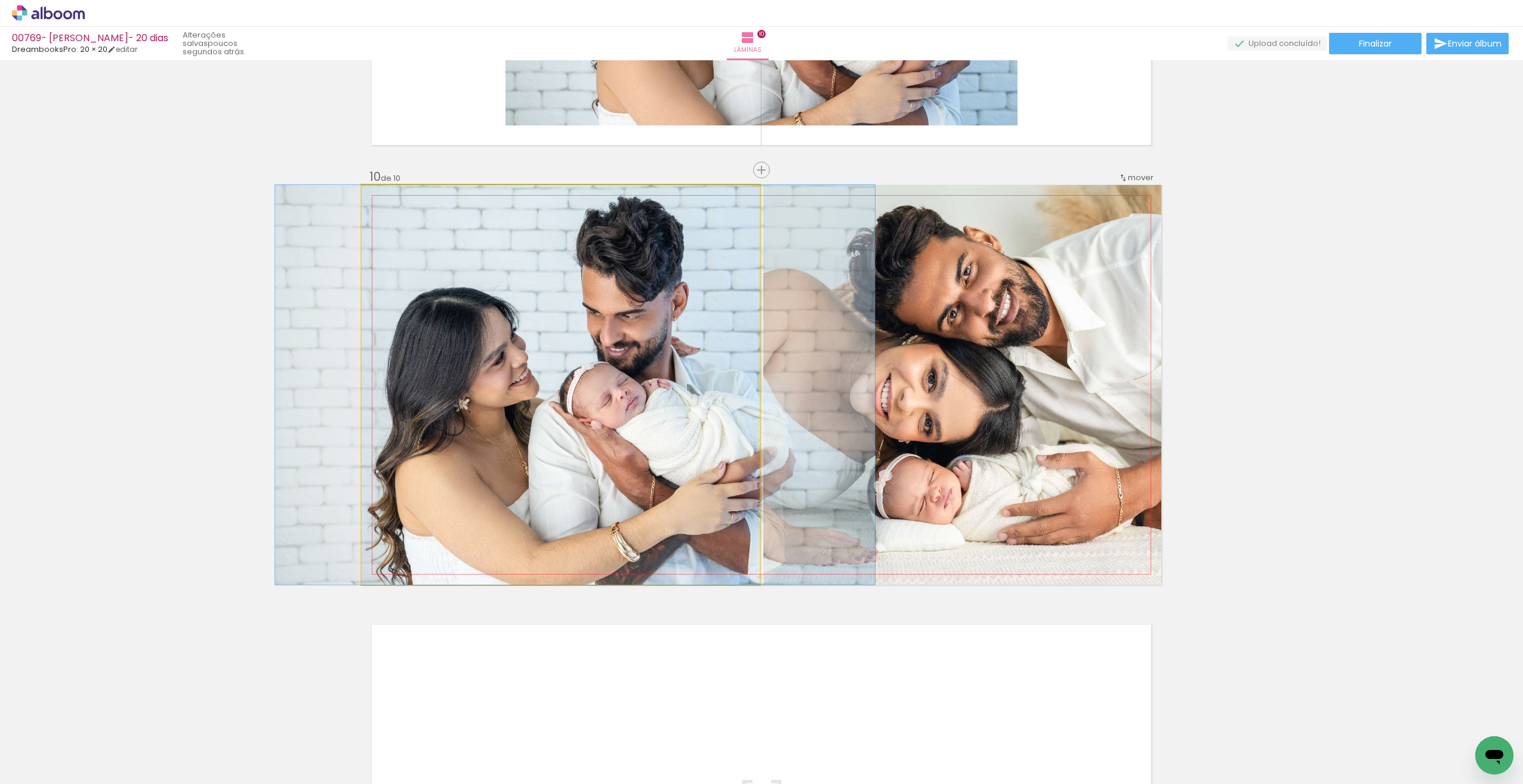
drag, startPoint x: 644, startPoint y: 400, endPoint x: 658, endPoint y: 403, distance: 14.3
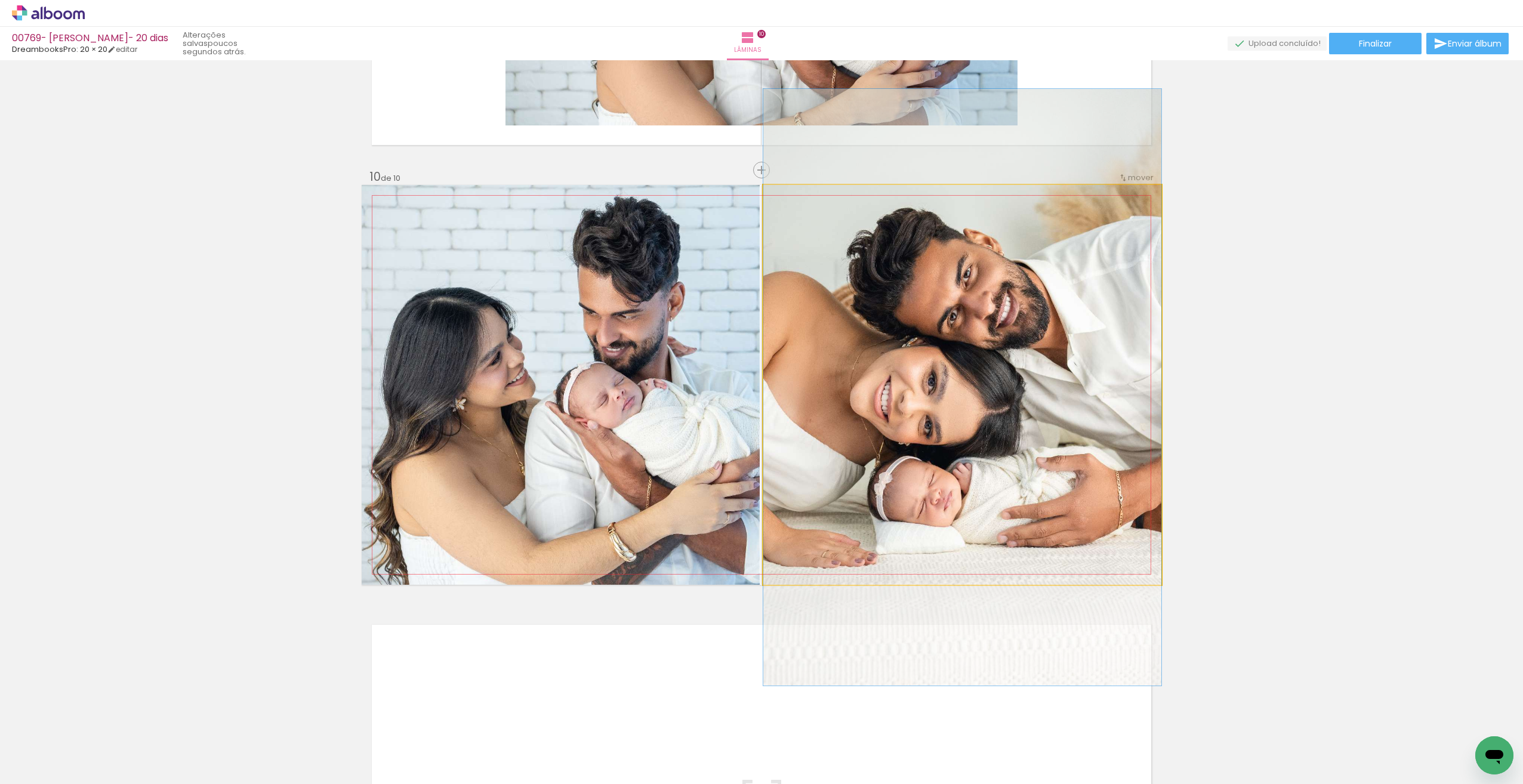
drag, startPoint x: 970, startPoint y: 385, endPoint x: 960, endPoint y: 387, distance: 10.2
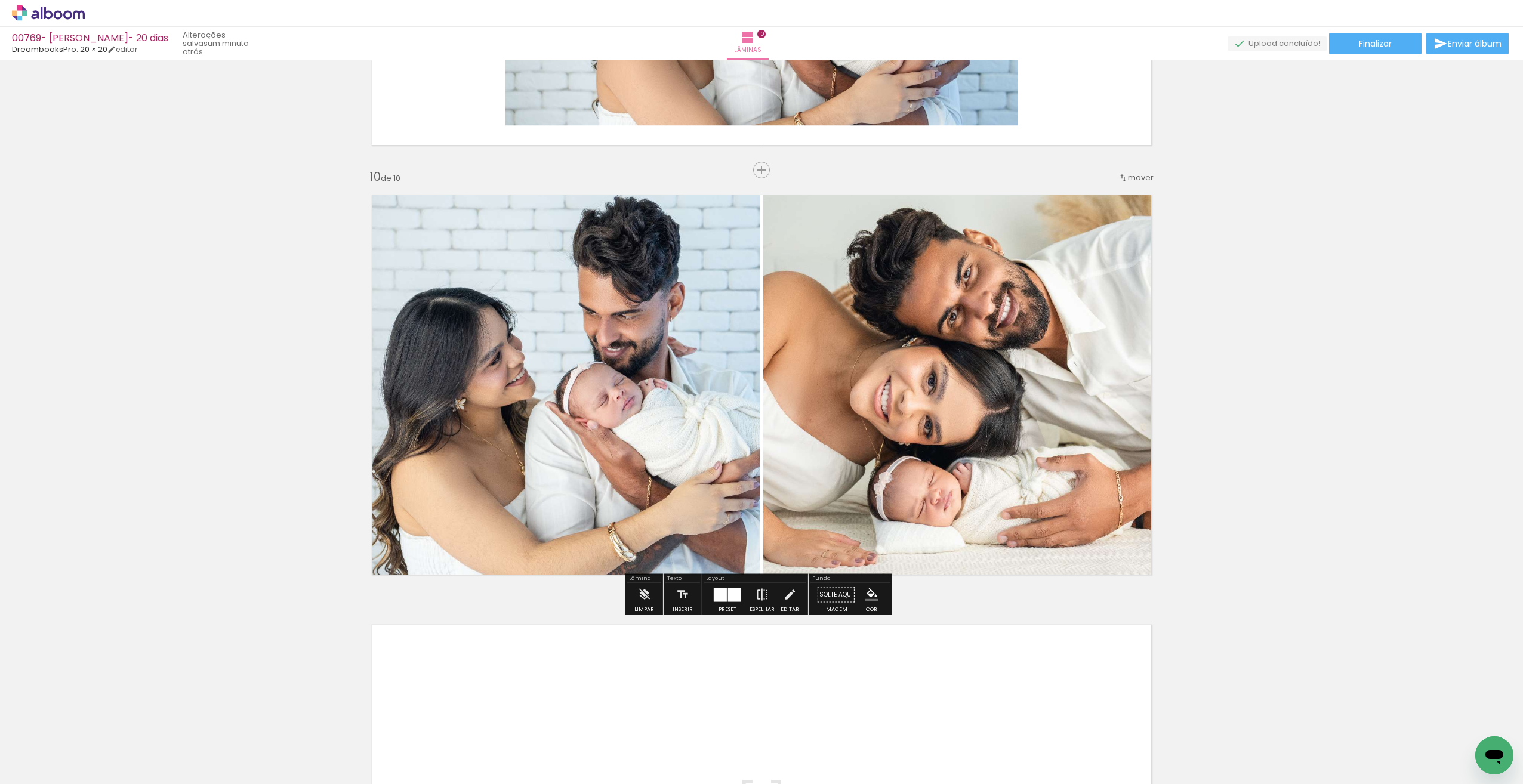
click at [723, 596] on div at bounding box center [720, 594] width 13 height 14
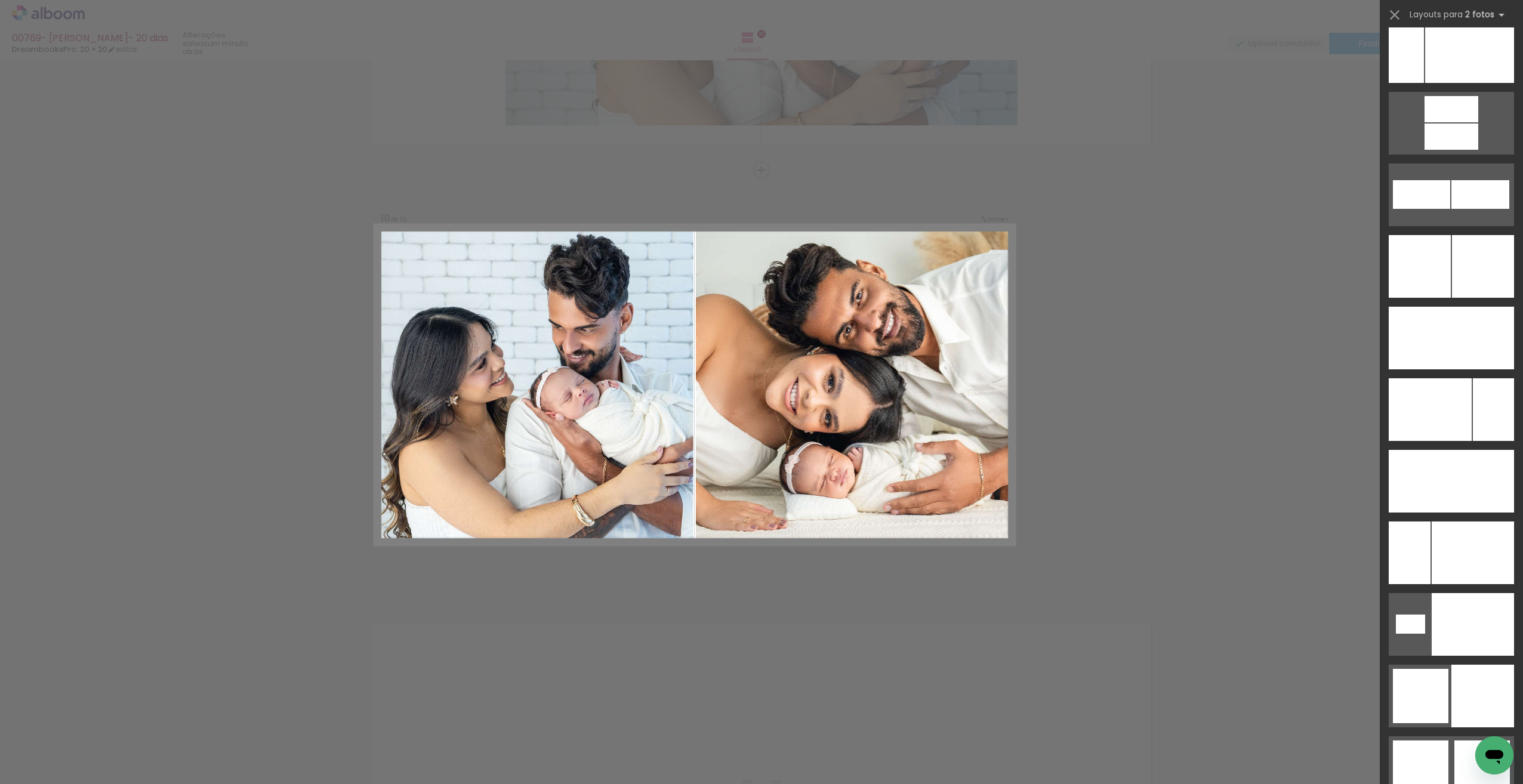
scroll to position [5210, 0]
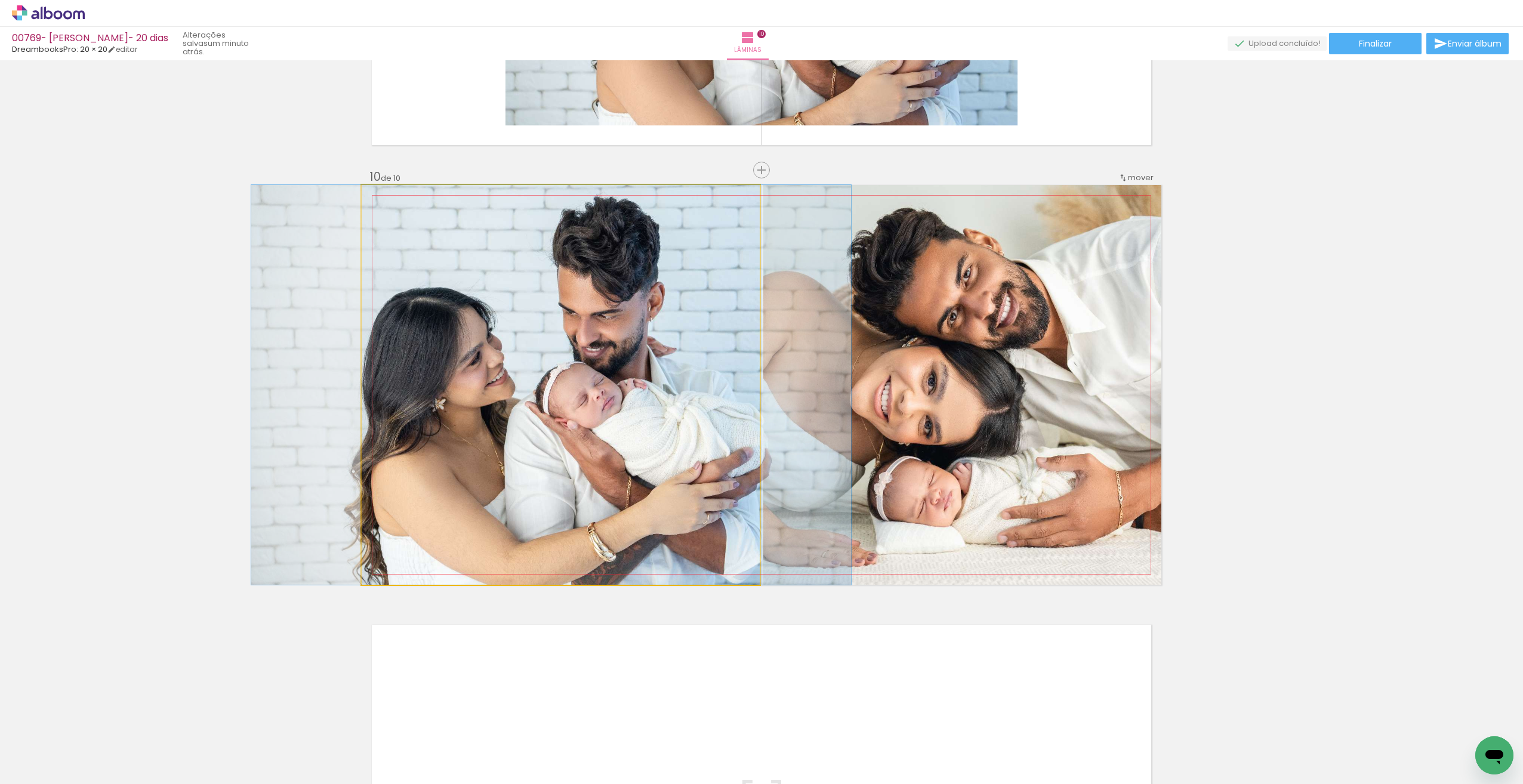
drag, startPoint x: 700, startPoint y: 425, endPoint x: 679, endPoint y: 416, distance: 22.8
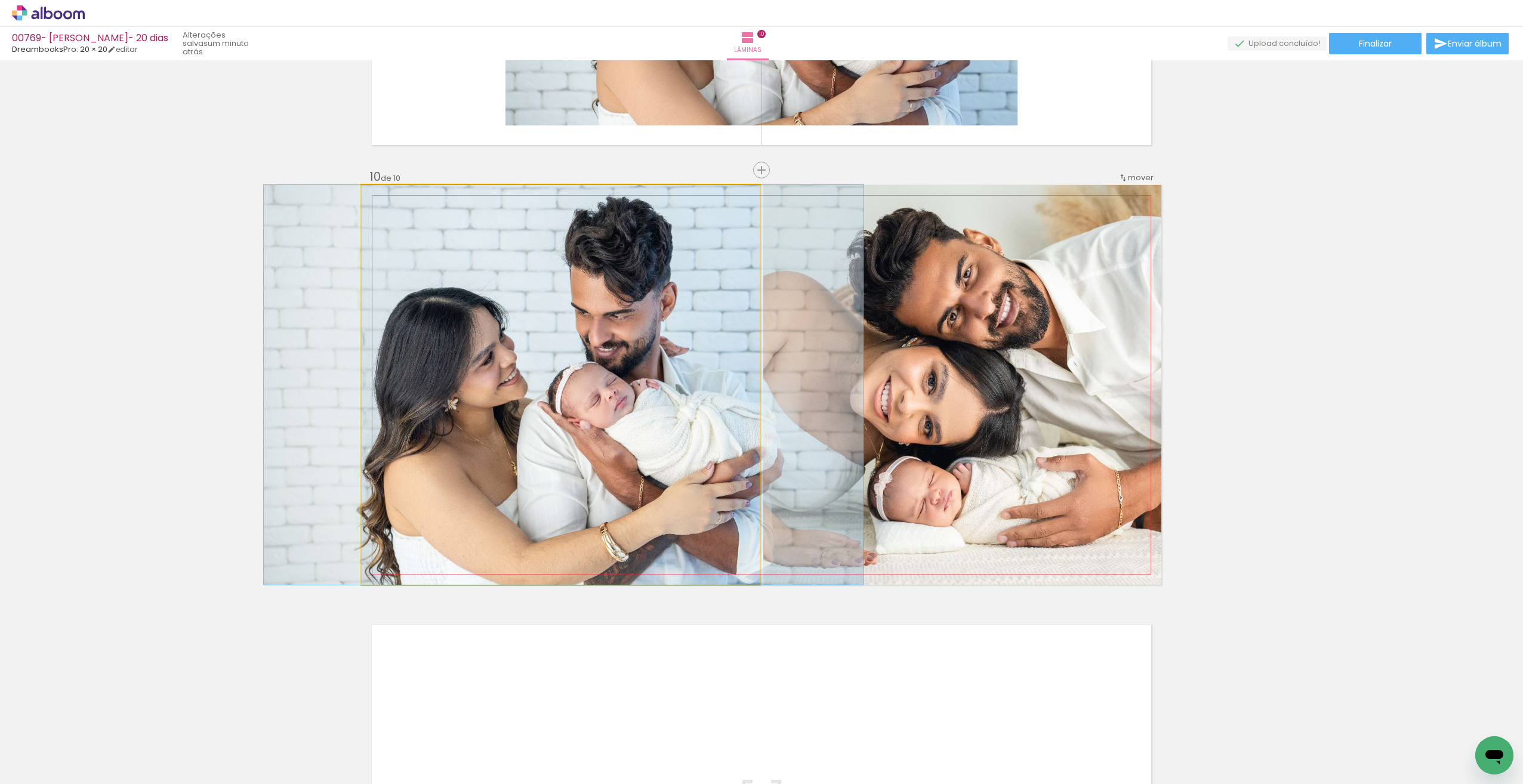
drag, startPoint x: 601, startPoint y: 499, endPoint x: 614, endPoint y: 500, distance: 13.0
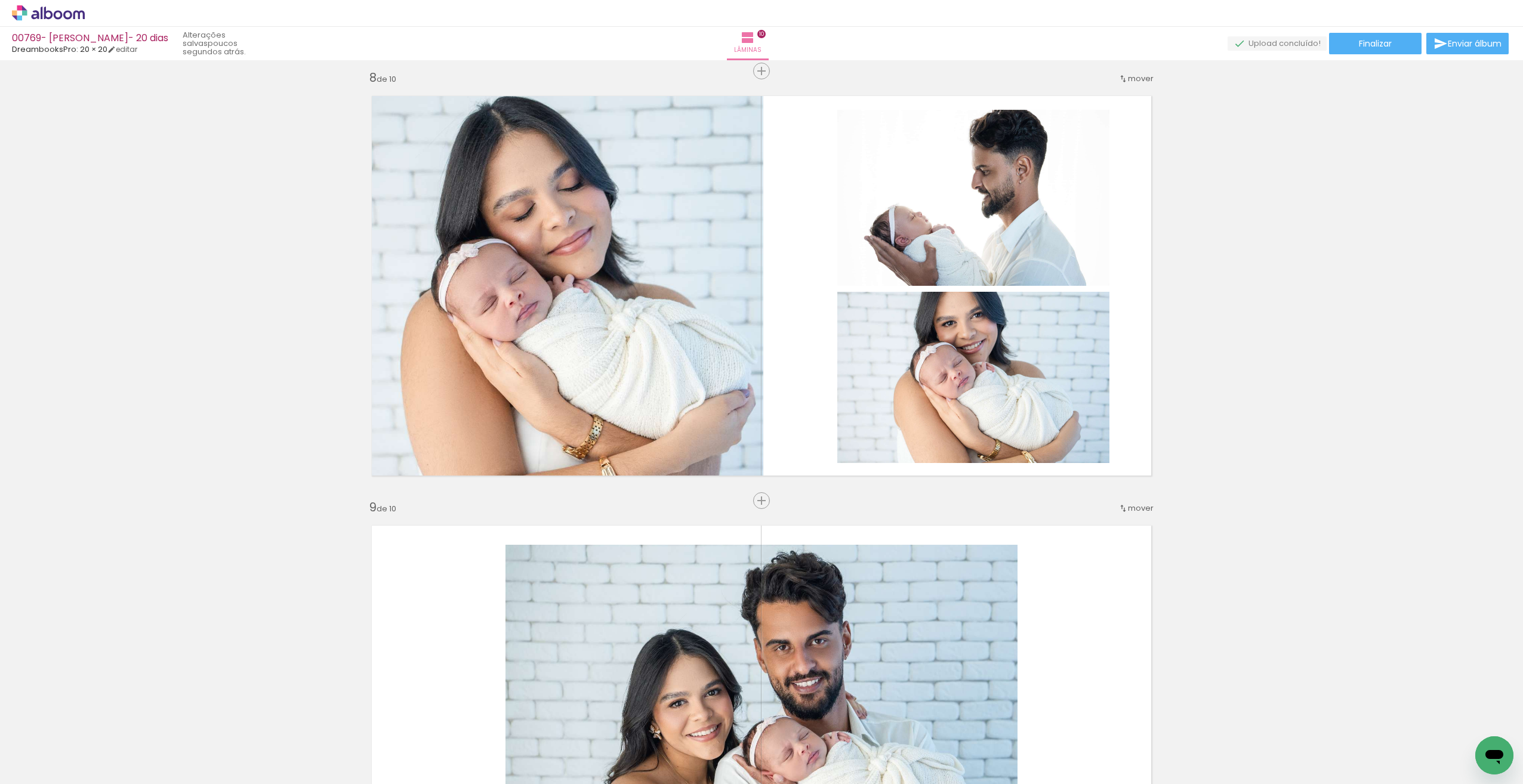
scroll to position [3004, 0]
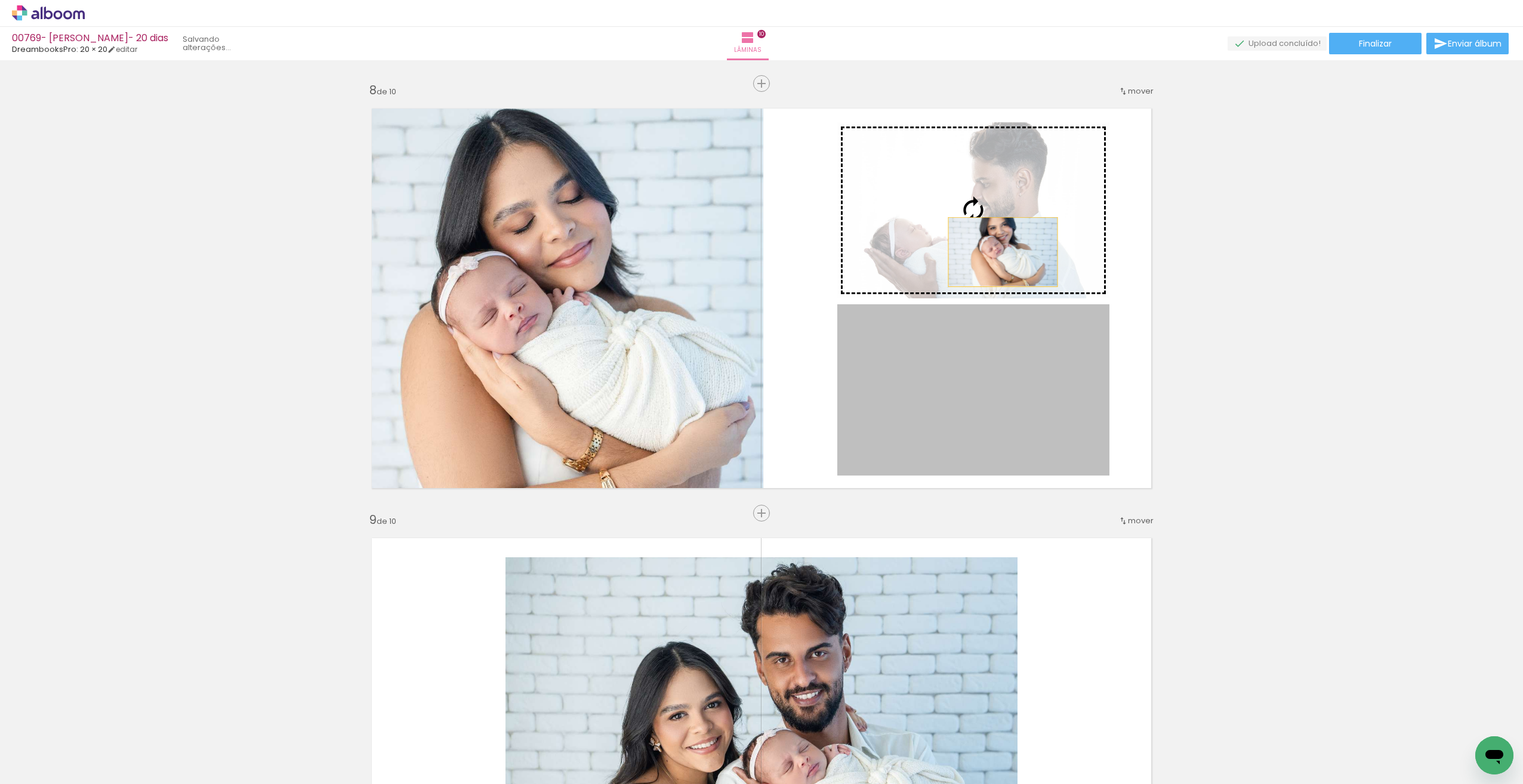
drag, startPoint x: 1002, startPoint y: 392, endPoint x: 998, endPoint y: 252, distance: 140.1
click at [0, 0] on slot at bounding box center [0, 0] width 0 height 0
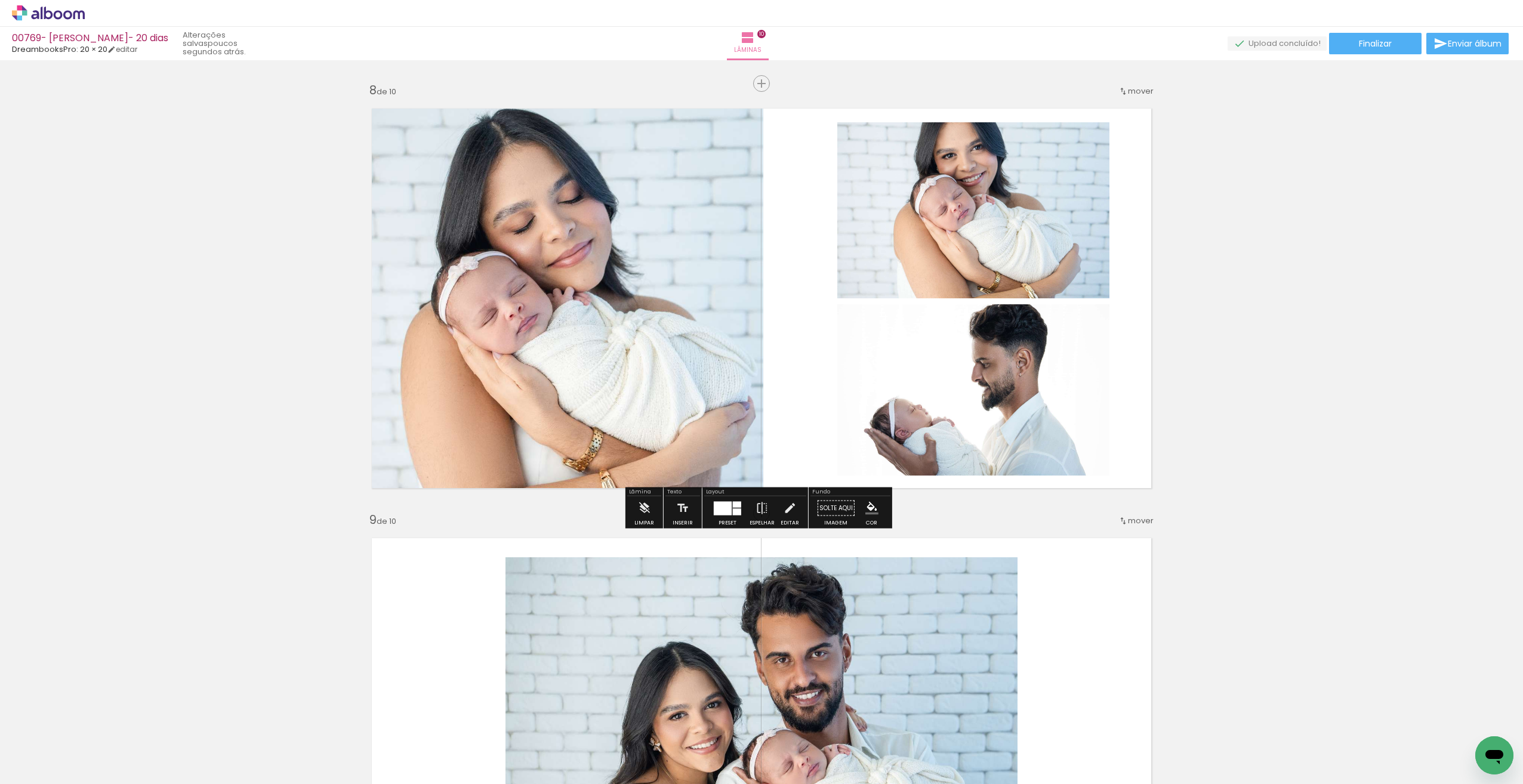
click at [1139, 420] on quentale-layouter at bounding box center [761, 299] width 800 height 400
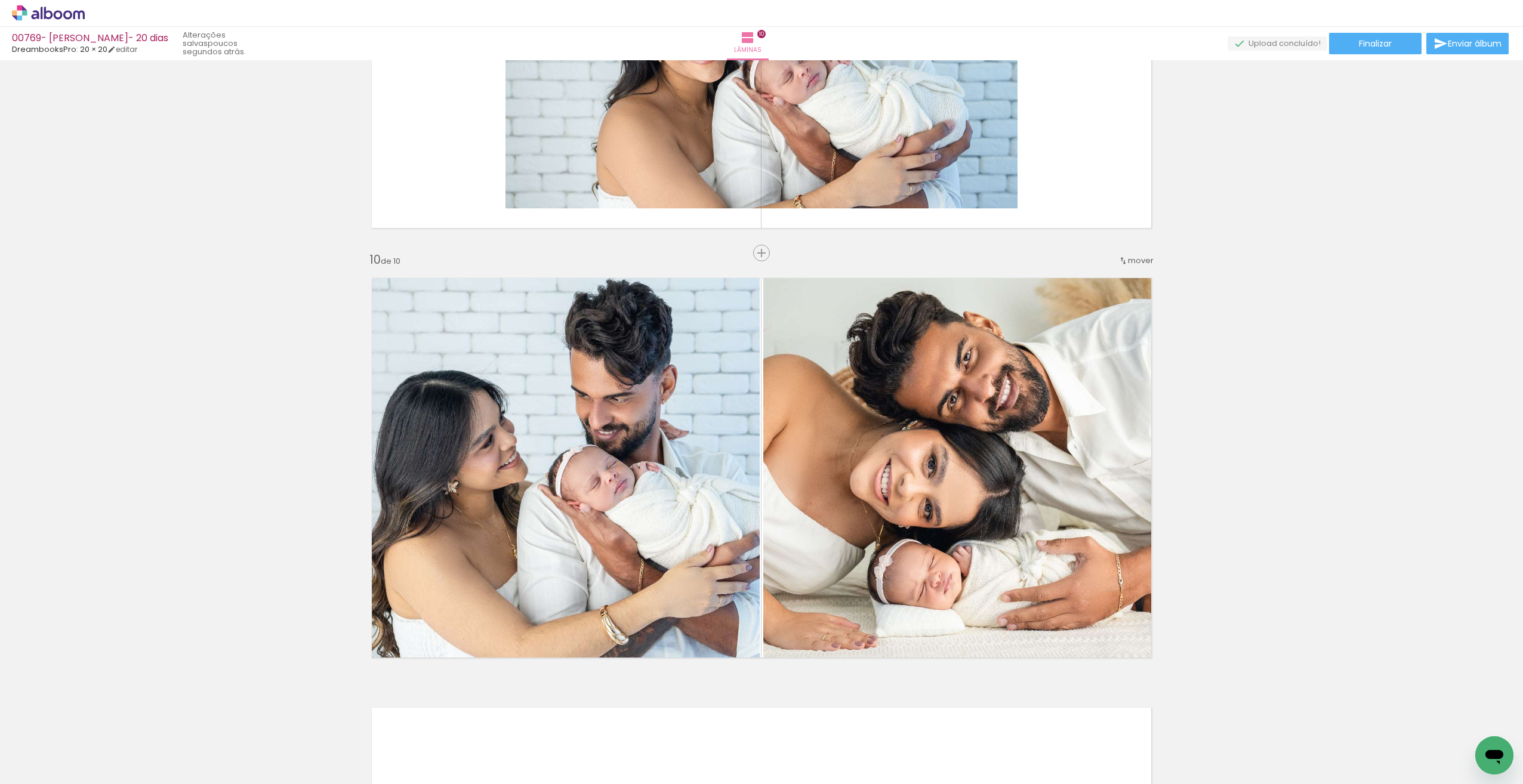
scroll to position [3677, 0]
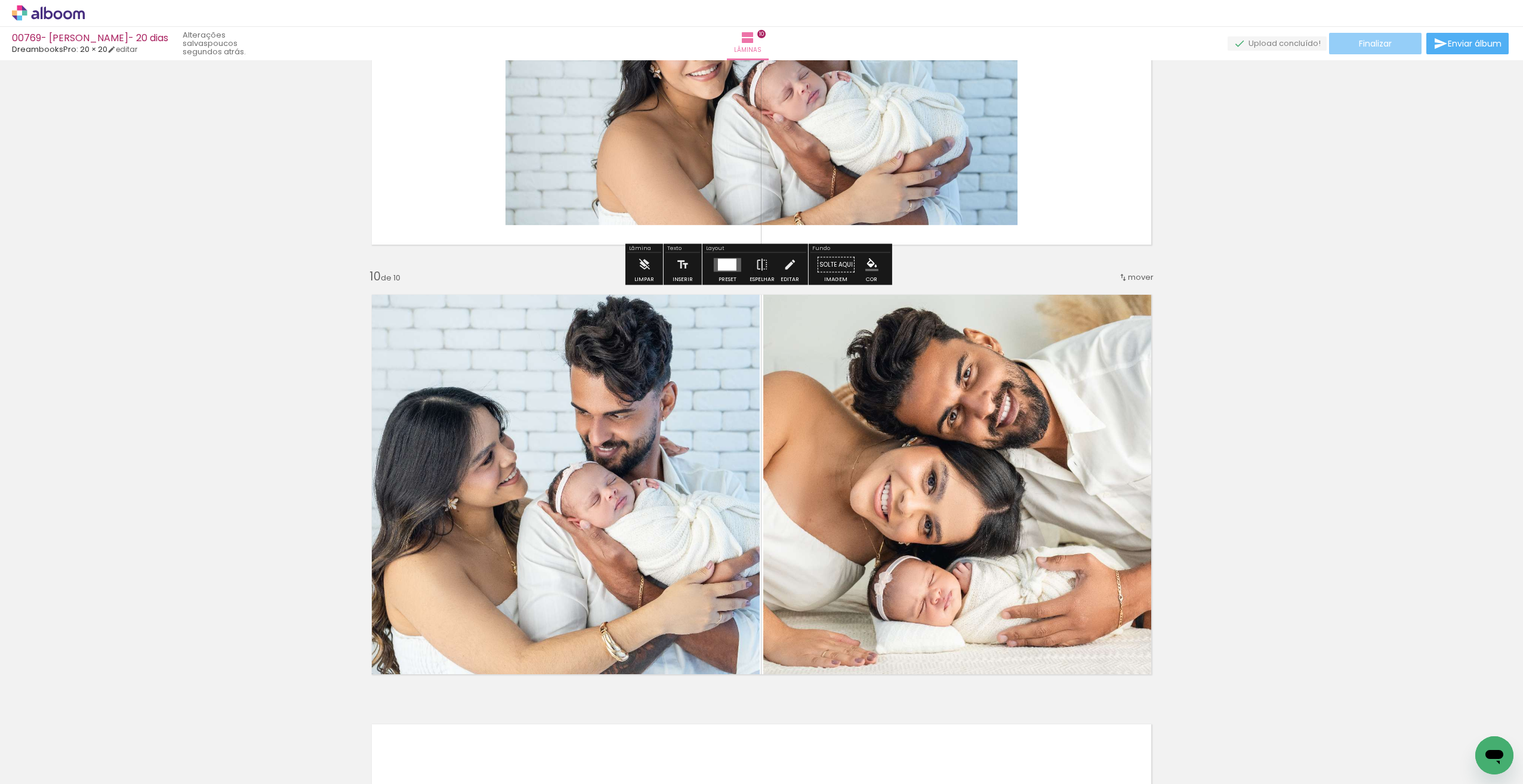
click at [1373, 47] on span "Finalizar" at bounding box center [1375, 44] width 33 height 9
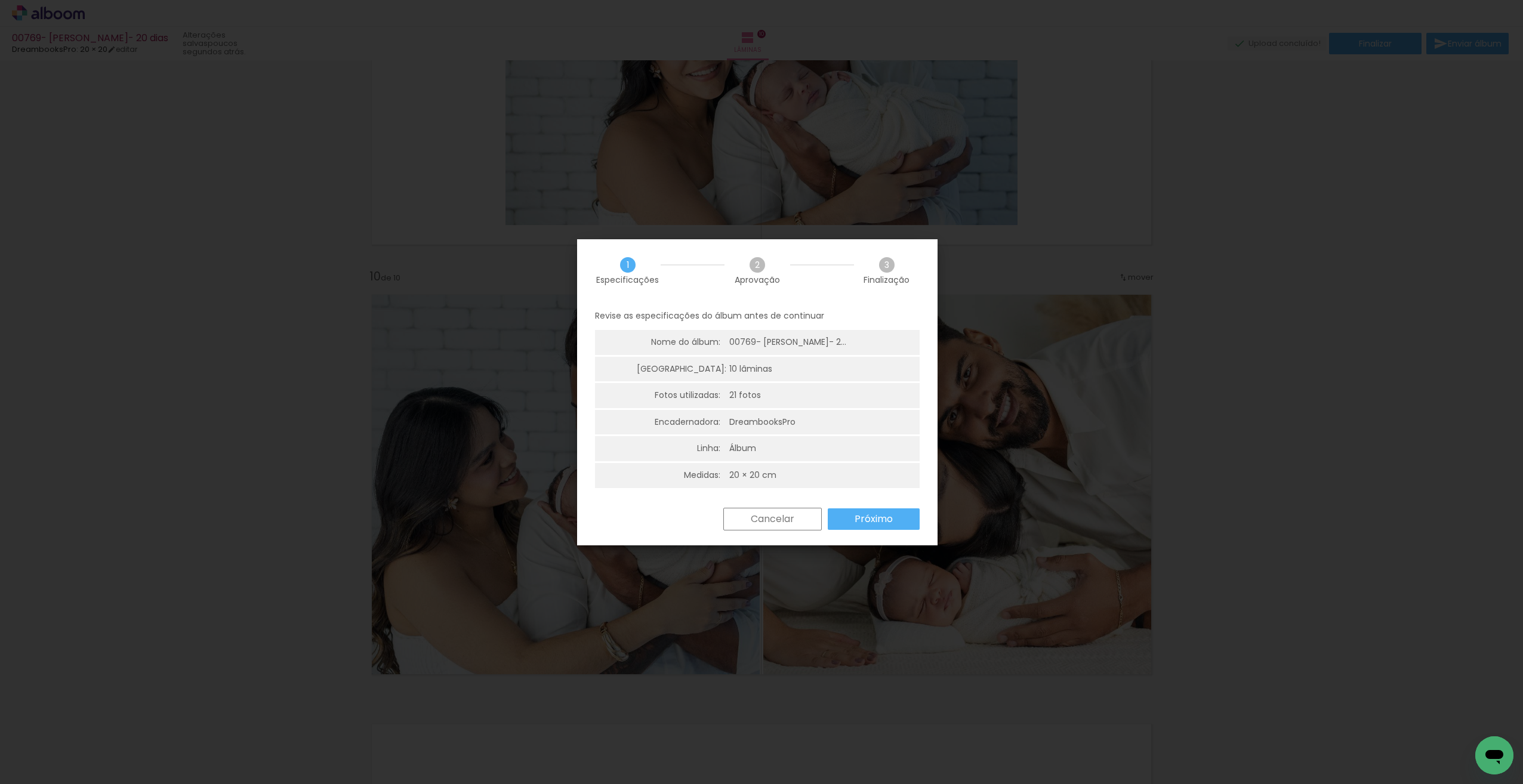
click at [0, 0] on slot "Próximo" at bounding box center [0, 0] width 0 height 0
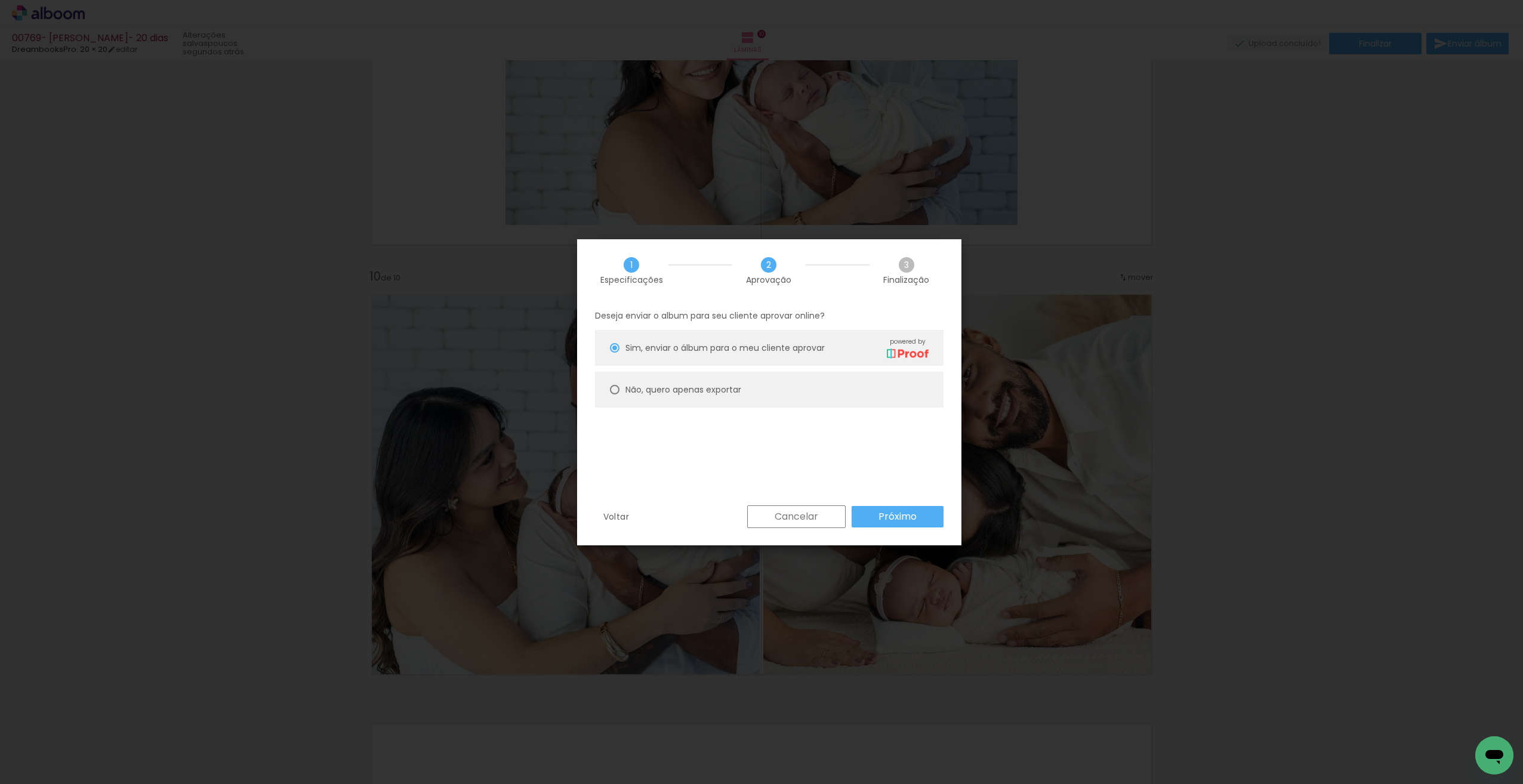
click at [0, 0] on slot "Próximo" at bounding box center [0, 0] width 0 height 0
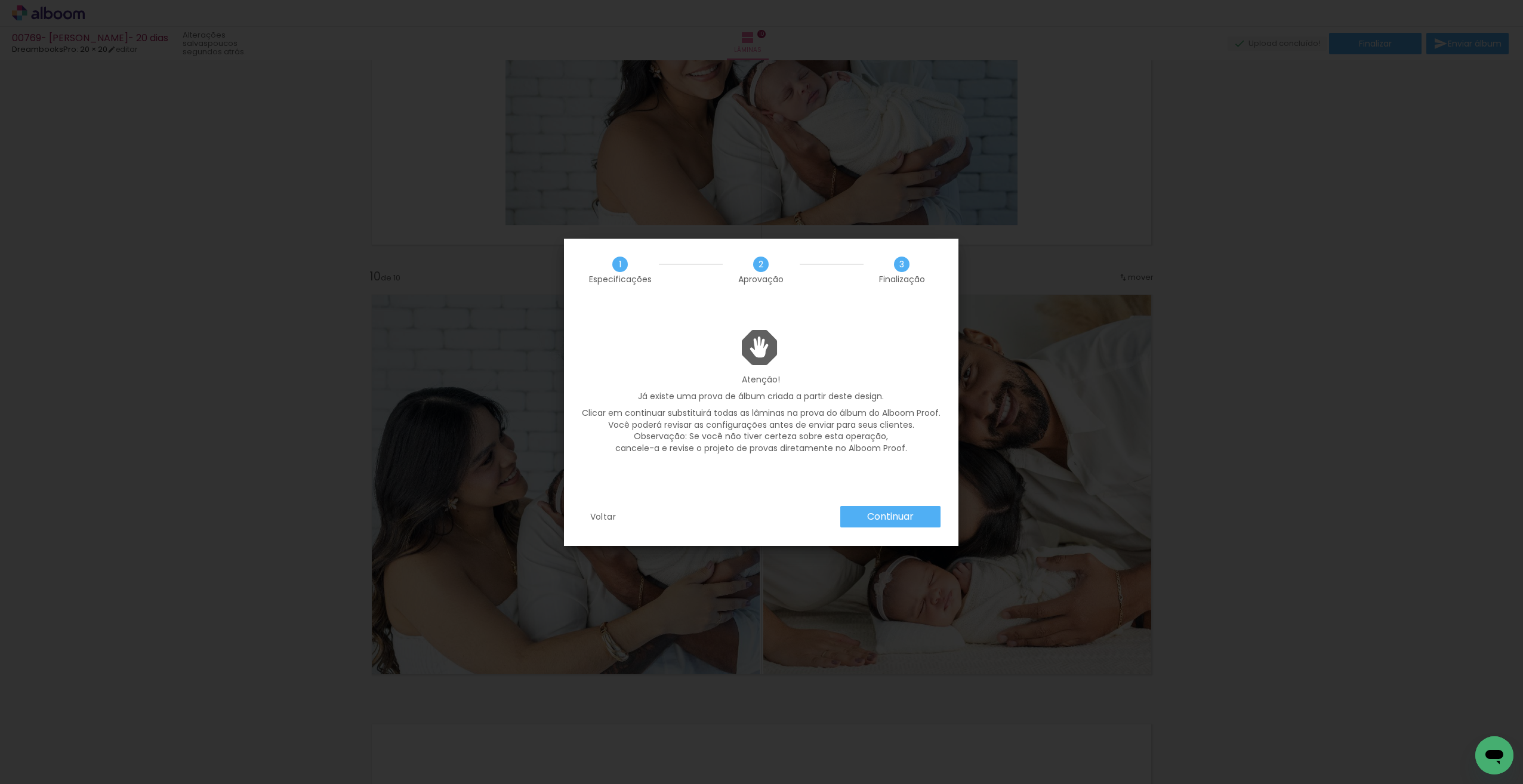
click at [0, 0] on slot "Continuar" at bounding box center [0, 0] width 0 height 0
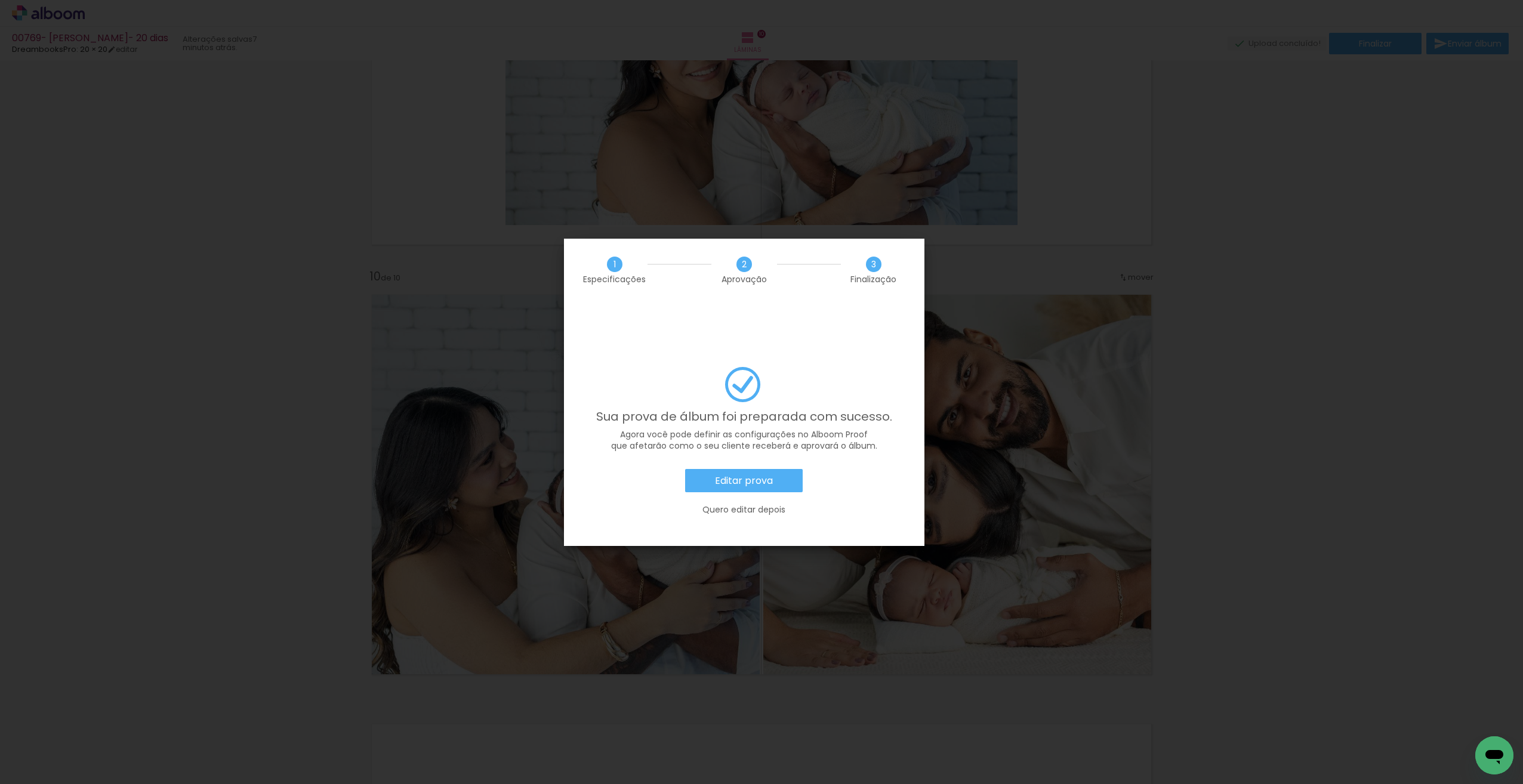
click at [0, 0] on slot "Quero editar depois" at bounding box center [0, 0] width 0 height 0
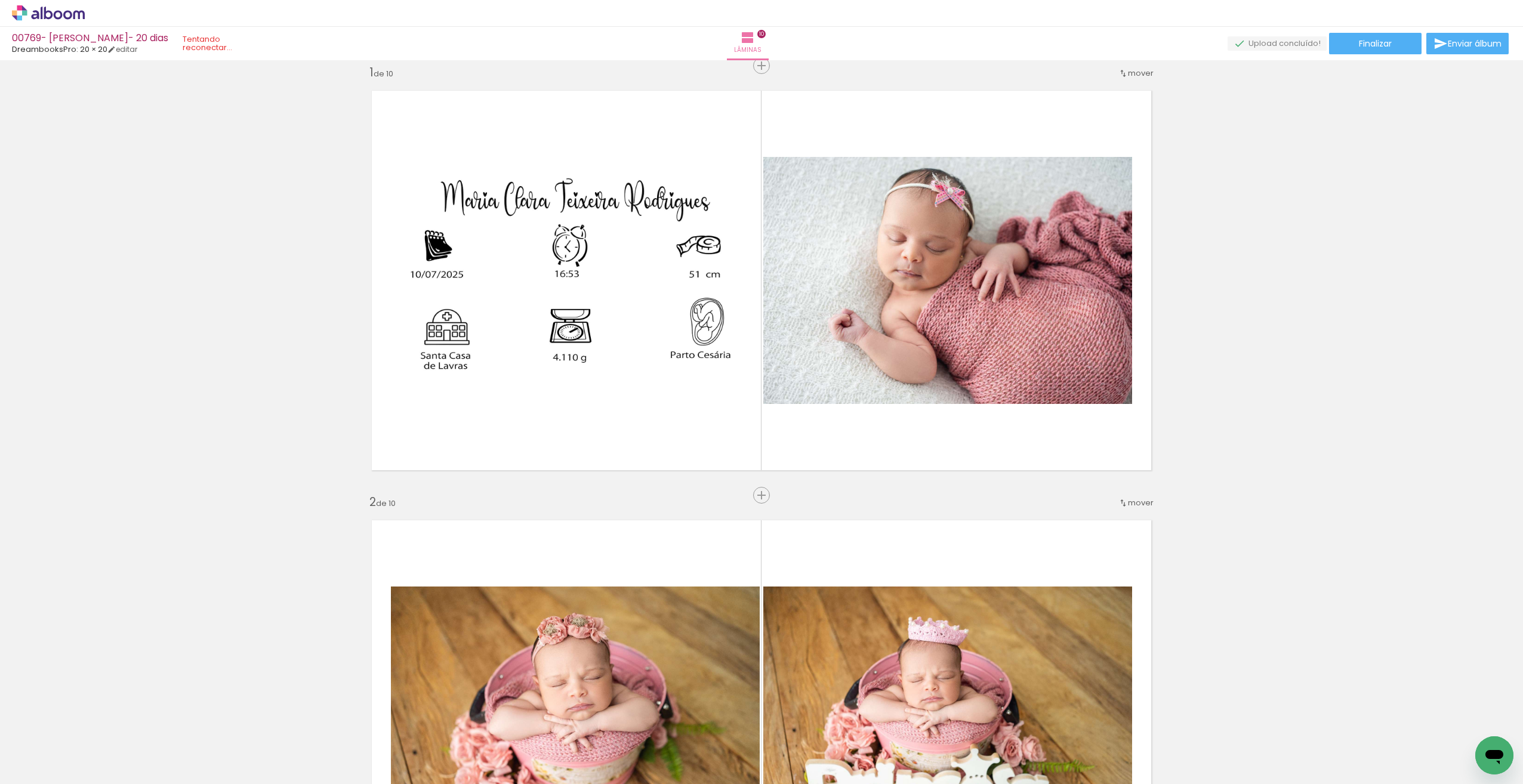
scroll to position [0, 0]
